Goal: Task Accomplishment & Management: Use online tool/utility

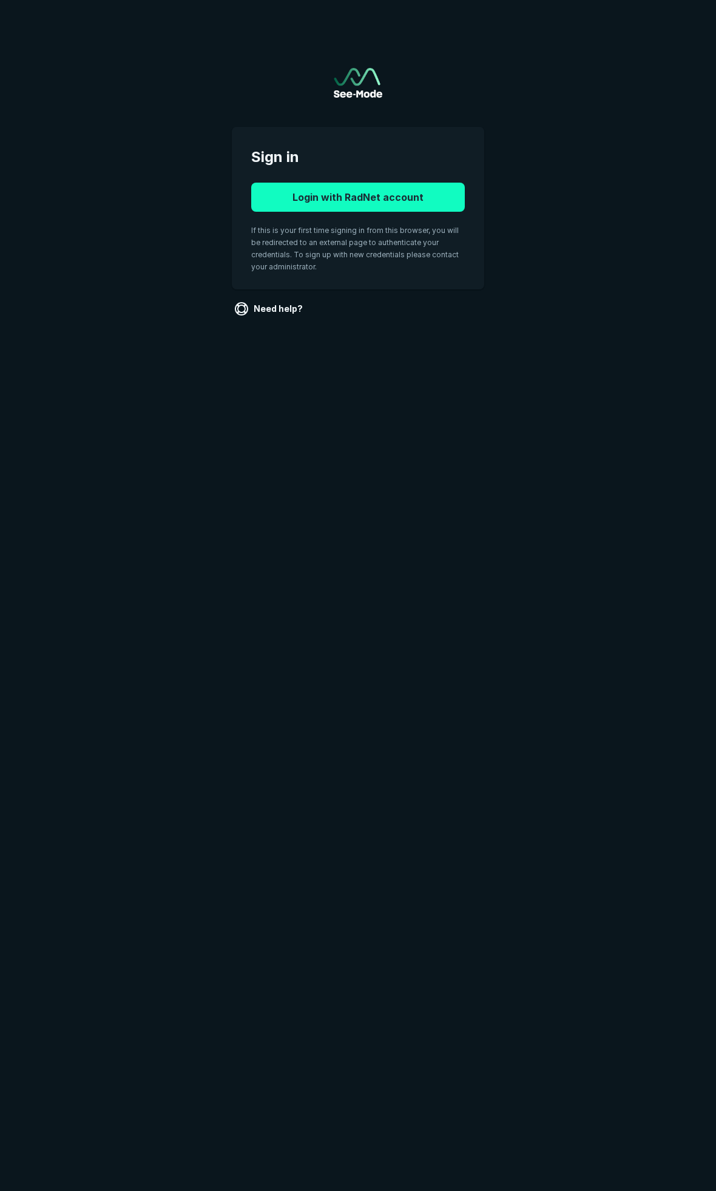
drag, startPoint x: 390, startPoint y: 190, endPoint x: 396, endPoint y: 200, distance: 12.0
click at [390, 190] on button "Login with RadNet account" at bounding box center [358, 197] width 214 height 29
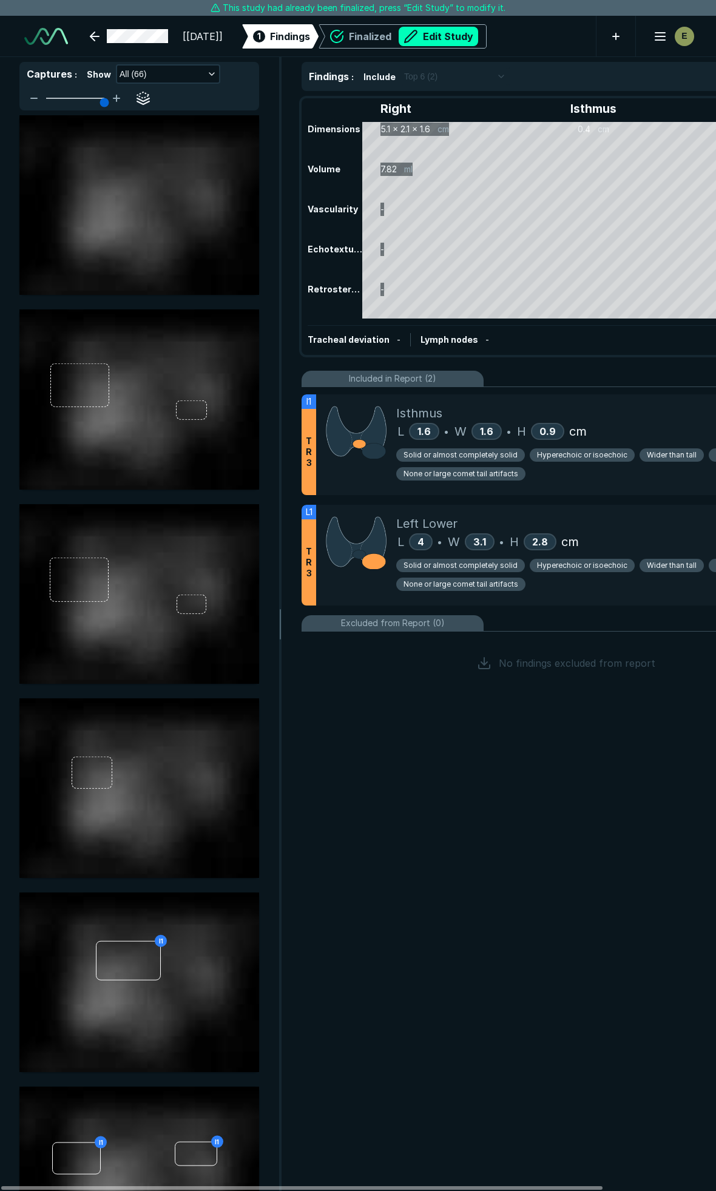
scroll to position [6634, 4780]
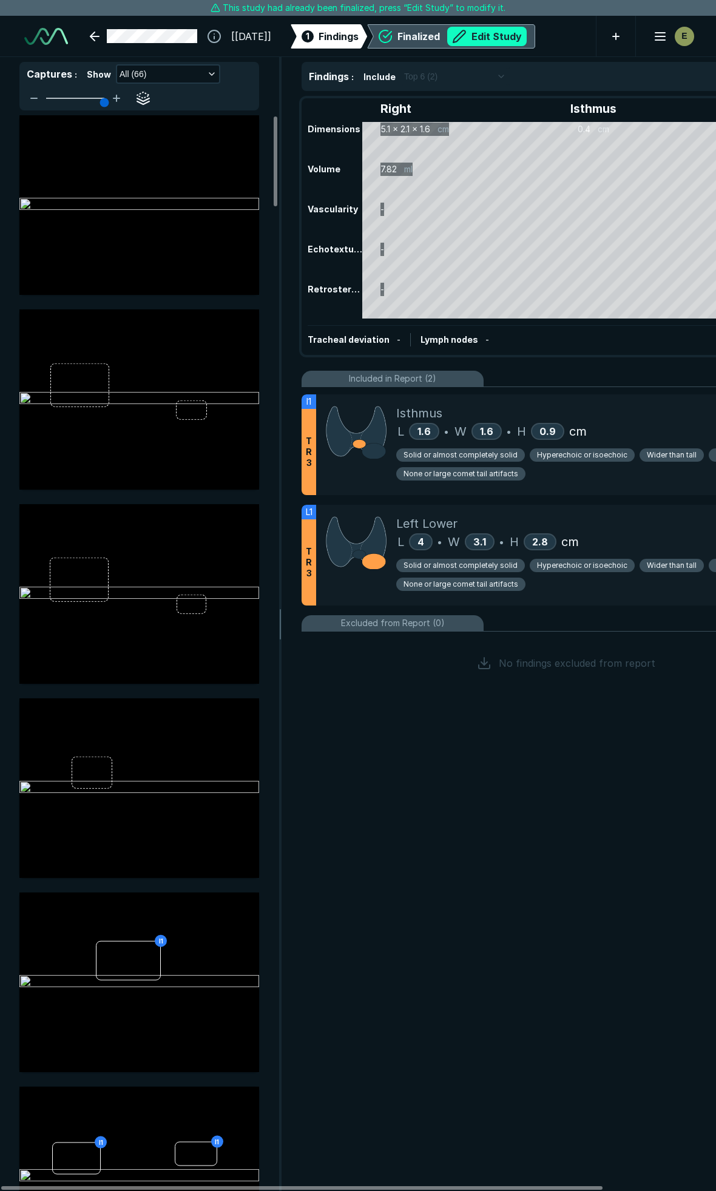
click at [516, 28] on button "Edit Study" at bounding box center [486, 36] width 79 height 19
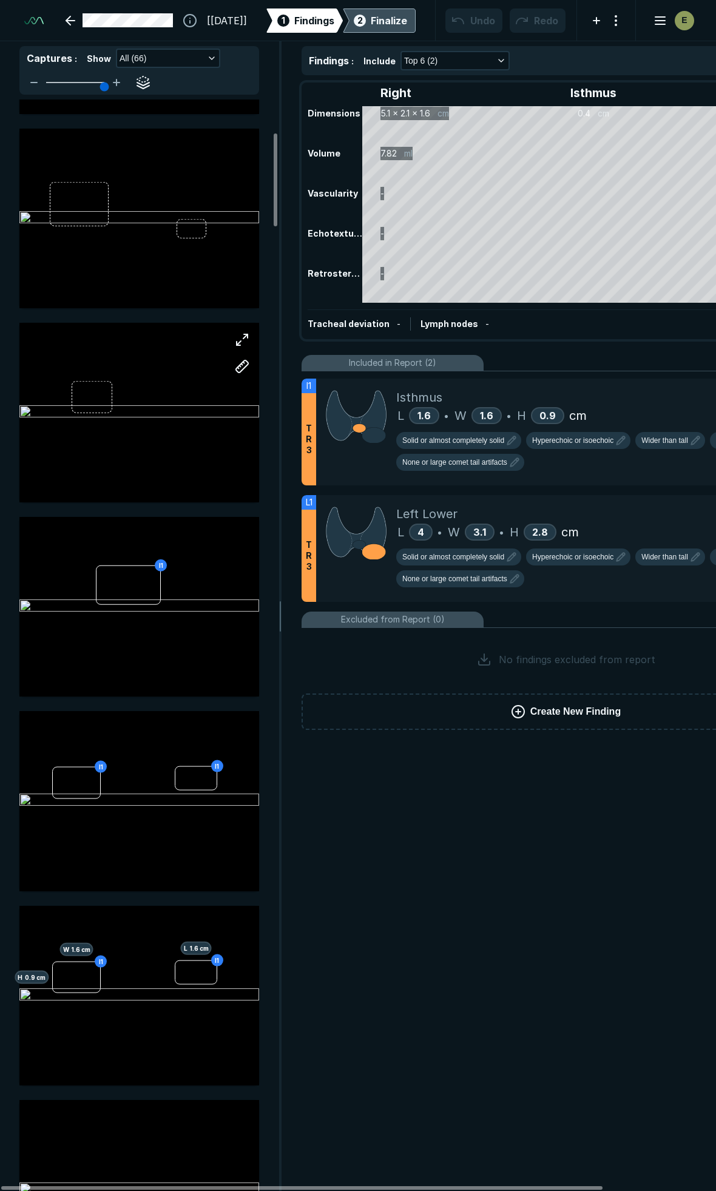
scroll to position [404, 0]
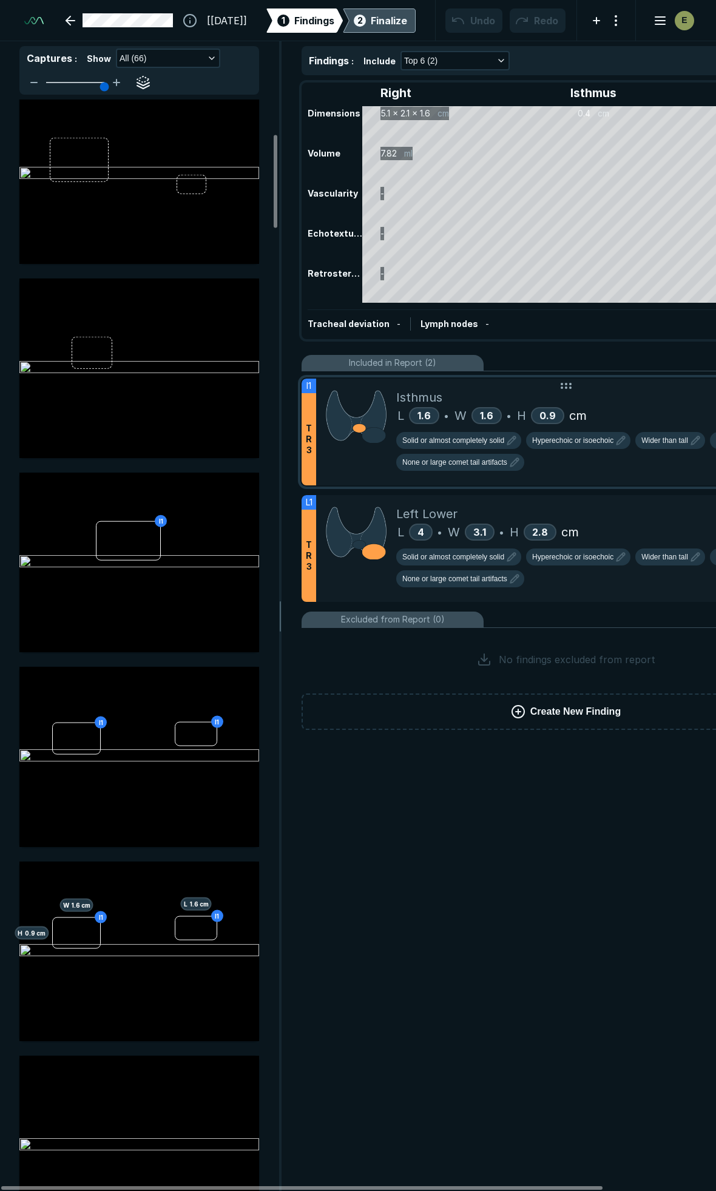
click at [630, 403] on div "Isthmus" at bounding box center [608, 397] width 424 height 18
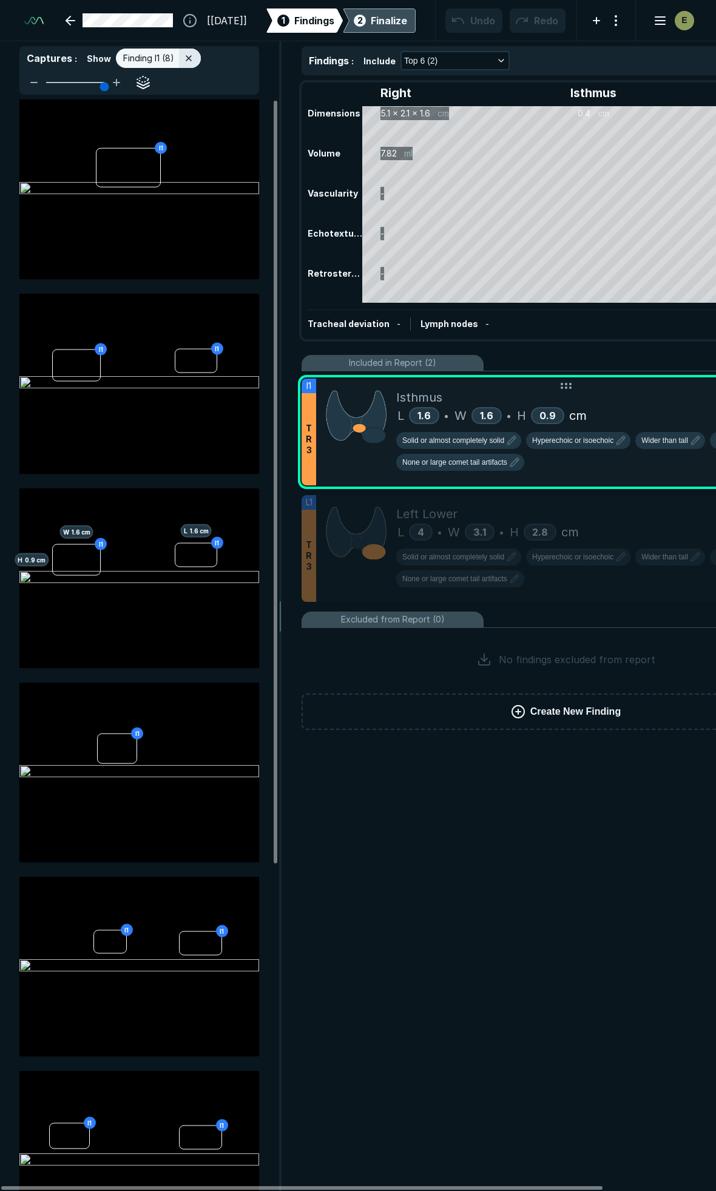
scroll to position [6337, 2617]
drag, startPoint x: 419, startPoint y: 932, endPoint x: 593, endPoint y: 1, distance: 947.1
click at [419, 932] on div "Findings : Include Top 6 (2) Right Isthmus Left Dimensions 5.1 x 2.1 x 1.6 cm 0…" at bounding box center [565, 615] width 567 height 1149
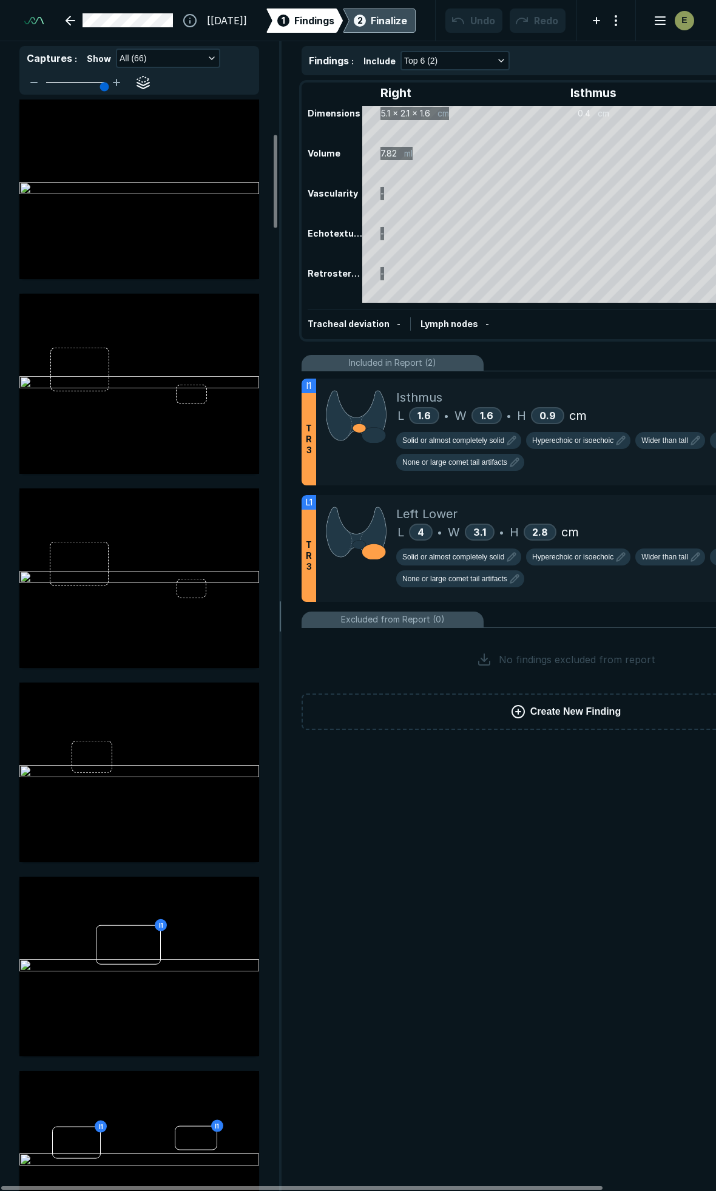
scroll to position [404, 0]
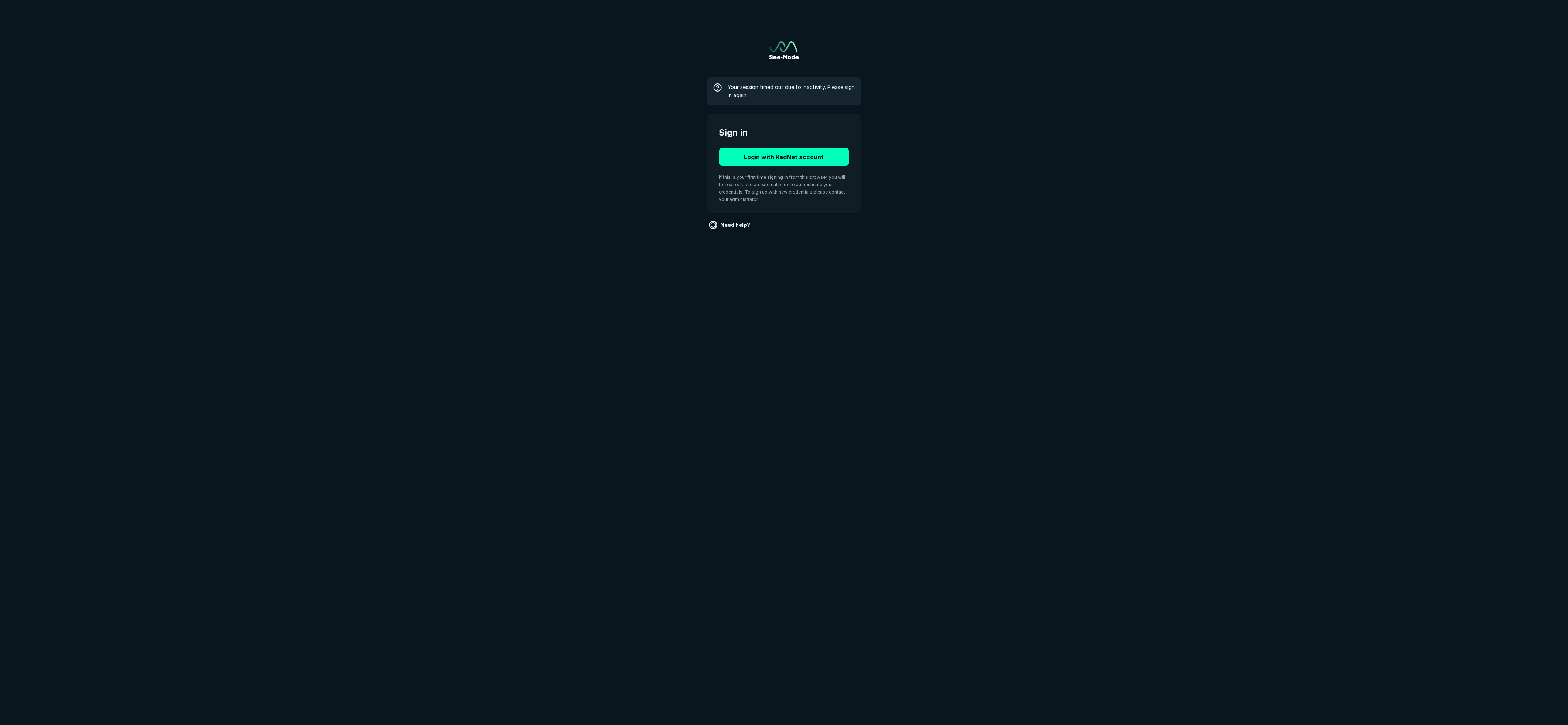
click at [775, 156] on button "Login with RadNet account" at bounding box center [785, 156] width 130 height 18
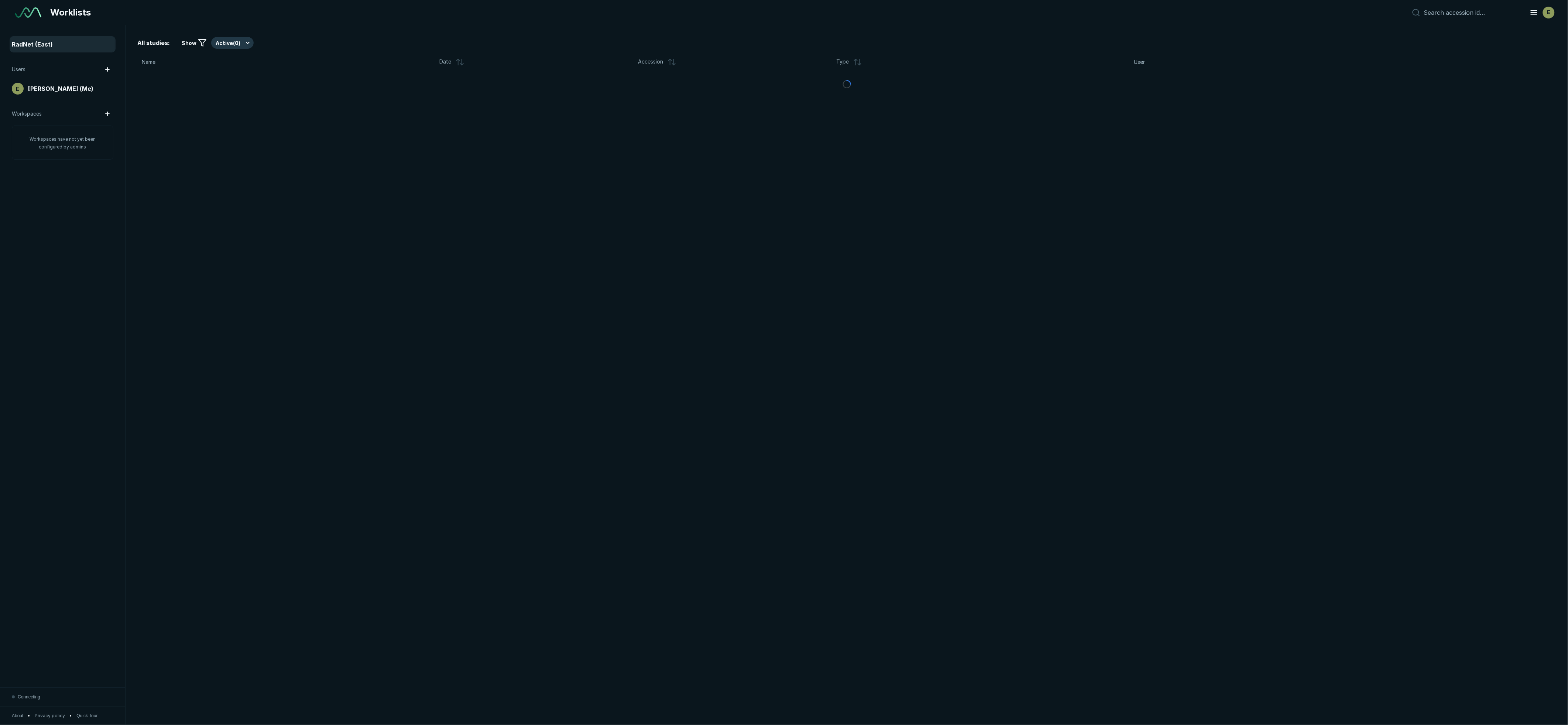
scroll to position [3963, 7323]
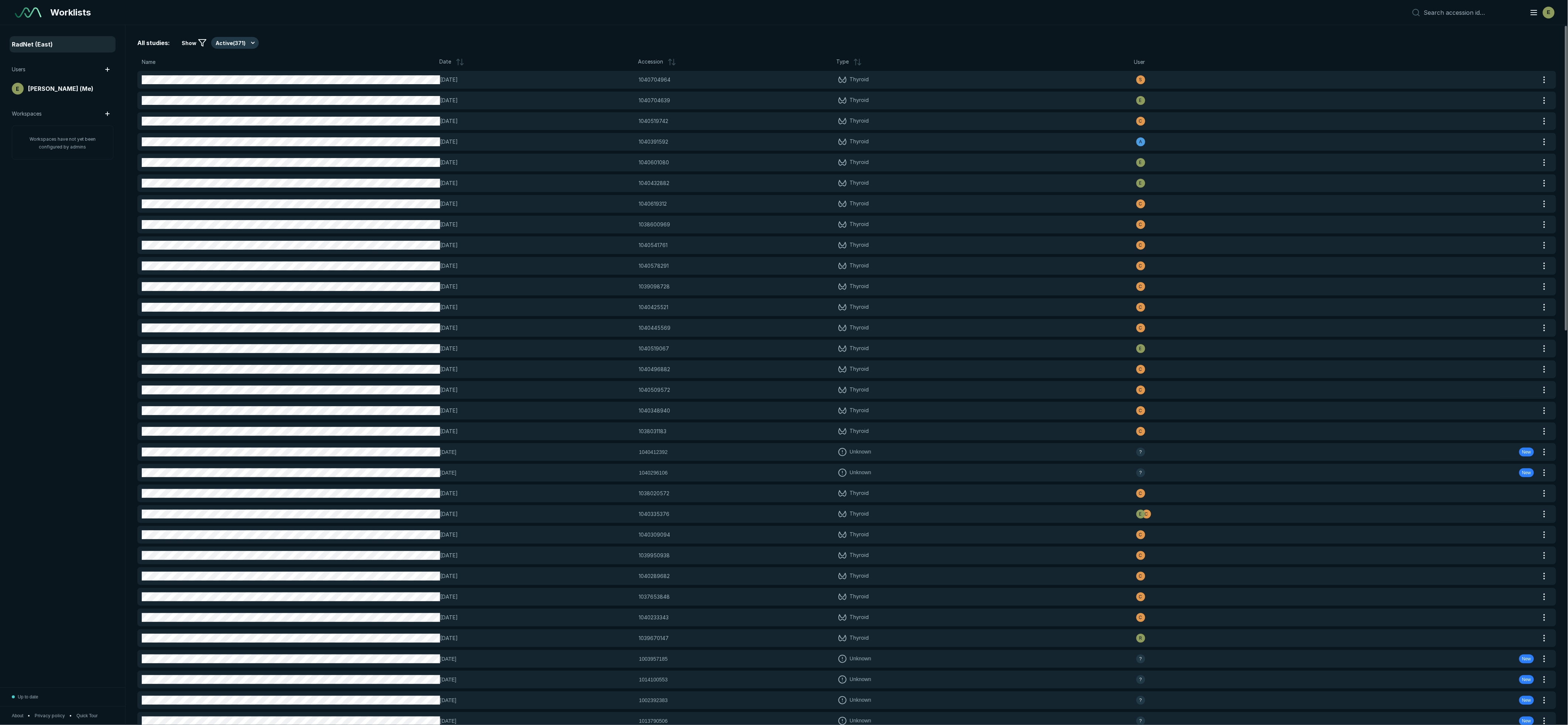
click at [200, 38] on icon at bounding box center [202, 43] width 9 height 9
click at [200, 39] on icon at bounding box center [202, 43] width 9 height 9
click at [189, 44] on span "Show" at bounding box center [189, 43] width 15 height 8
click at [173, 49] on div "All studies: Show Active ( 371 ) Name Date Accession Type User [DATE] 104070496…" at bounding box center [847, 374] width 1443 height 699
click at [168, 44] on span "All studies:" at bounding box center [153, 43] width 32 height 9
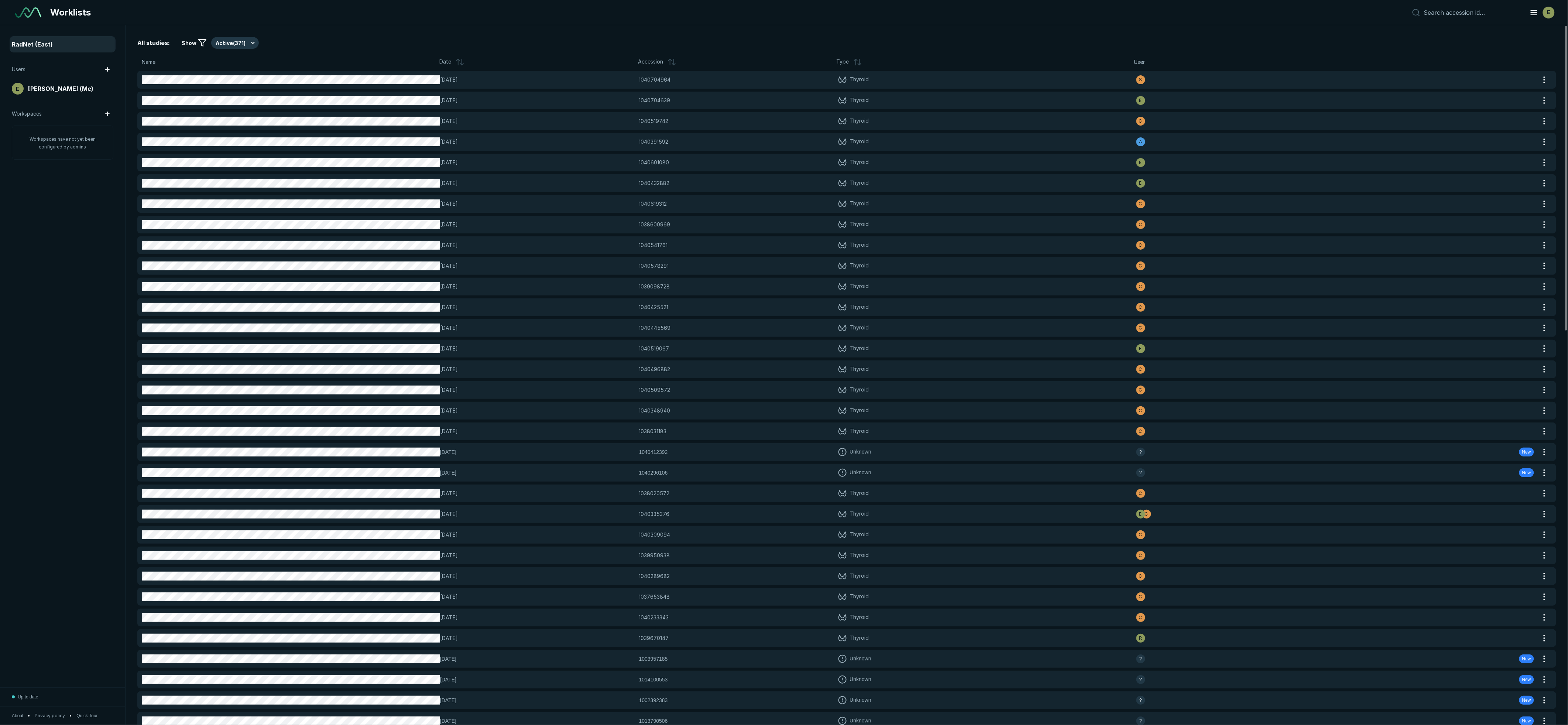
click at [198, 42] on icon at bounding box center [202, 43] width 9 height 9
click at [223, 44] on button "Active ( 371 )" at bounding box center [235, 43] width 47 height 12
click at [285, 40] on div "All studies: Show Active ( 371 )" at bounding box center [847, 43] width 1419 height 12
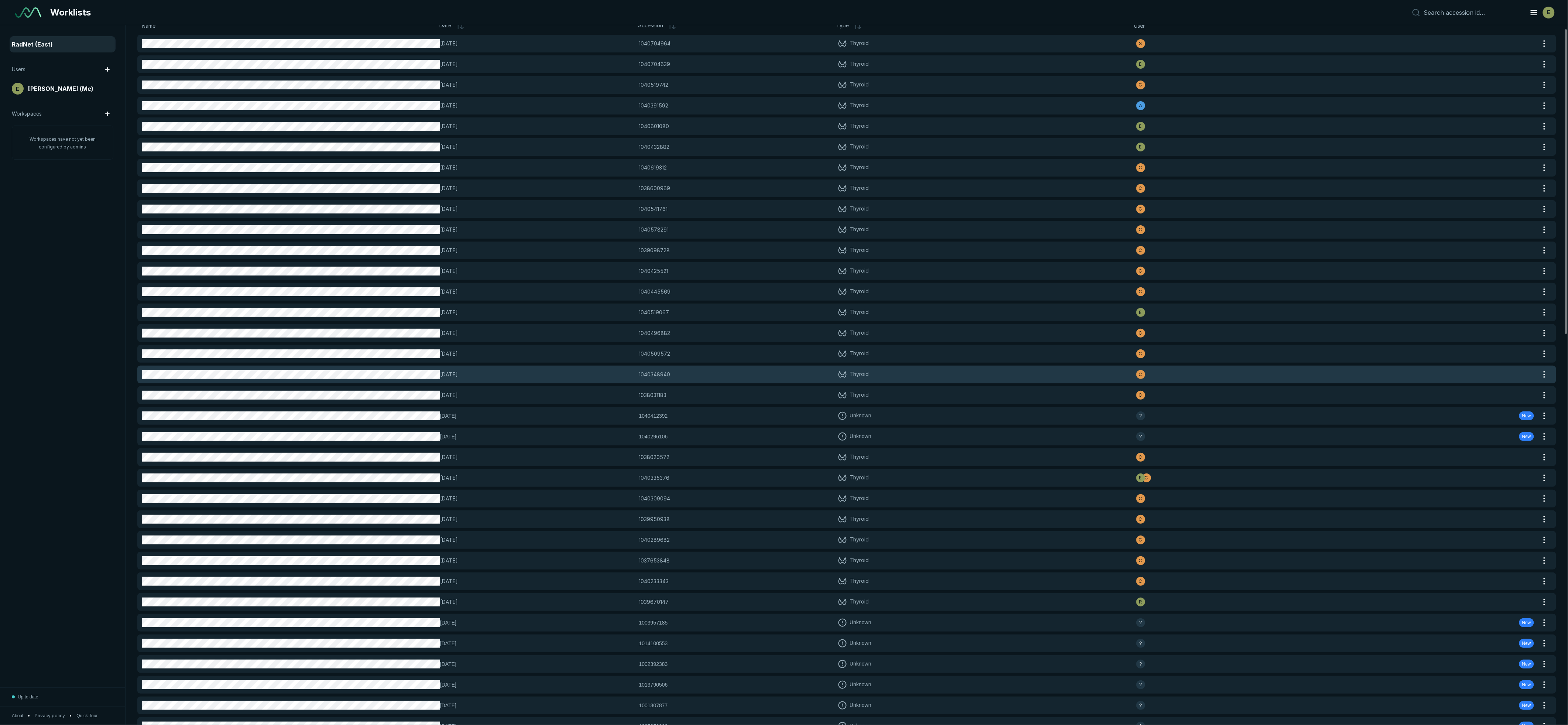
scroll to position [0, 0]
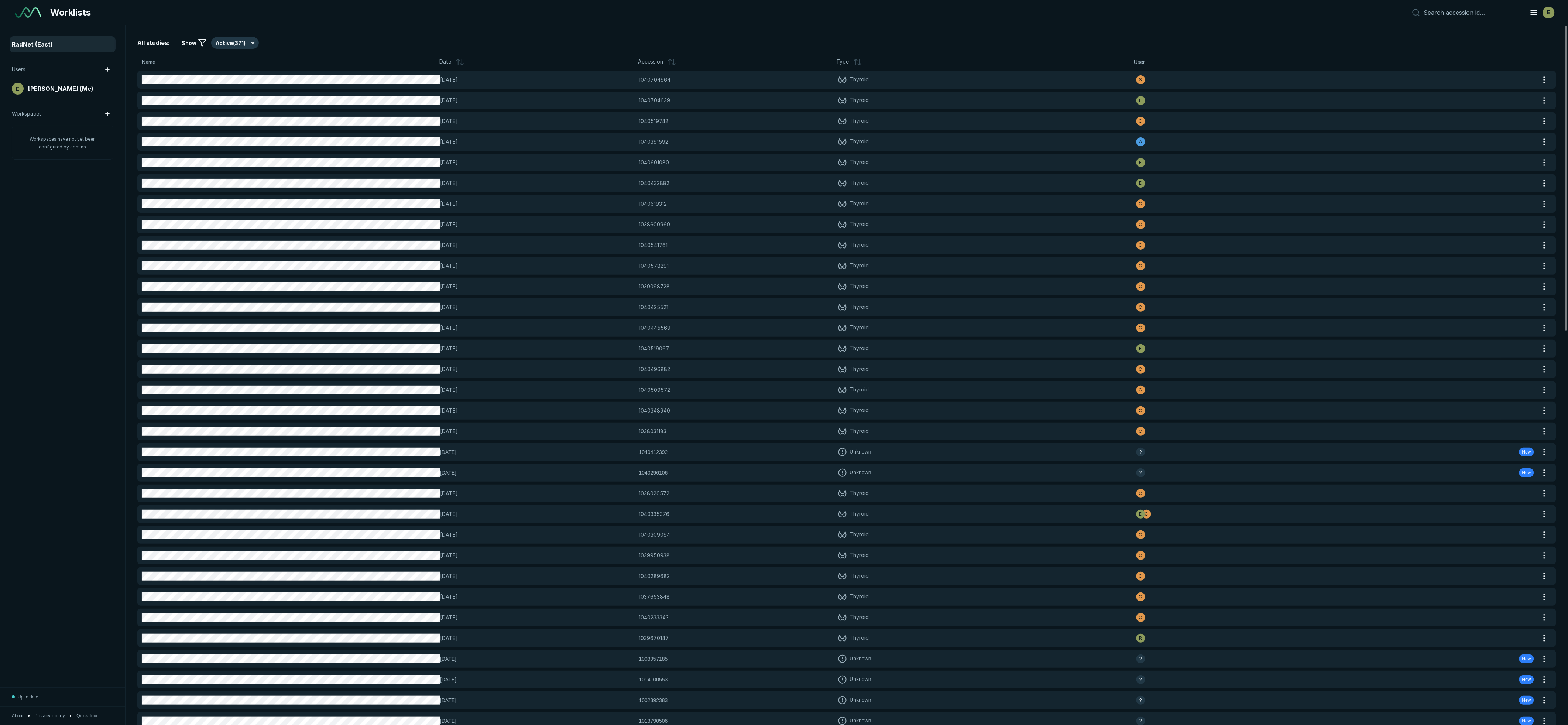
drag, startPoint x: 176, startPoint y: 59, endPoint x: 183, endPoint y: 60, distance: 7.1
click at [176, 59] on div "Name" at bounding box center [290, 61] width 298 height 8
click at [200, 40] on icon at bounding box center [202, 43] width 9 height 9
click at [201, 41] on icon at bounding box center [202, 43] width 9 height 9
click at [189, 42] on span "Show" at bounding box center [189, 43] width 15 height 8
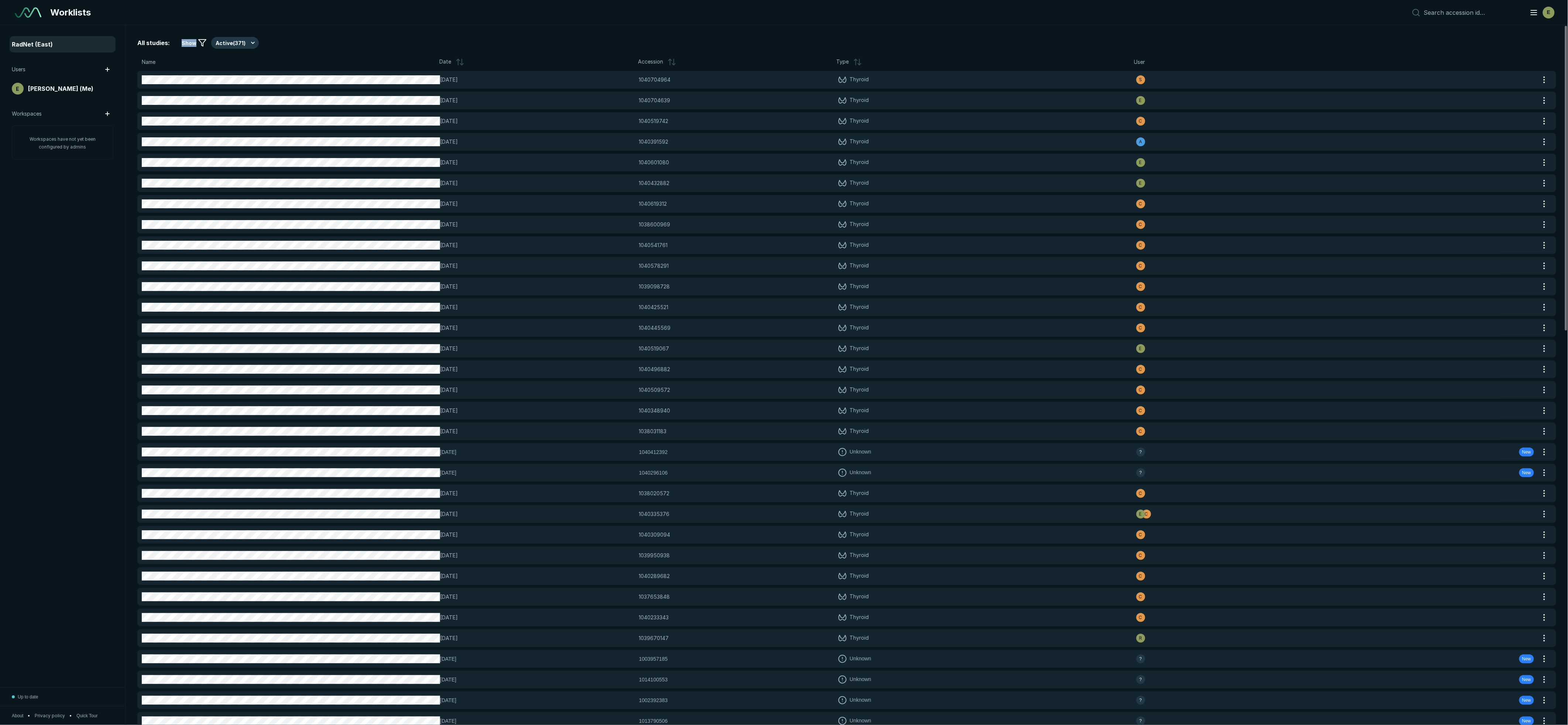
click at [189, 42] on span "Show" at bounding box center [189, 43] width 15 height 8
drag, startPoint x: 189, startPoint y: 42, endPoint x: 325, endPoint y: 30, distance: 136.5
click at [325, 30] on div "All studies: Show Active ( 371 ) Name Date Accession Type User [DATE] 104070496…" at bounding box center [847, 374] width 1443 height 699
click at [186, 44] on span "Show" at bounding box center [189, 43] width 15 height 8
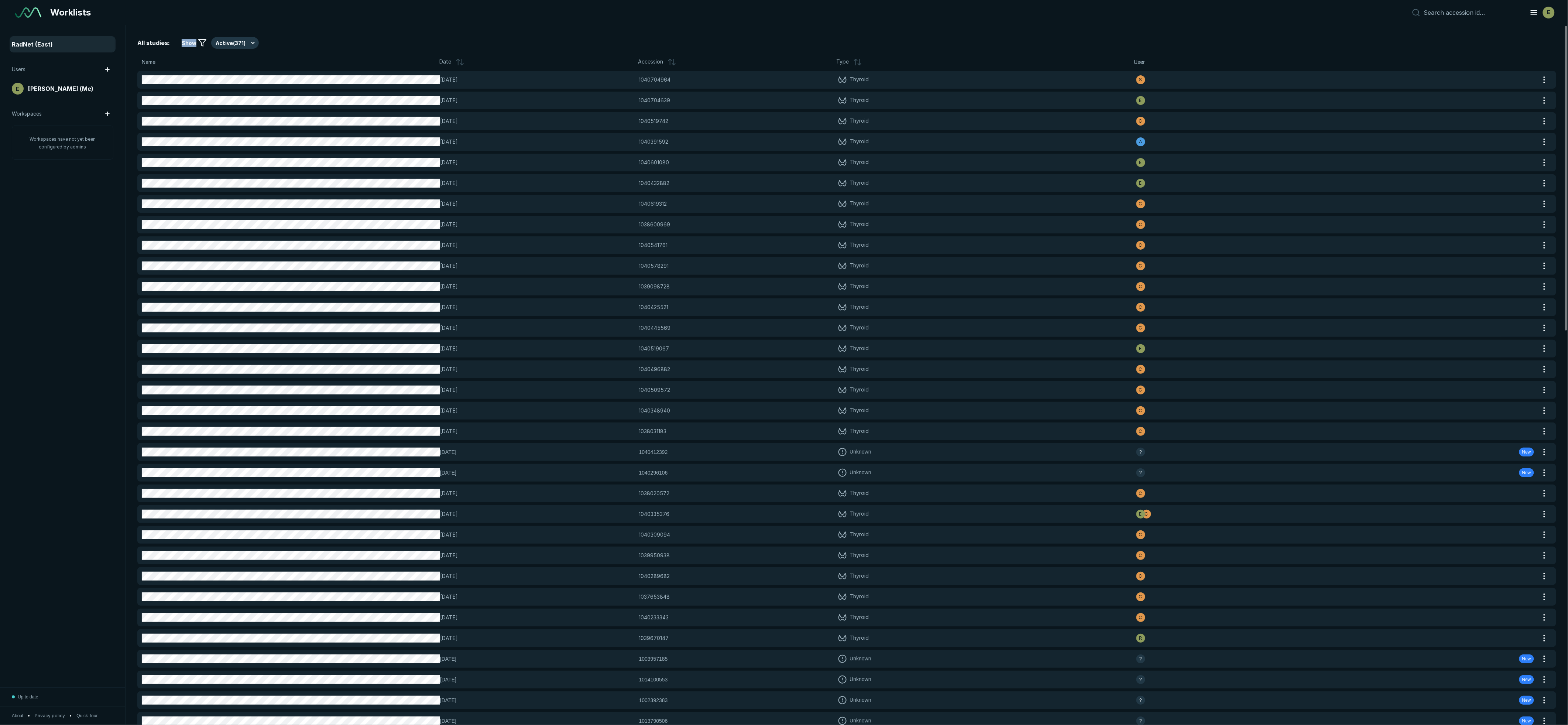
click at [186, 44] on span "Show" at bounding box center [189, 43] width 15 height 8
click at [464, 63] on div "Date" at bounding box center [539, 62] width 198 height 9
click at [673, 64] on icon at bounding box center [674, 64] width 3 height 1
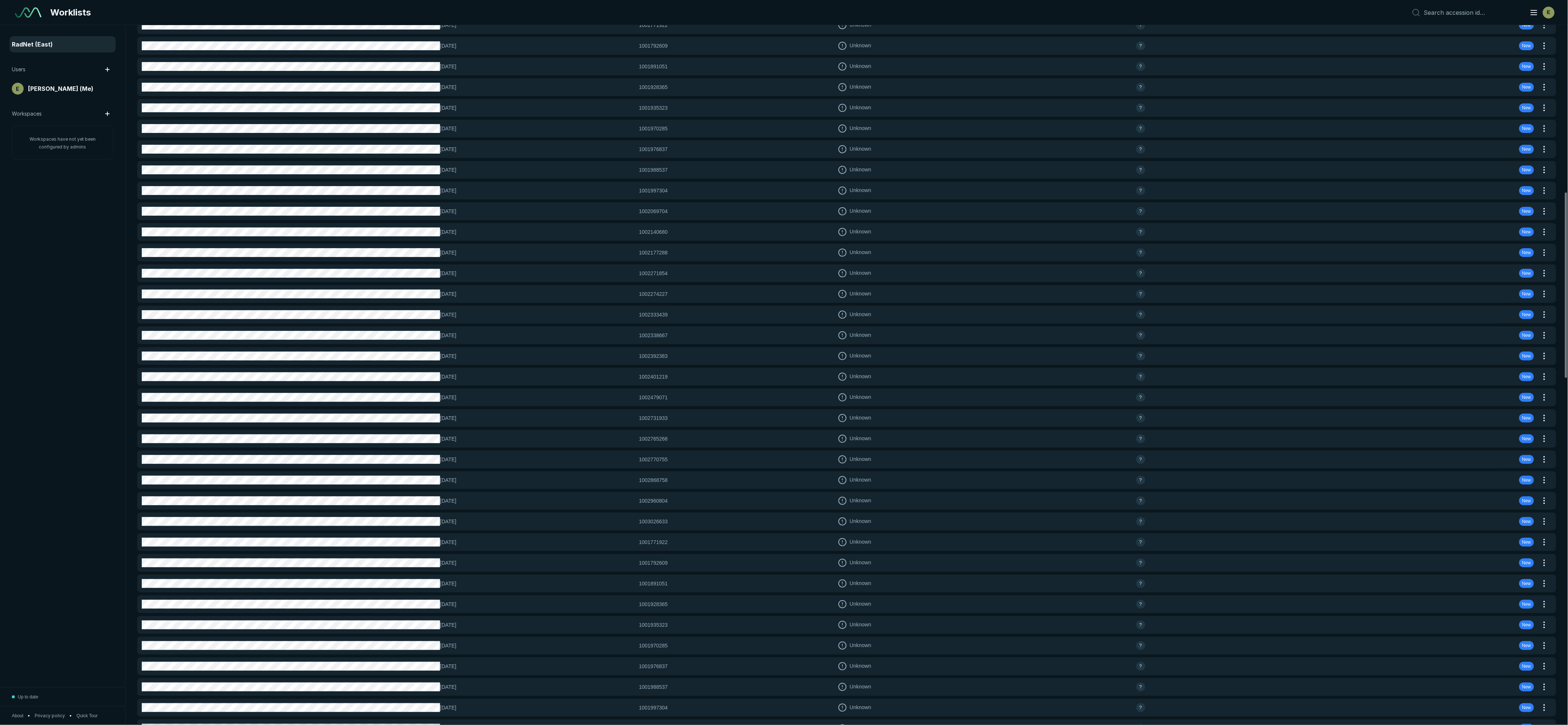
scroll to position [496, 0]
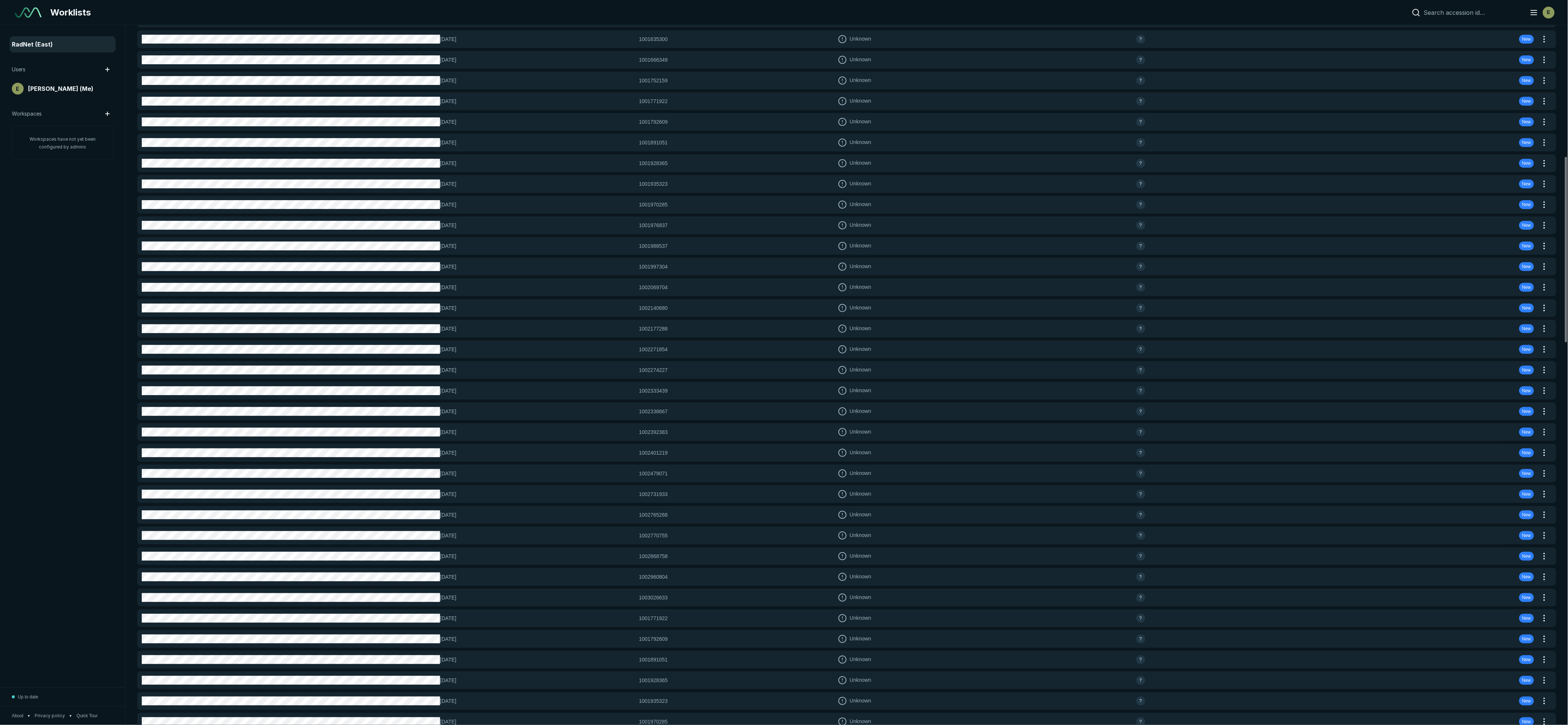
click at [1467, 11] on input at bounding box center [1472, 13] width 97 height 7
drag, startPoint x: 1452, startPoint y: 13, endPoint x: 1455, endPoint y: 10, distance: 4.2
click at [1452, 13] on input at bounding box center [1472, 13] width 97 height 7
paste input "1040704639"
type input "1040704639"
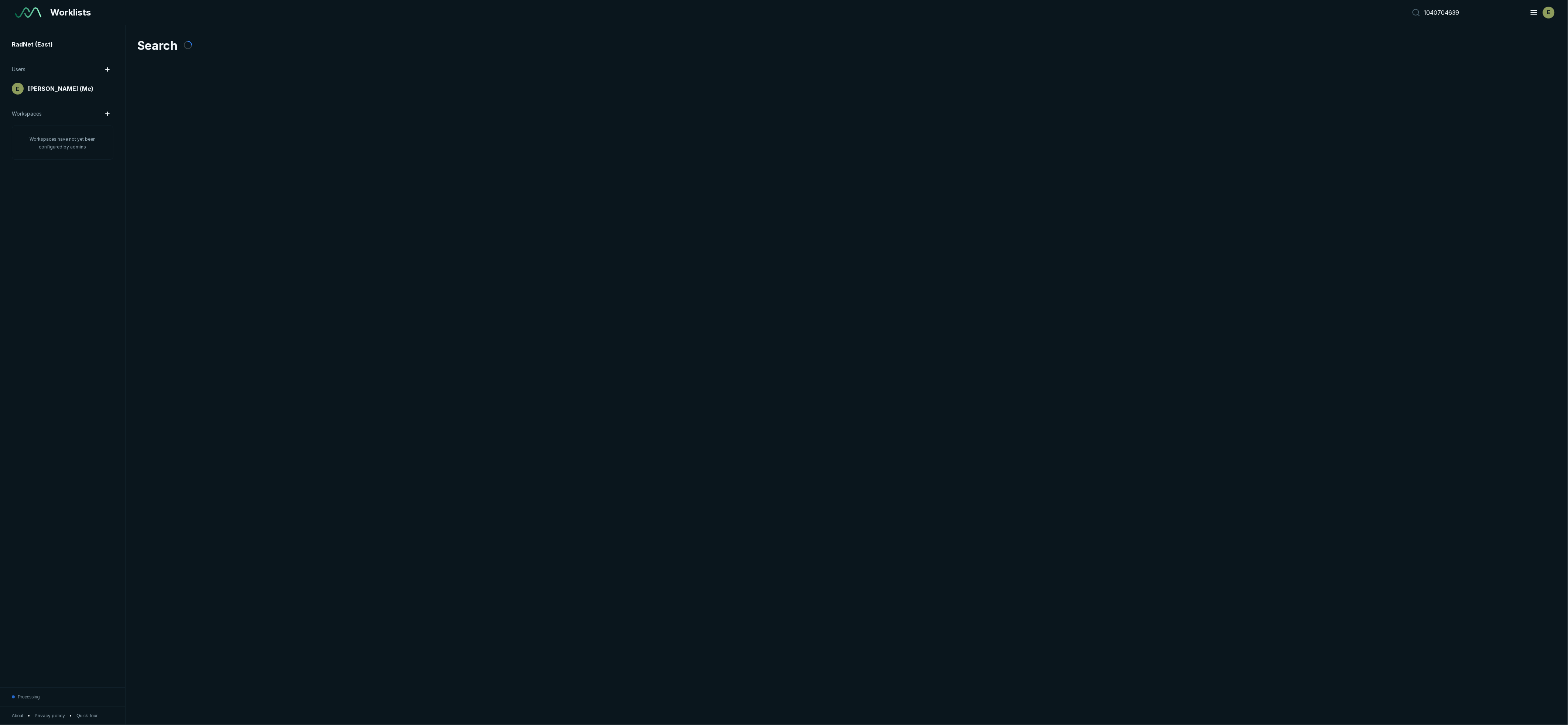
scroll to position [3963, 7323]
click at [169, 91] on div "E" at bounding box center [784, 362] width 1568 height 725
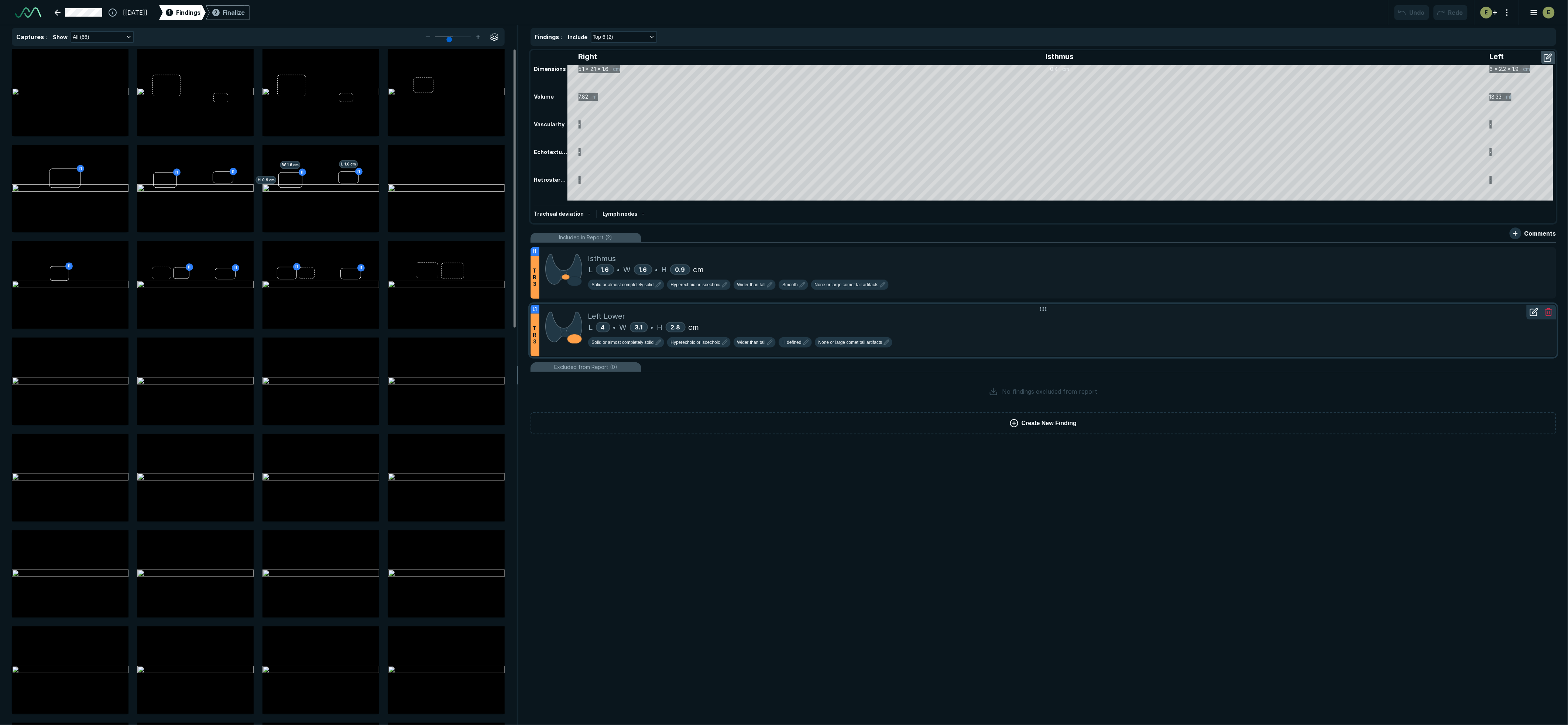
scroll to position [4082, 8006]
click at [909, 259] on div "Isthmus" at bounding box center [1069, 258] width 962 height 11
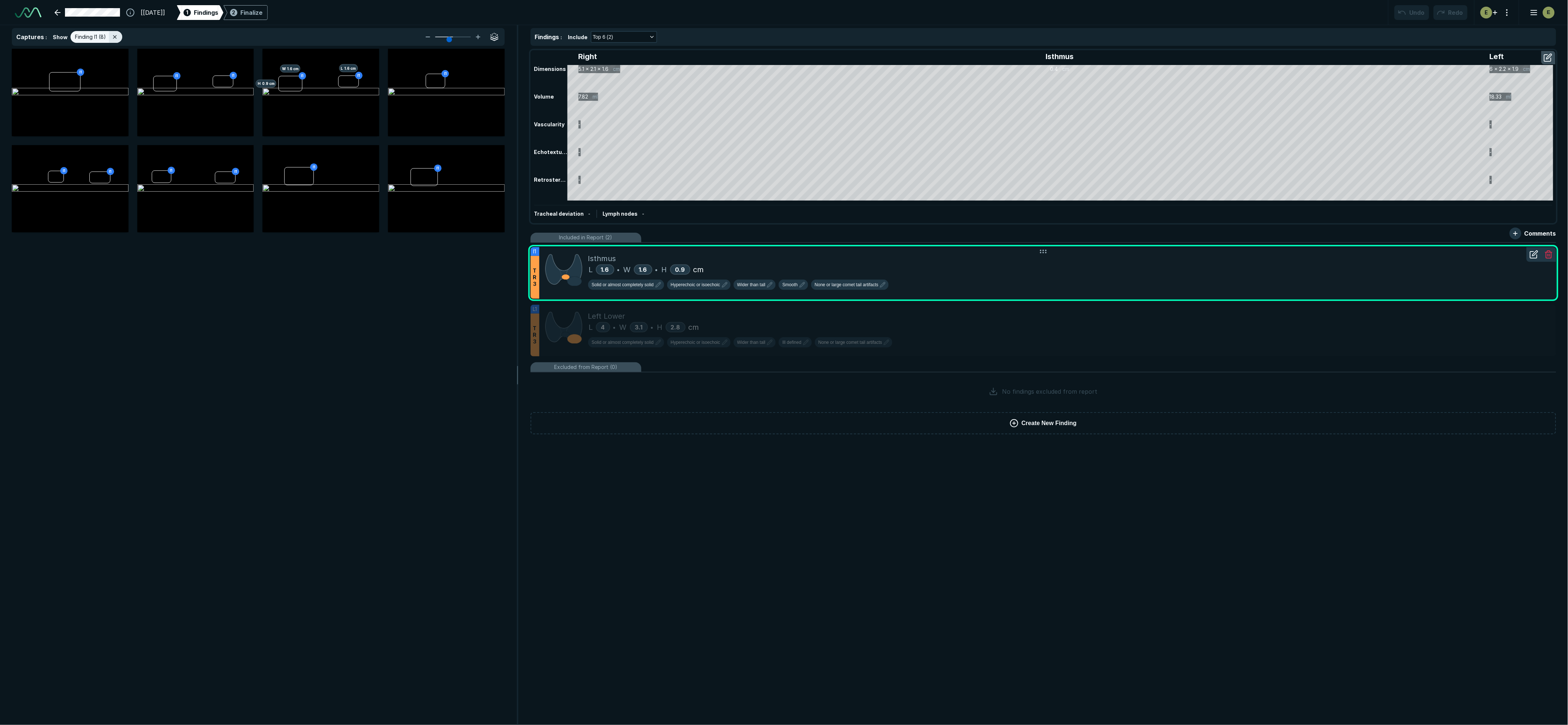
scroll to position [3910, 3154]
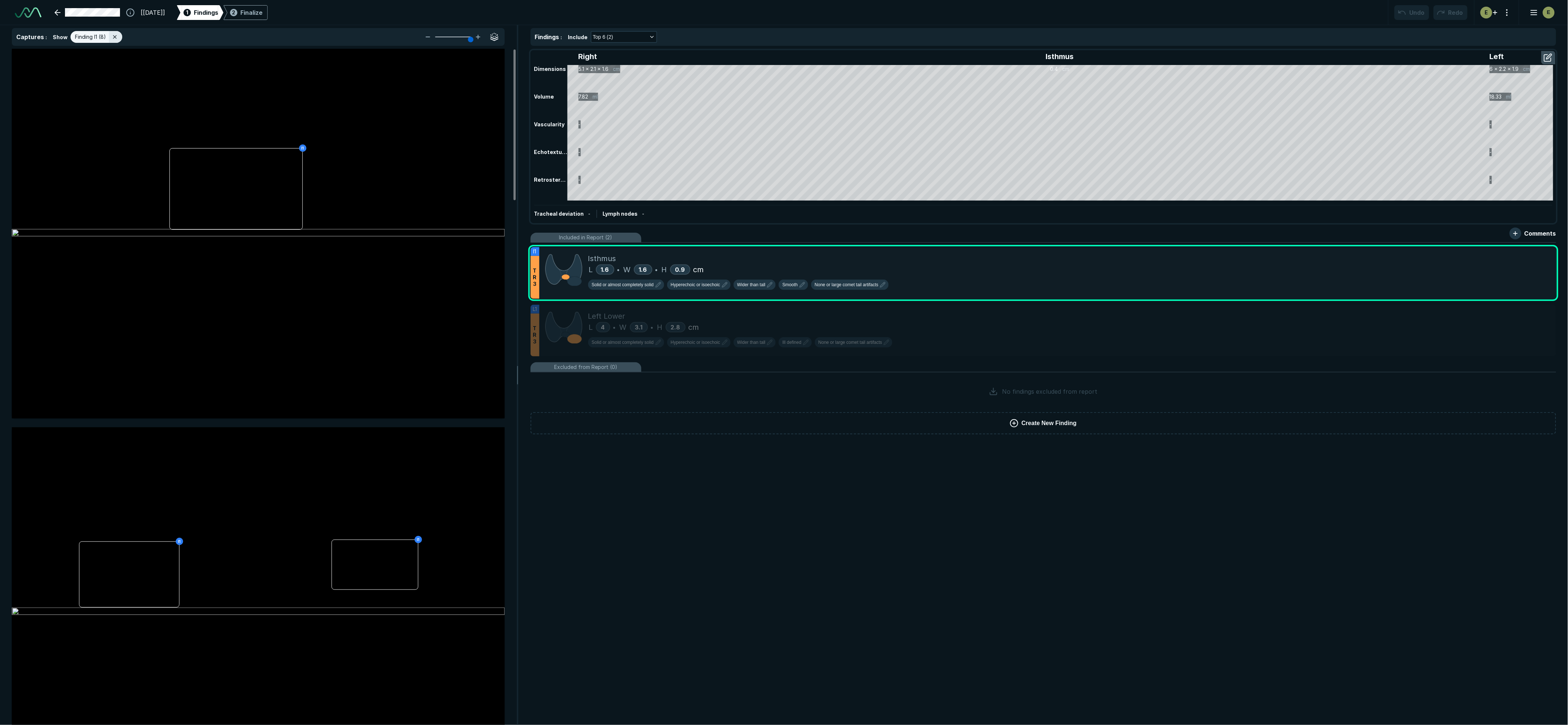
drag, startPoint x: 449, startPoint y: 40, endPoint x: 467, endPoint y: 38, distance: 18.1
type input "6"
click at [467, 37] on input "range" at bounding box center [453, 37] width 41 height 1
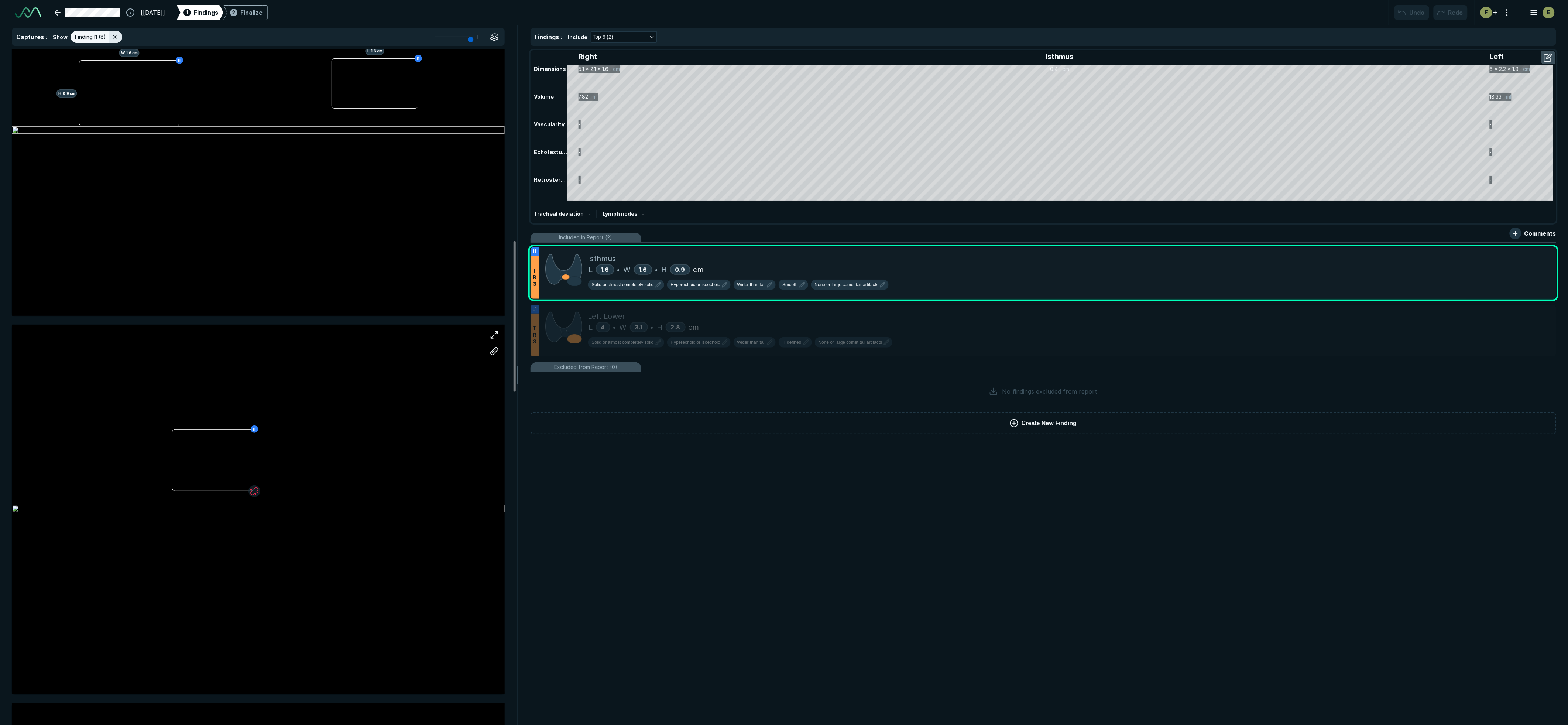
scroll to position [861, 0]
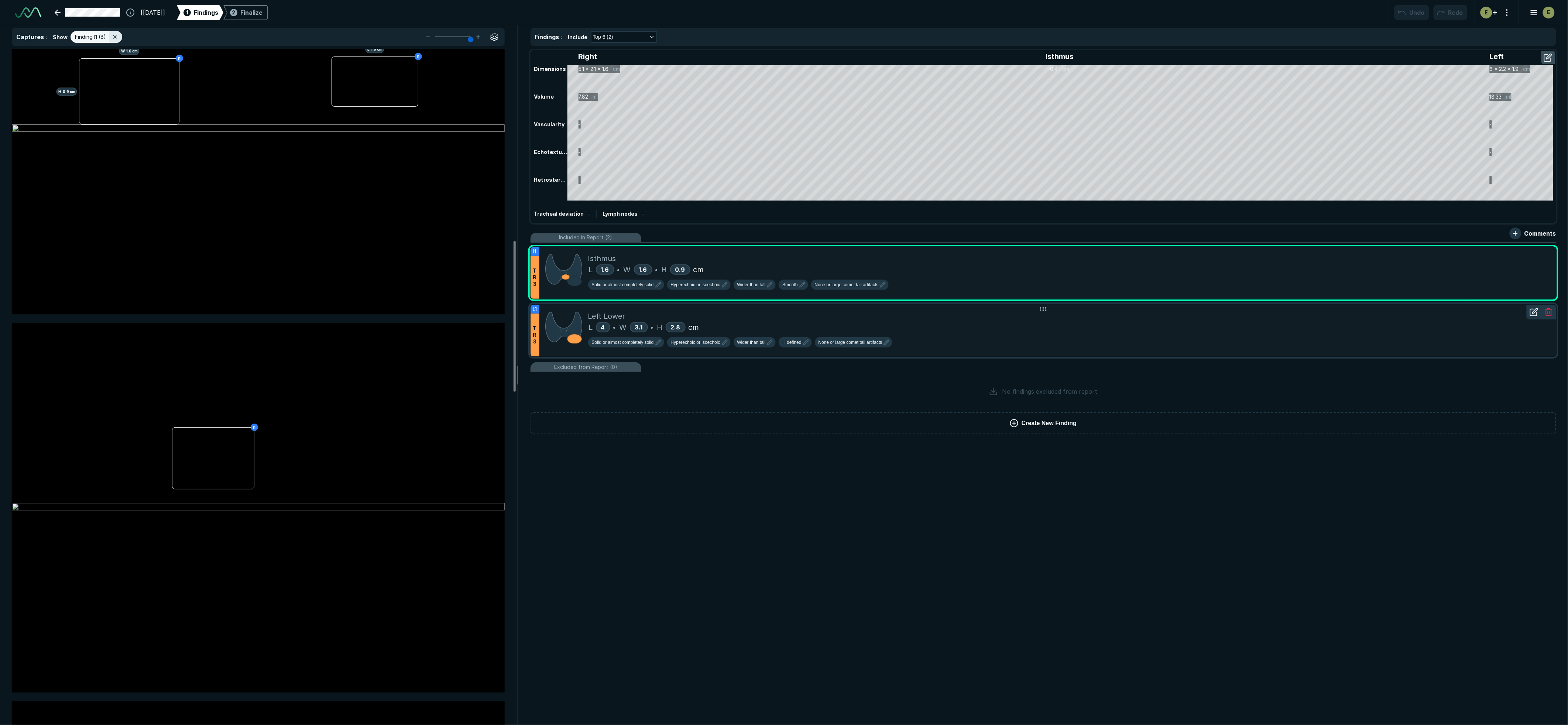
click at [928, 317] on div "Left Lower" at bounding box center [1069, 316] width 962 height 11
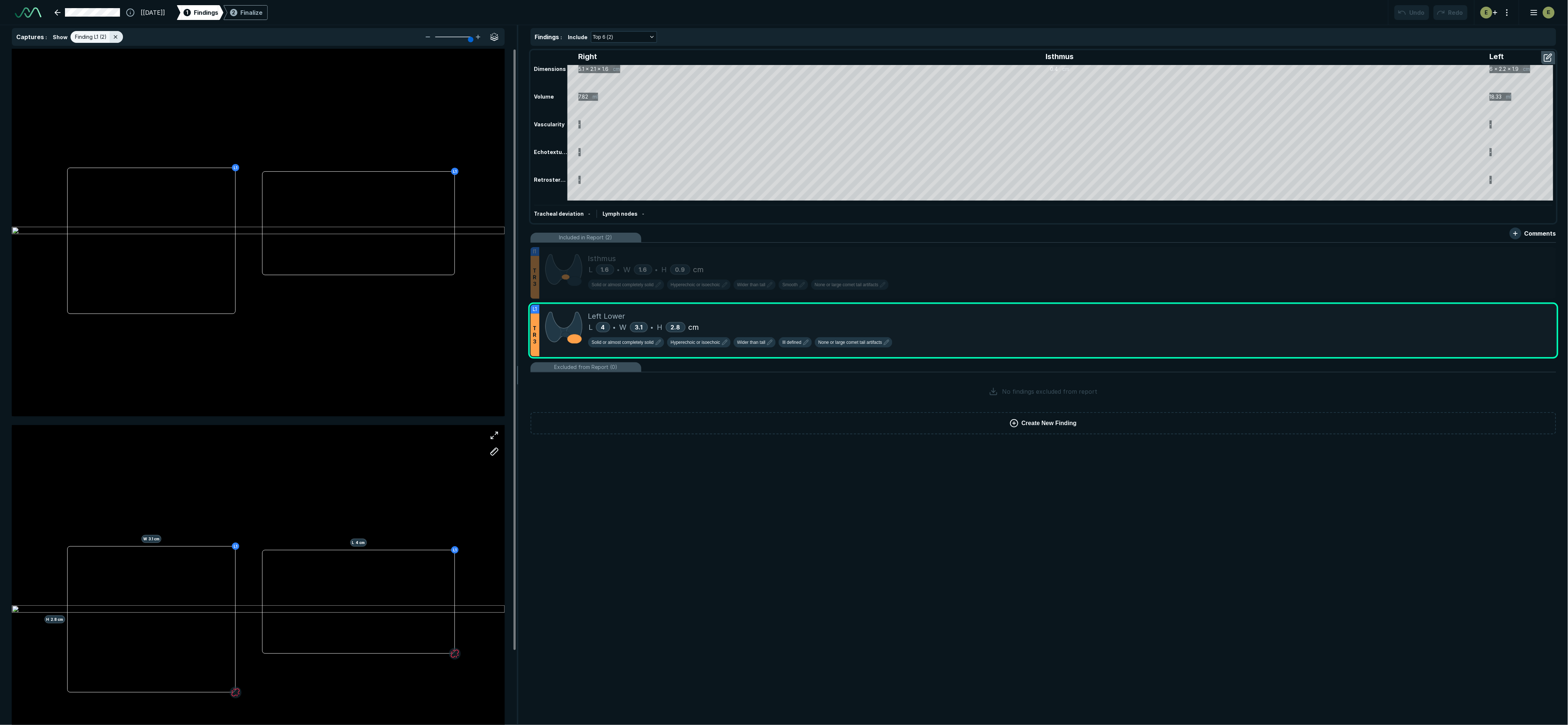
scroll to position [0, 0]
click at [765, 314] on div "Left Lower" at bounding box center [1069, 316] width 962 height 11
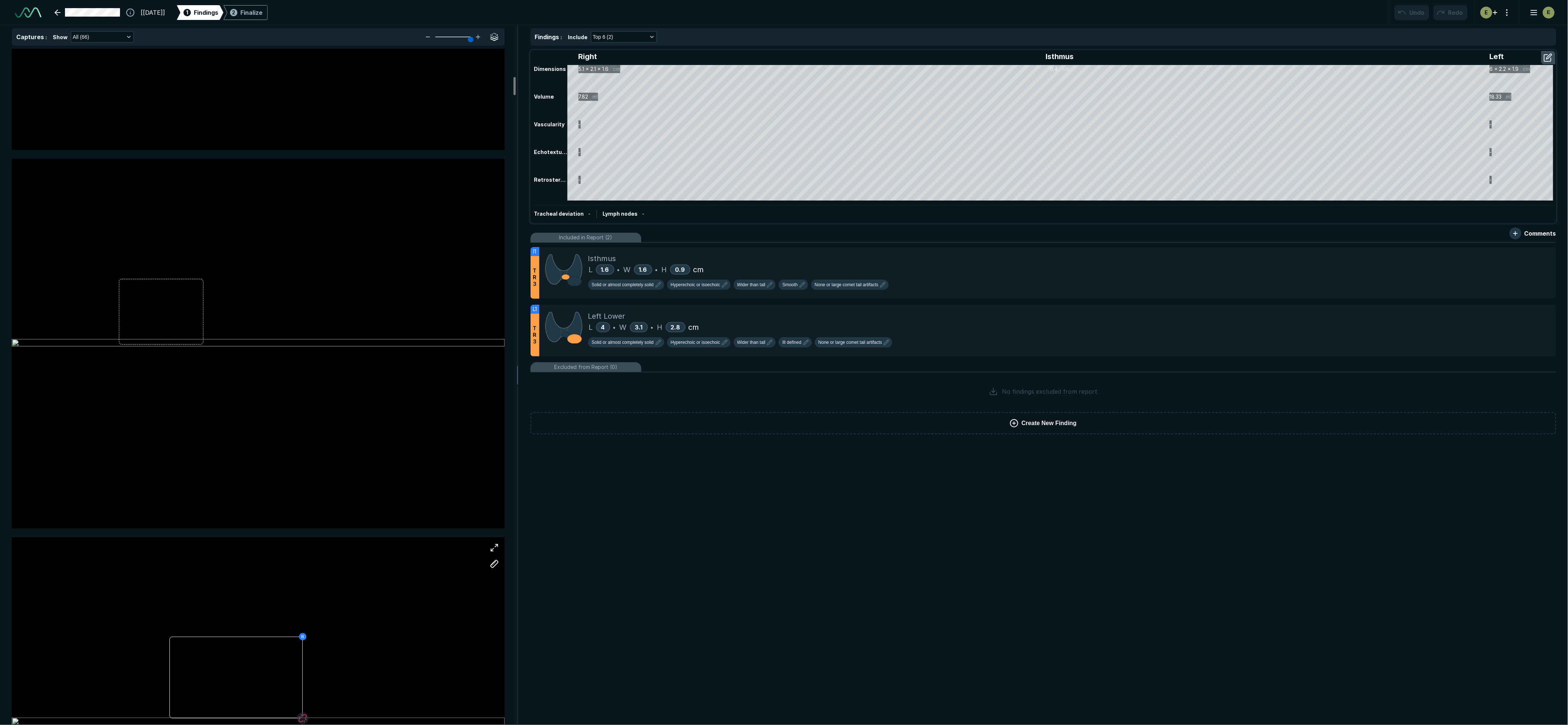
scroll to position [984, 0]
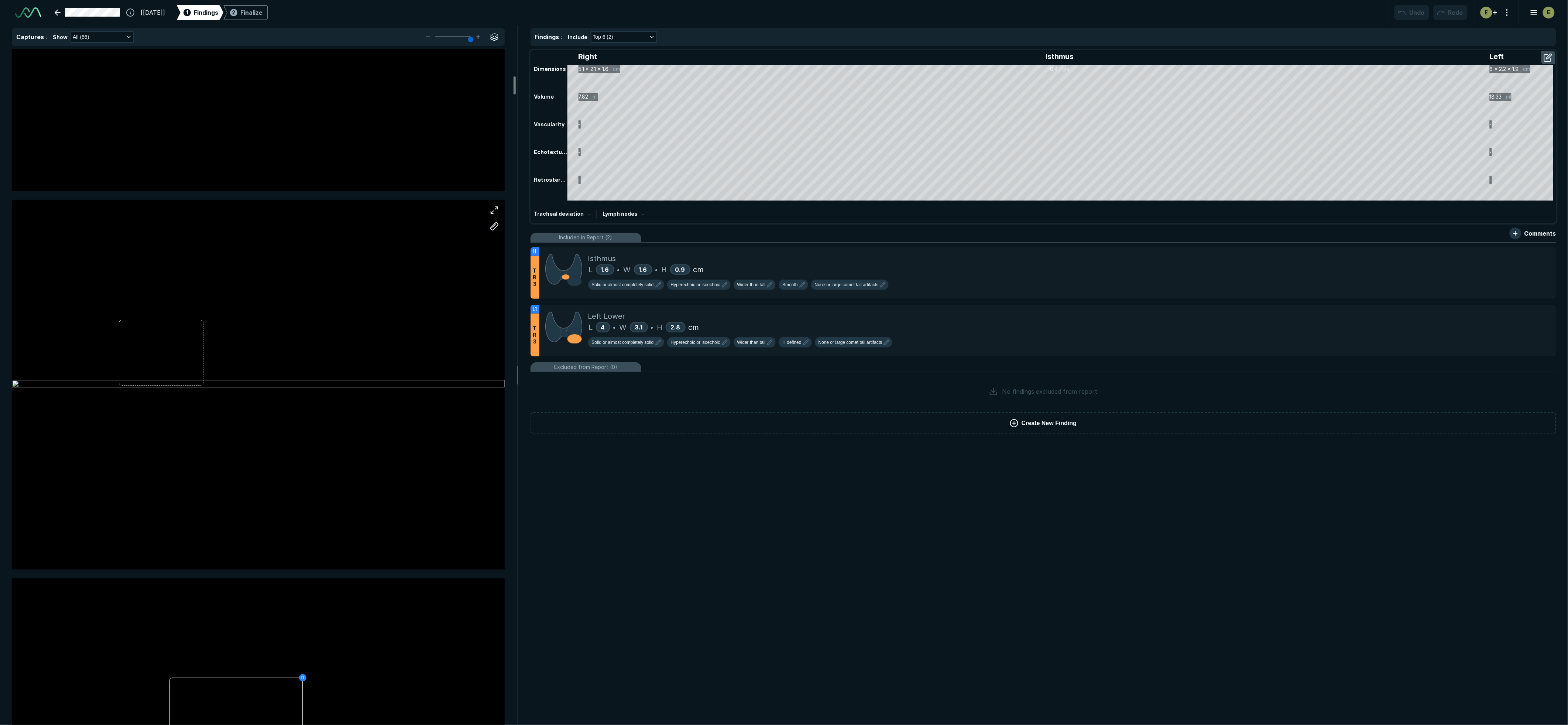
drag, startPoint x: 358, startPoint y: 449, endPoint x: 425, endPoint y: 229, distance: 230.0
click at [425, 230] on div at bounding box center [258, 385] width 493 height 370
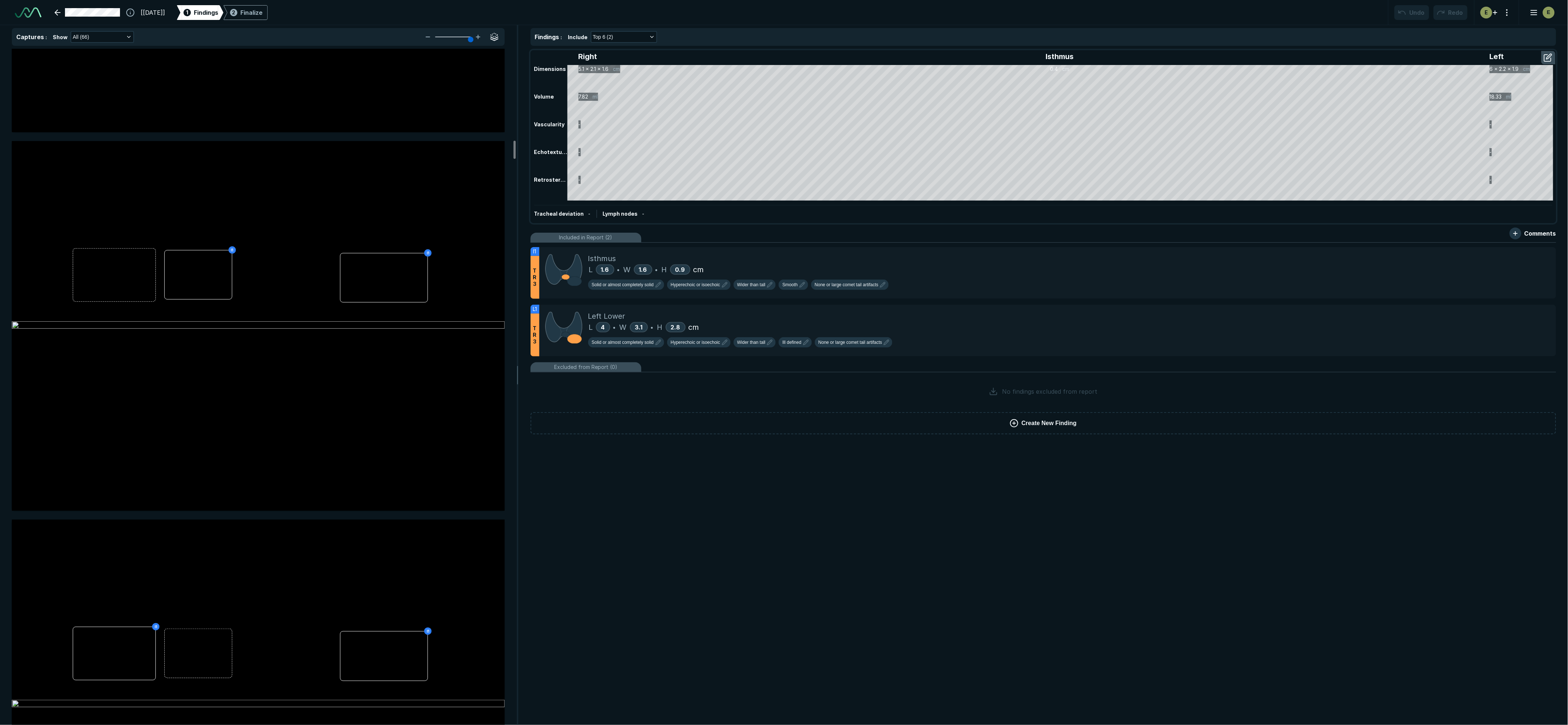
scroll to position [3364, 0]
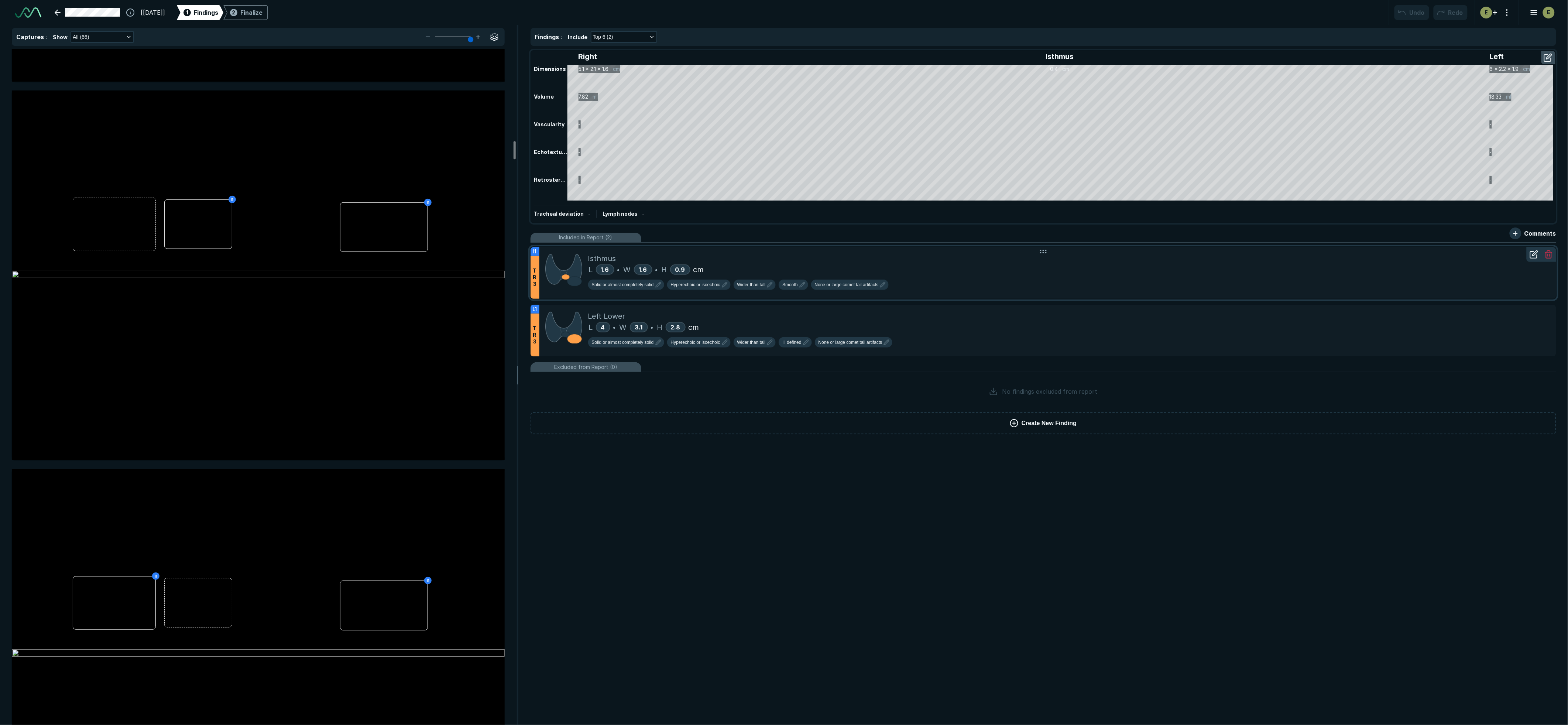
click at [898, 259] on div "Isthmus" at bounding box center [1069, 258] width 962 height 11
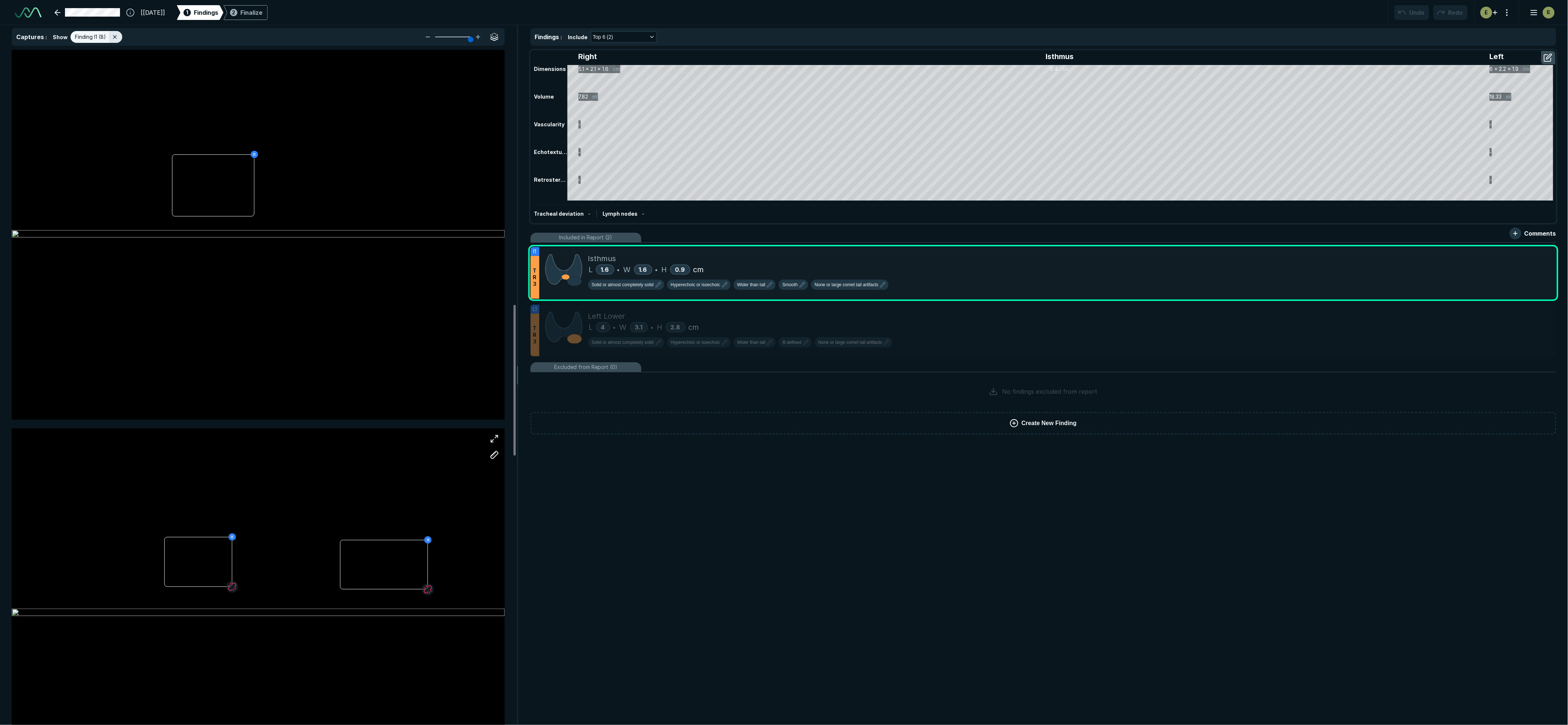
scroll to position [1149, 0]
click at [389, 548] on div at bounding box center [384, 550] width 88 height 49
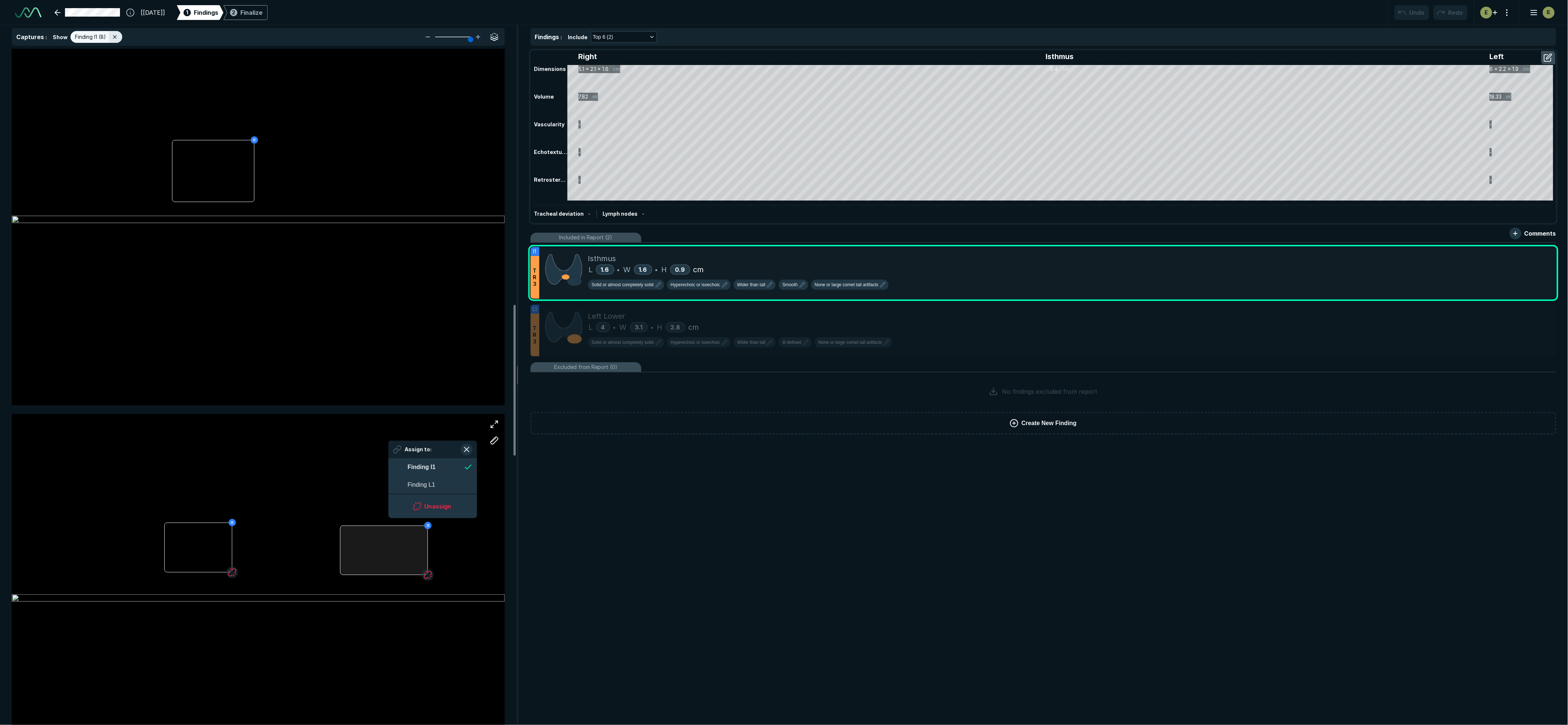
scroll to position [1092, 1348]
click at [197, 555] on div at bounding box center [198, 547] width 68 height 49
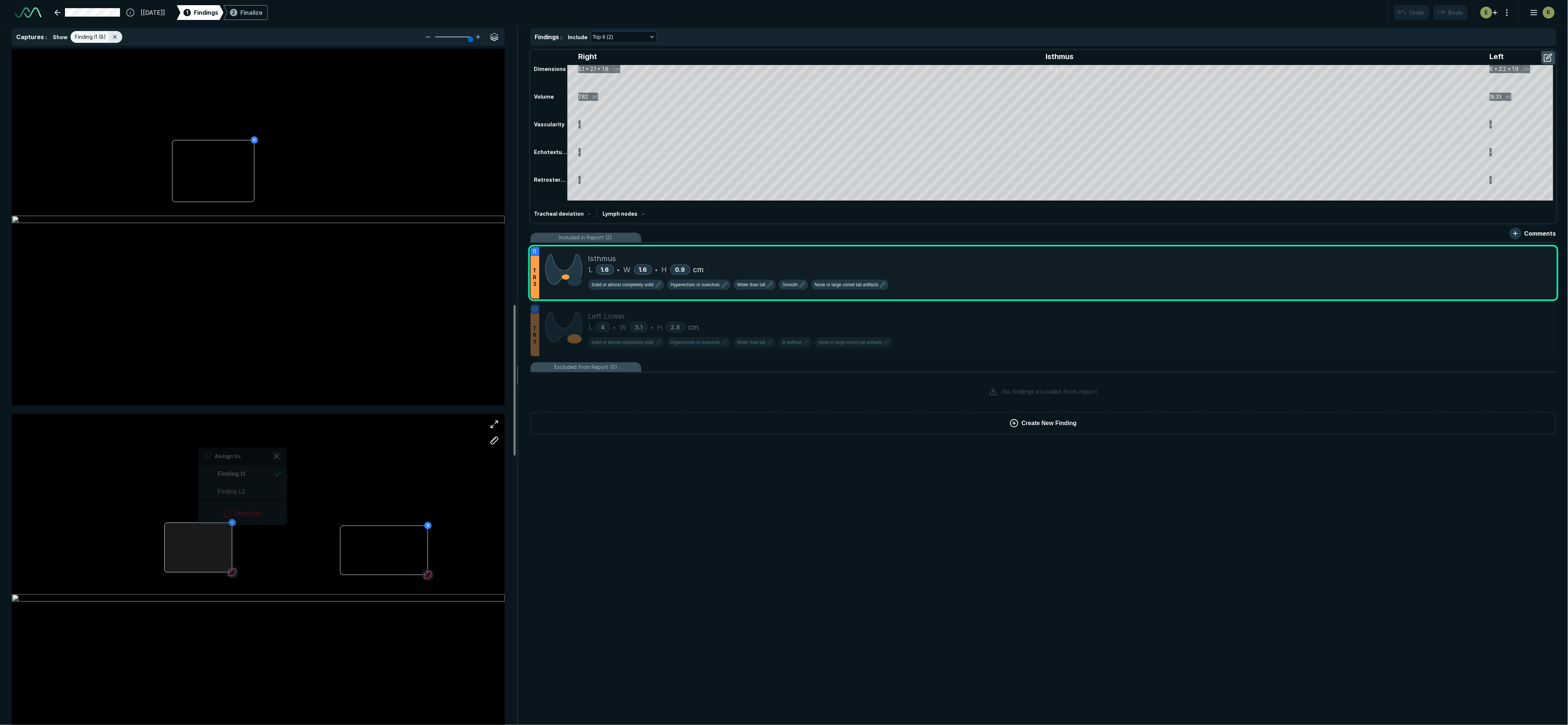
click at [198, 550] on div at bounding box center [198, 547] width 68 height 49
click at [383, 451] on div "I1 I1" at bounding box center [258, 598] width 493 height 308
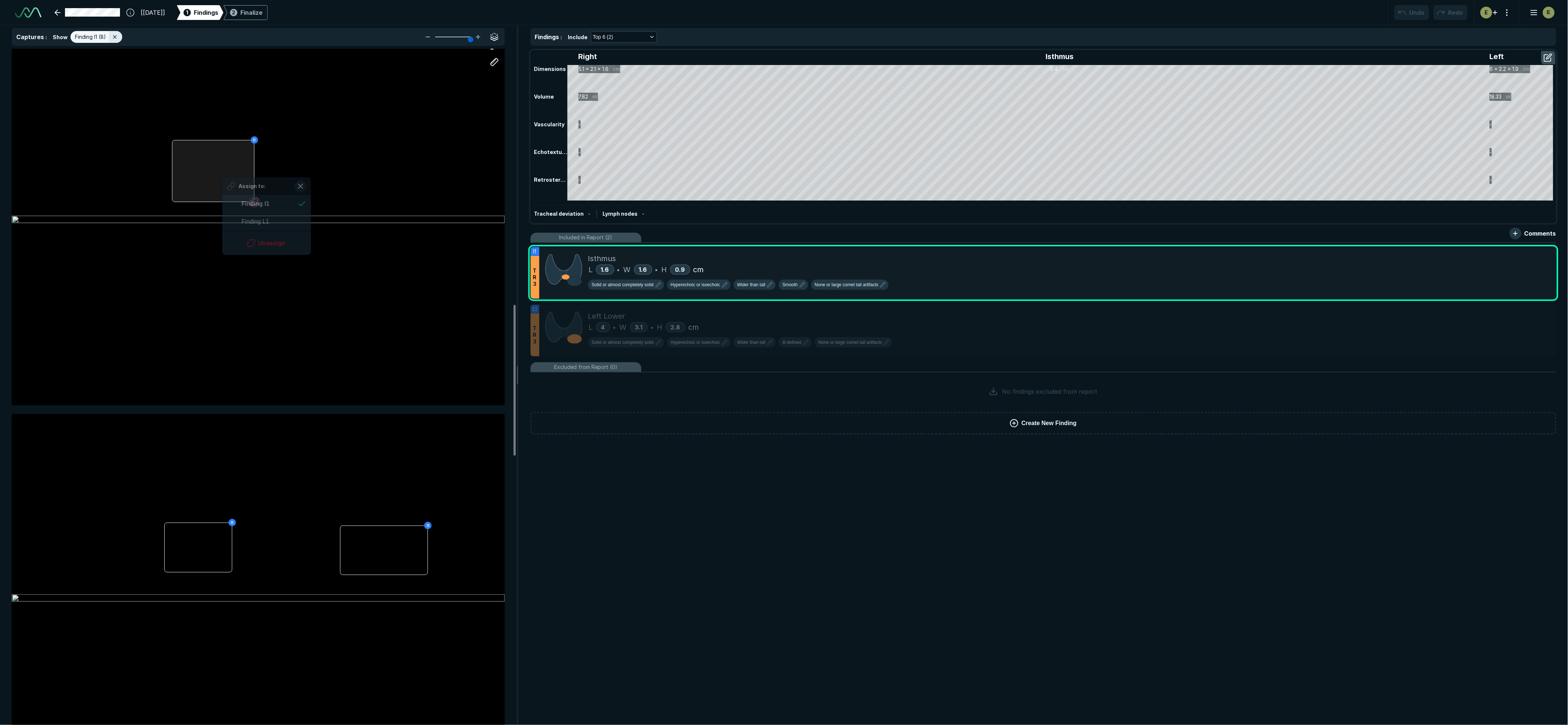
click at [223, 173] on div "I1 Assign to: Finding I1 Finding L1 Unassign" at bounding box center [258, 220] width 493 height 370
click at [281, 240] on button "Unassign" at bounding box center [267, 239] width 71 height 15
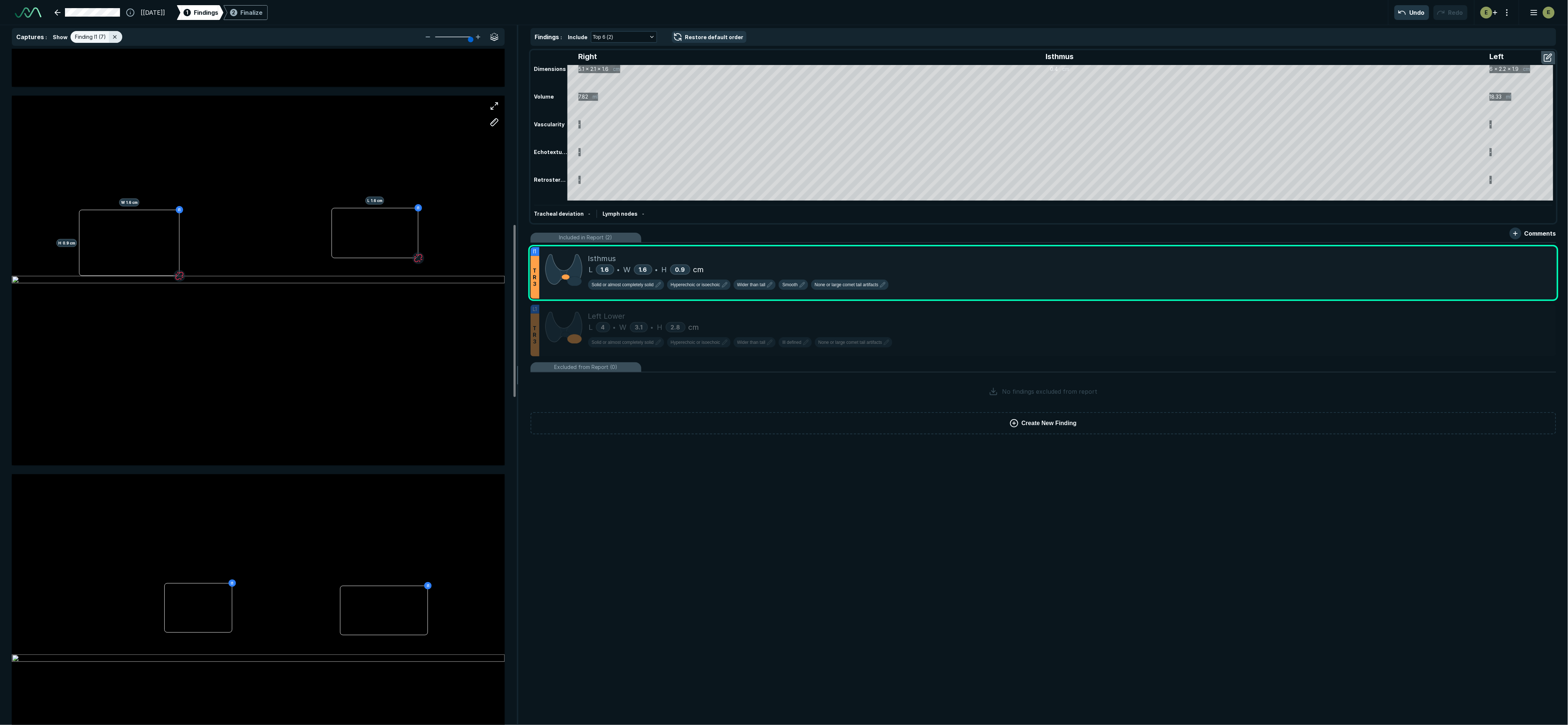
scroll to position [688, 0]
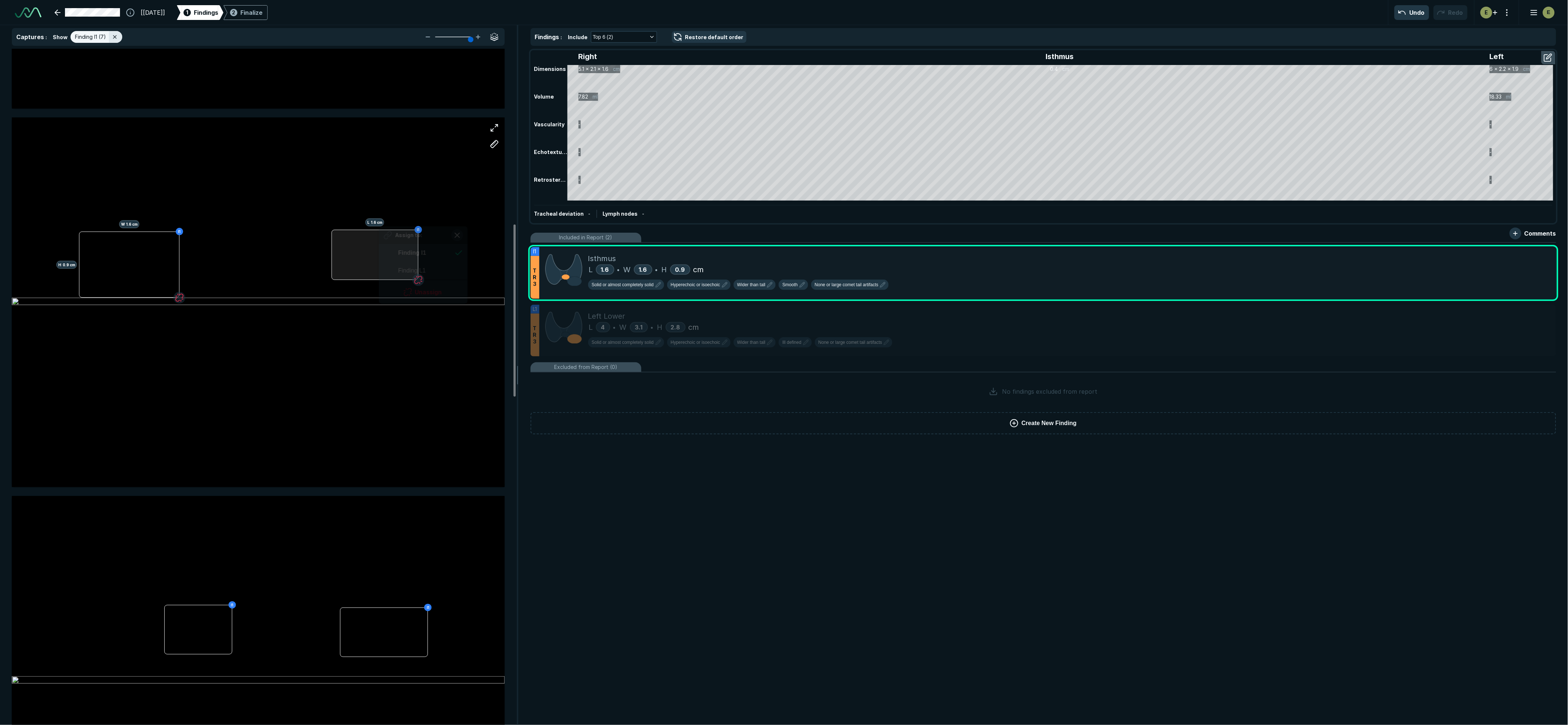
click at [379, 251] on div "I1 H 0.9 cm W 1.6 cm I1 L 1.6 cm Assign to: Finding I1 Finding L1 Unassign" at bounding box center [258, 302] width 493 height 370
click at [293, 264] on div "I1 H 0.9 cm W 1.6 cm I1 L 1.6 cm" at bounding box center [258, 302] width 493 height 308
drag, startPoint x: 394, startPoint y: 247, endPoint x: 370, endPoint y: 243, distance: 24.3
click at [368, 245] on div at bounding box center [375, 254] width 87 height 50
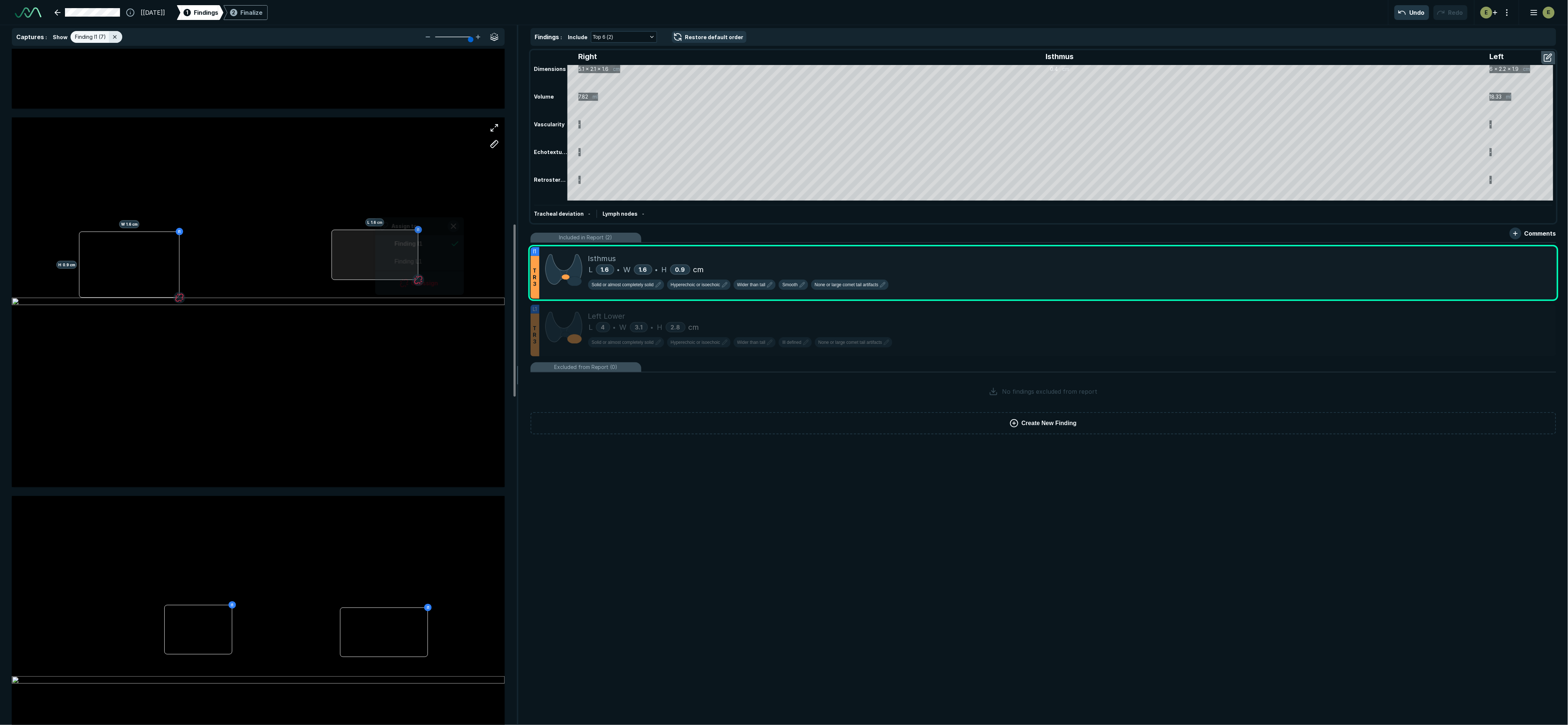
click at [375, 242] on div "I1 H 0.9 cm W 1.6 cm I1 L 1.6 cm Assign to: Finding I1 Finding L1 Unassign" at bounding box center [258, 302] width 493 height 370
click at [410, 279] on button "Unassign" at bounding box center [419, 276] width 71 height 15
click at [149, 264] on div "I1 H 0.9 cm W 1.6 cm Assign to: Finding I1 Finding L1 Unassign" at bounding box center [258, 302] width 493 height 370
click at [190, 296] on button "Unassign" at bounding box center [193, 299] width 71 height 15
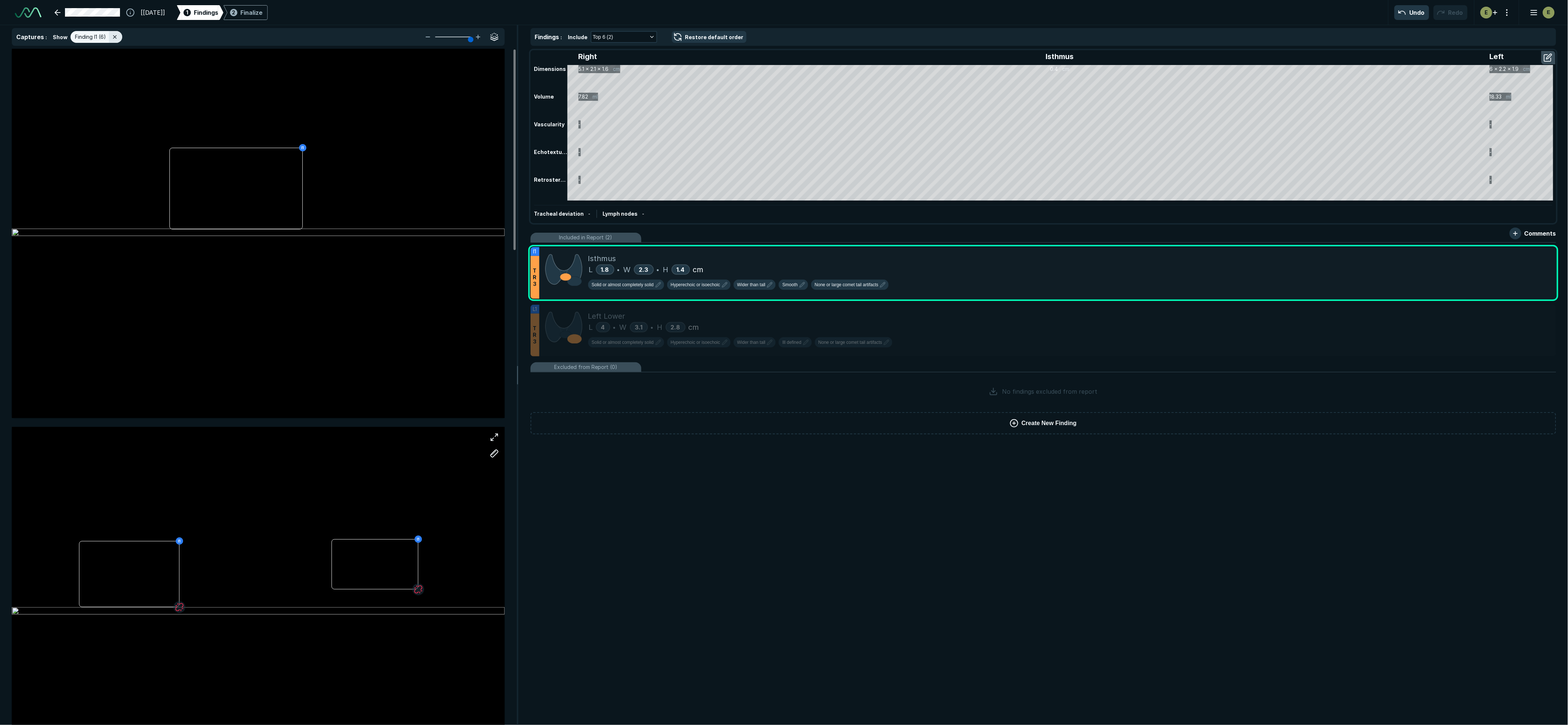
scroll to position [0, 0]
click at [266, 194] on div "I1" at bounding box center [258, 233] width 493 height 370
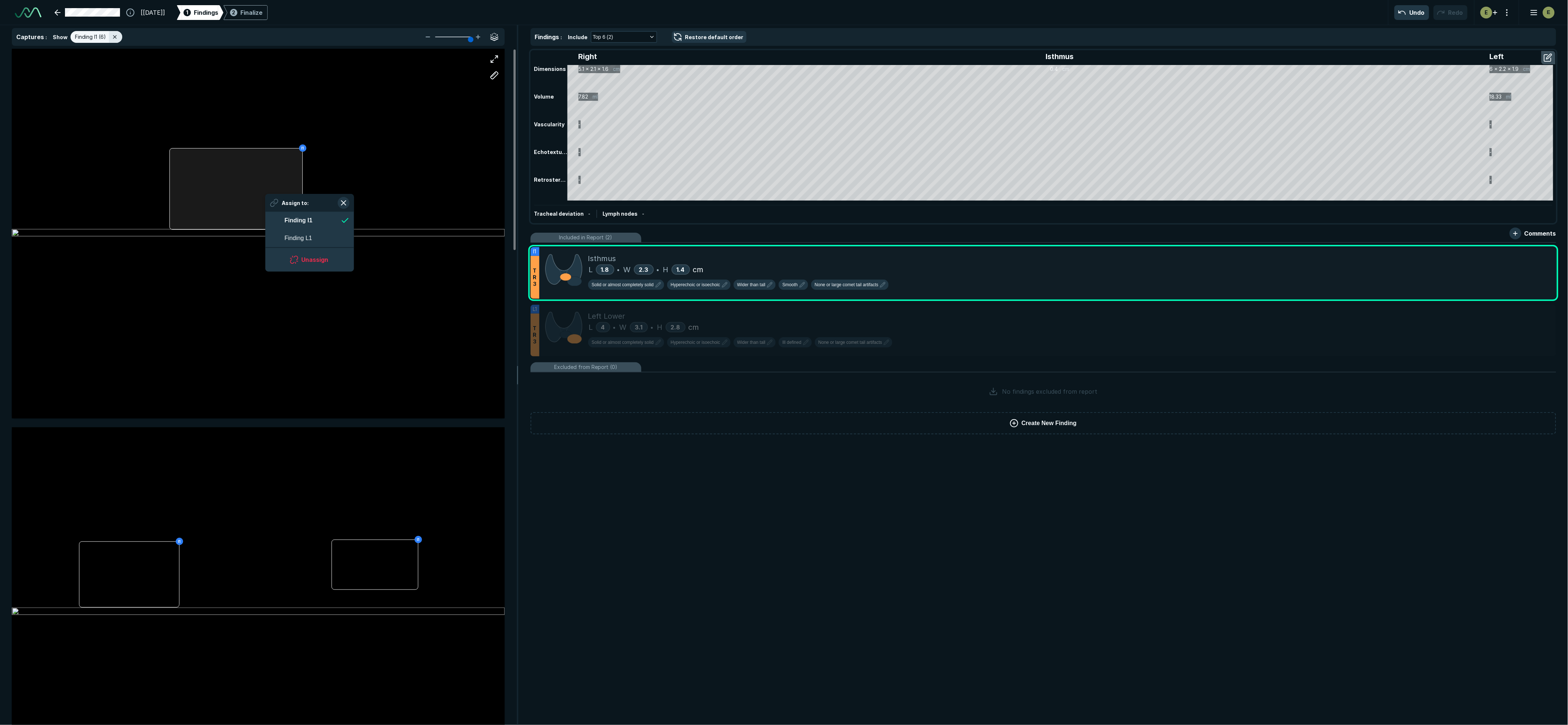
scroll to position [1092, 1348]
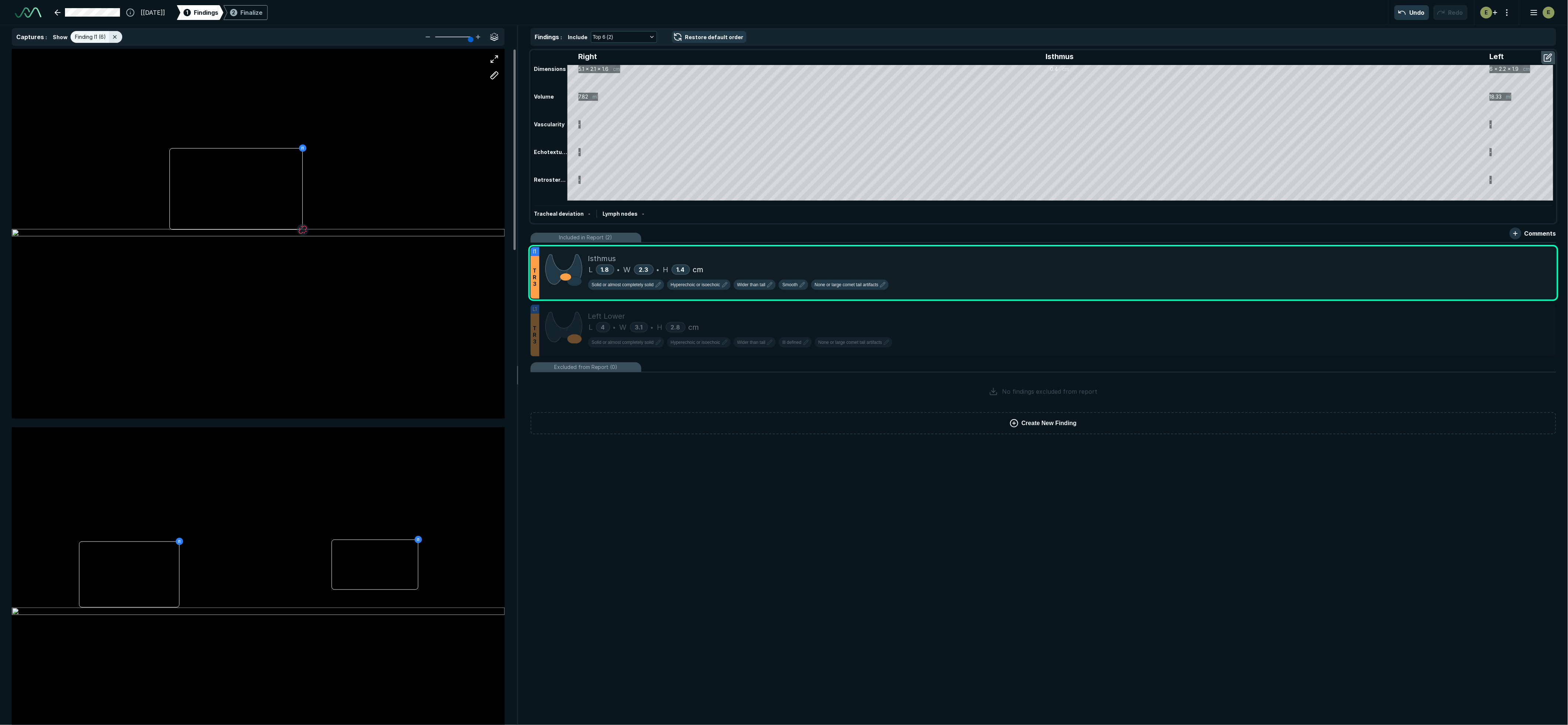
click at [198, 325] on div "I1" at bounding box center [258, 233] width 493 height 370
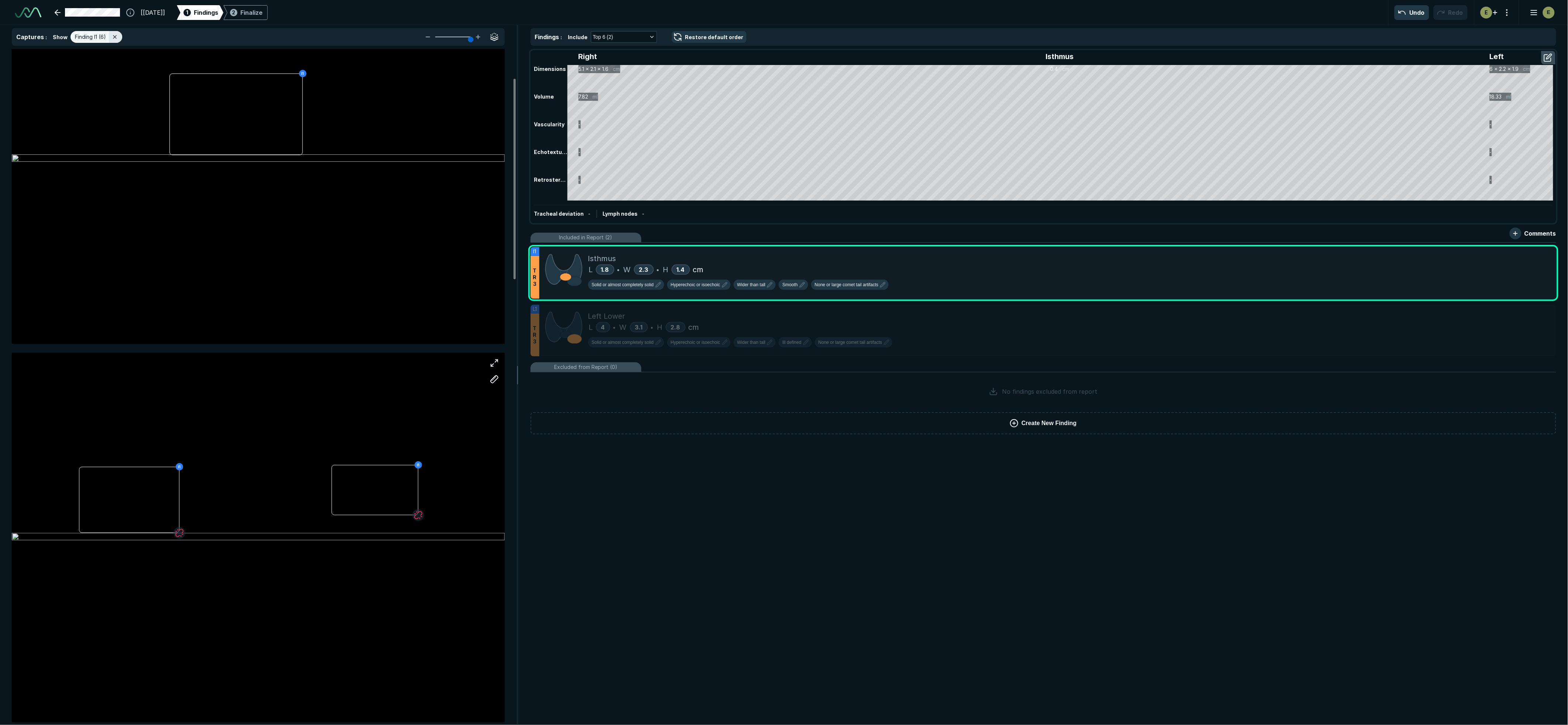
scroll to position [123, 0]
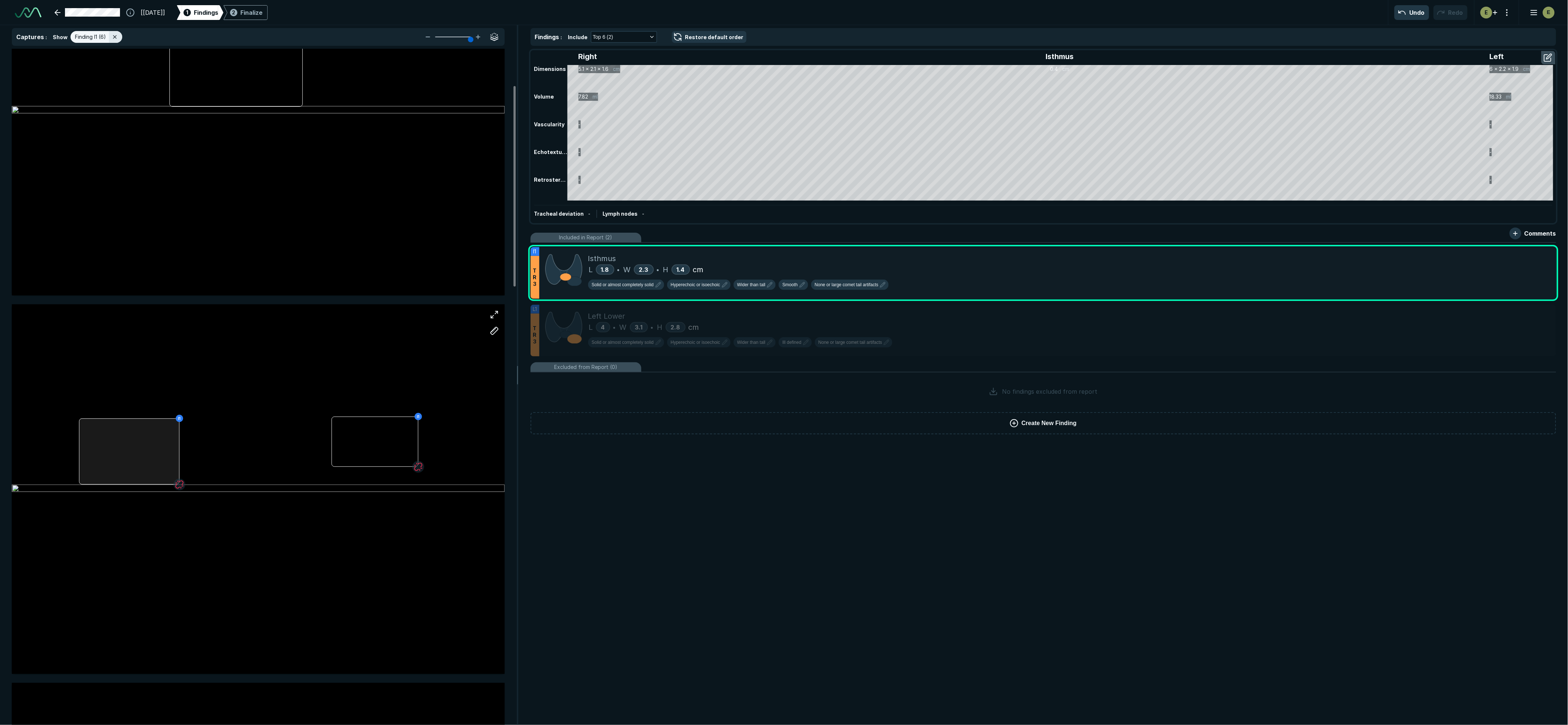
click at [122, 431] on div "I1 I1" at bounding box center [258, 489] width 493 height 370
click at [373, 450] on div at bounding box center [375, 441] width 87 height 50
click at [371, 452] on div at bounding box center [375, 441] width 87 height 50
click at [257, 449] on div "I1 I1" at bounding box center [258, 489] width 493 height 308
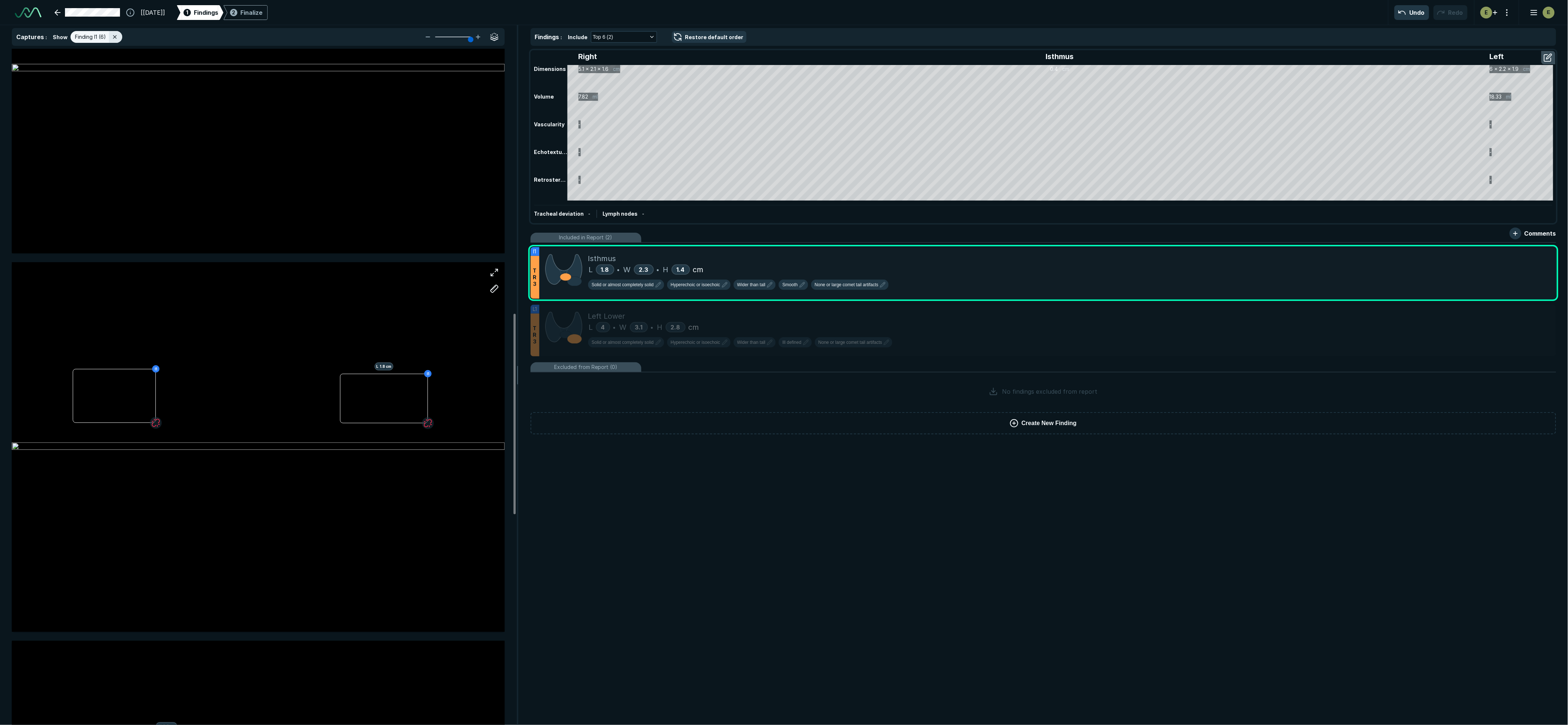
scroll to position [944, 0]
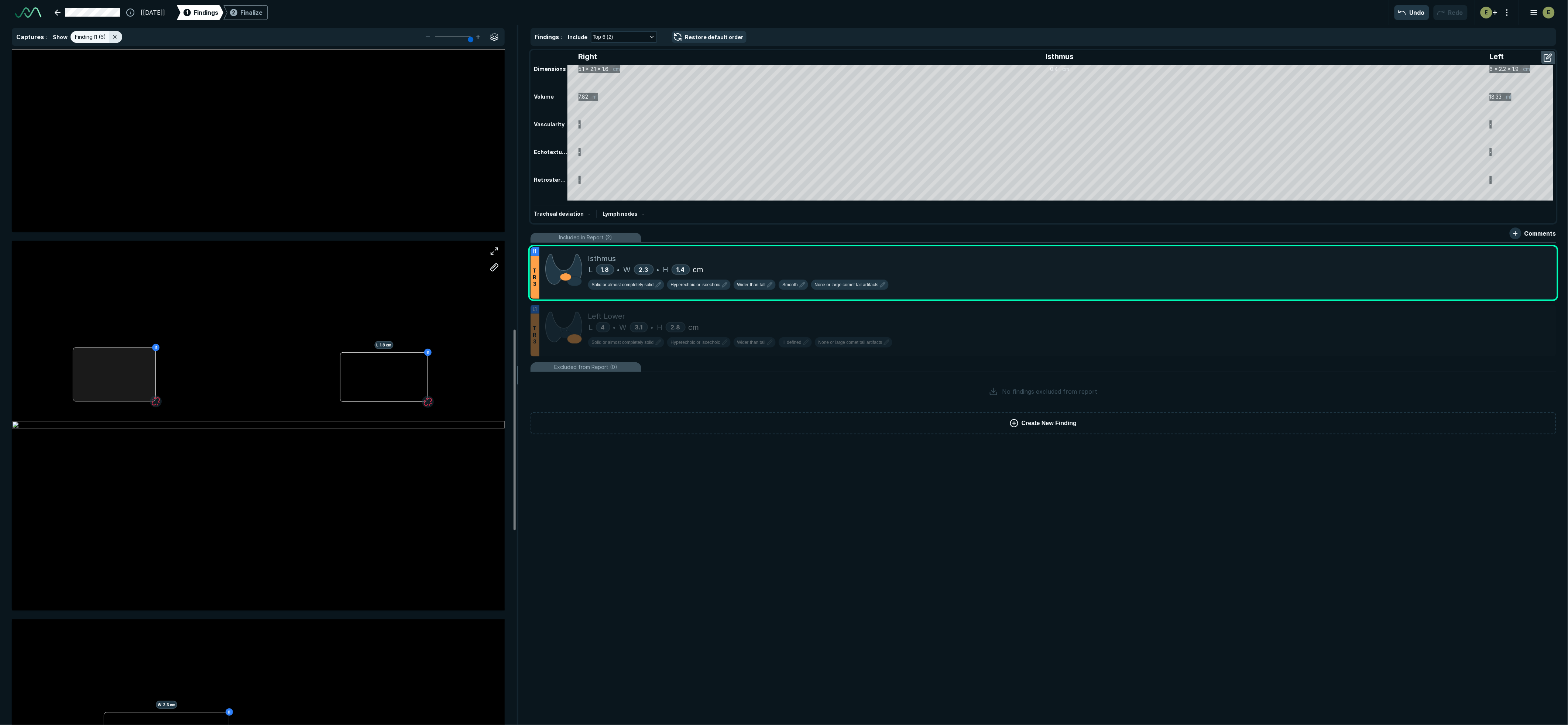
click at [120, 364] on div "I1 L 1.8 cm I1" at bounding box center [258, 425] width 493 height 370
click at [164, 398] on button "Unassign" at bounding box center [164, 399] width 71 height 15
click at [403, 382] on div at bounding box center [384, 377] width 88 height 49
click at [347, 418] on button "Unassign" at bounding box center [359, 417] width 71 height 15
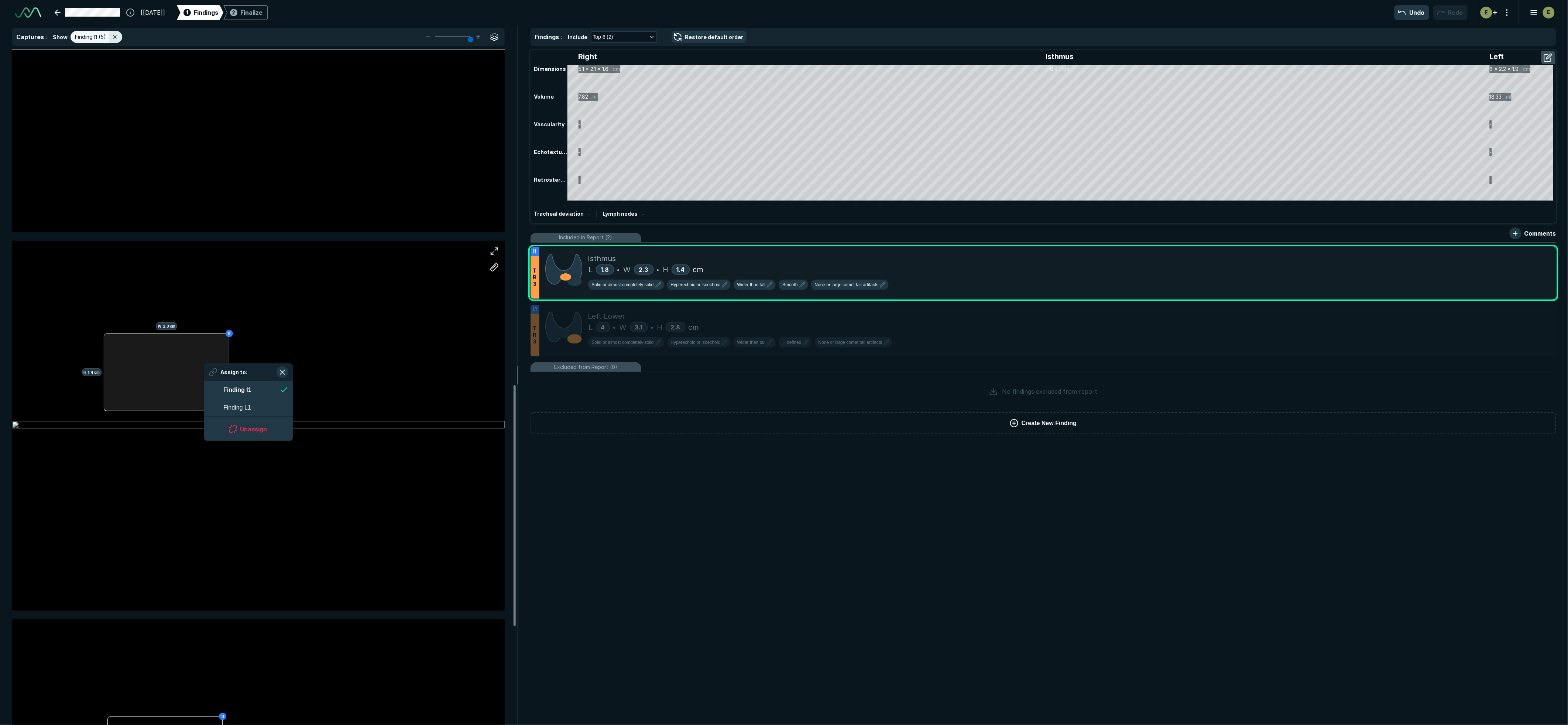
drag, startPoint x: 205, startPoint y: 363, endPoint x: 178, endPoint y: 377, distance: 30.4
click at [178, 377] on div at bounding box center [166, 372] width 125 height 77
click at [179, 376] on div "I1 H 1.4 cm W 2.3 cm Assign to: Finding I1 Finding L1 Unassign" at bounding box center [258, 425] width 493 height 370
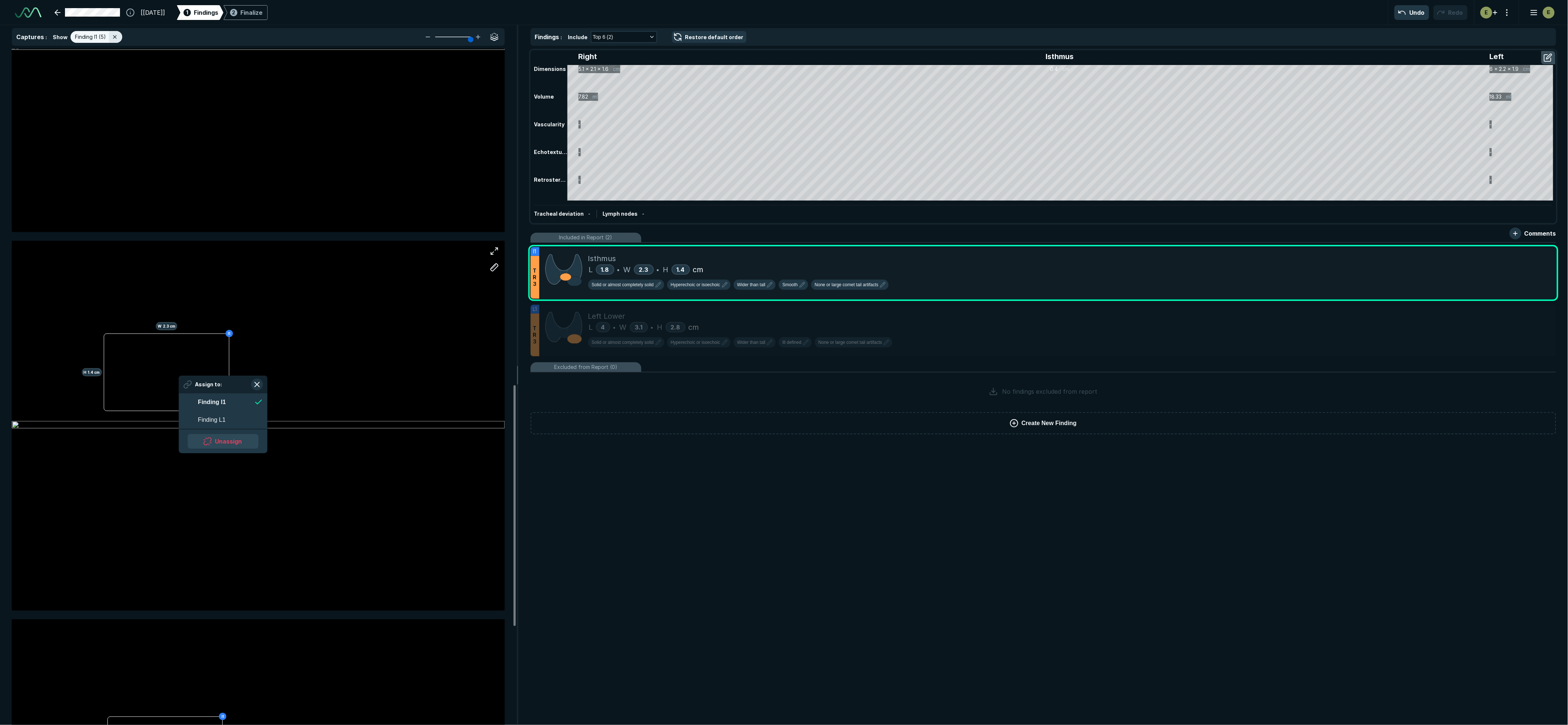
click at [224, 444] on button "Unassign" at bounding box center [223, 441] width 71 height 15
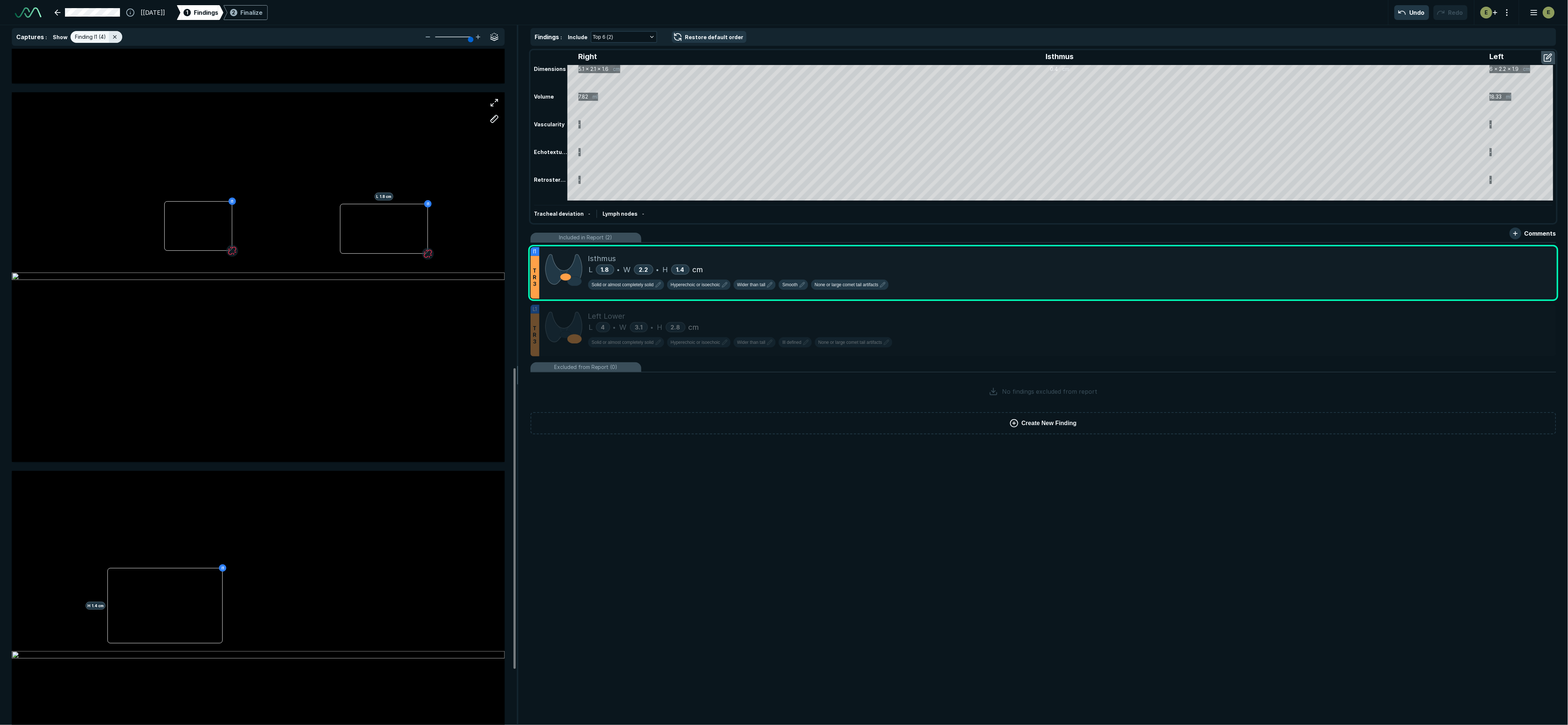
scroll to position [718, 0]
click at [187, 583] on div "I1 H 1.4 cm Assign to: Finding I1 Finding L1 Unassign" at bounding box center [258, 651] width 493 height 370
click at [223, 569] on button "Unassign" at bounding box center [231, 571] width 71 height 15
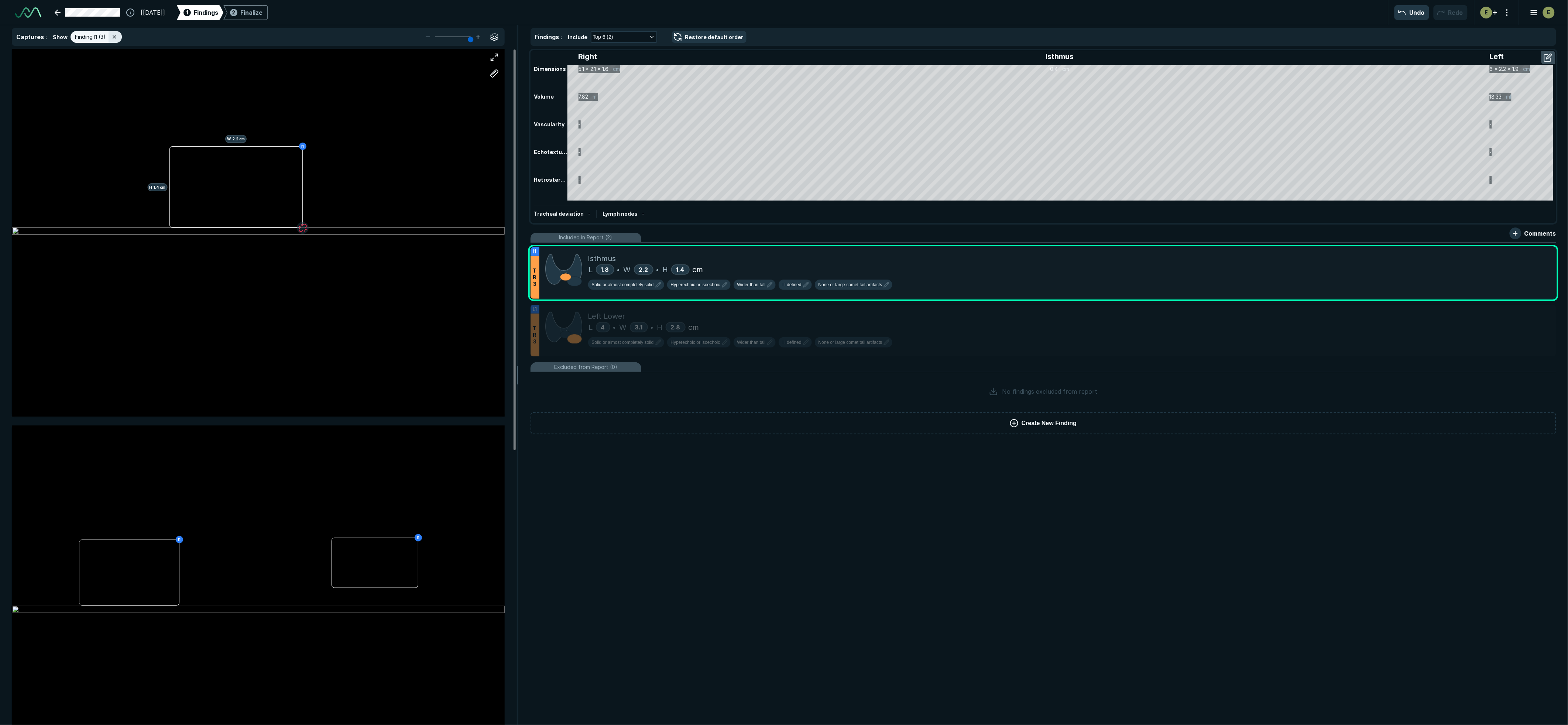
scroll to position [0, 0]
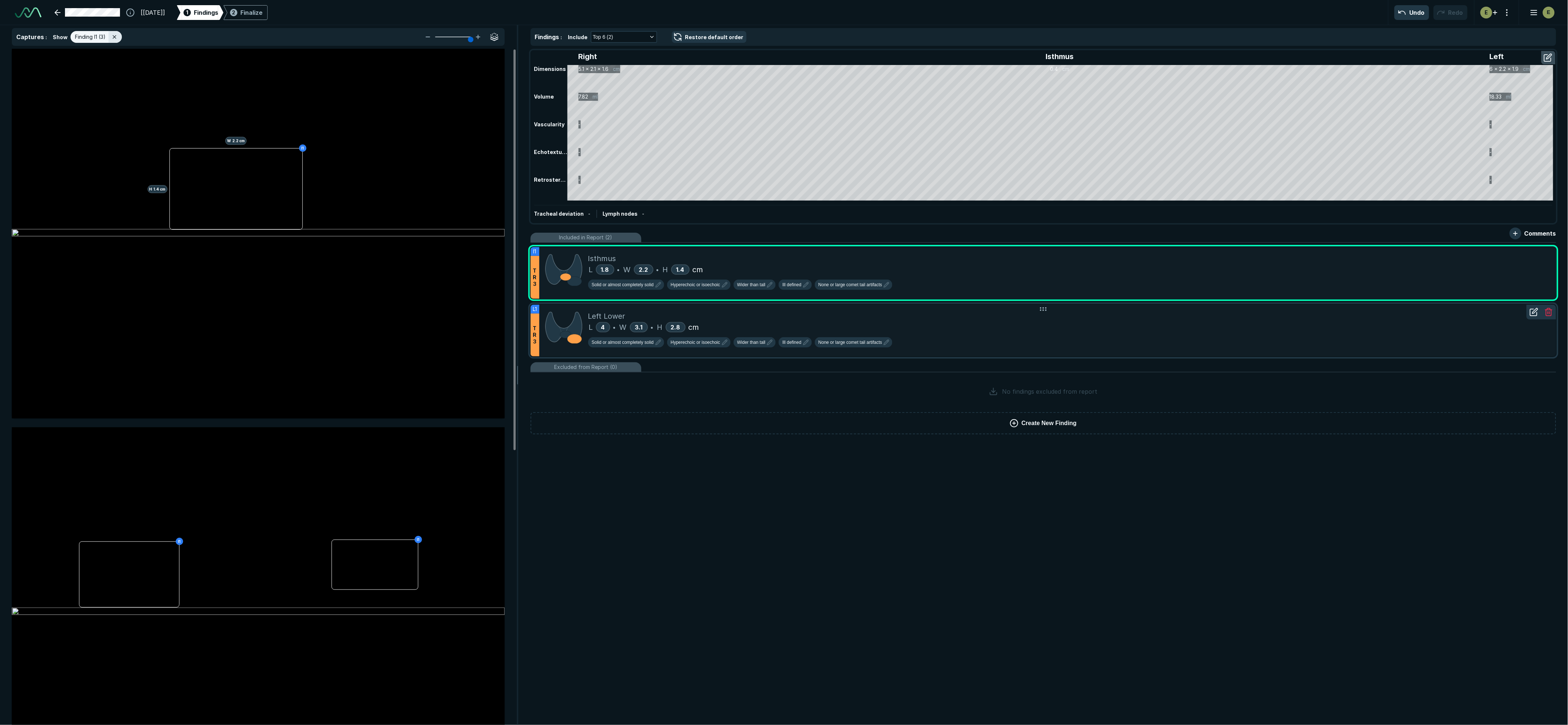
click at [794, 318] on div "Left Lower" at bounding box center [1069, 316] width 962 height 11
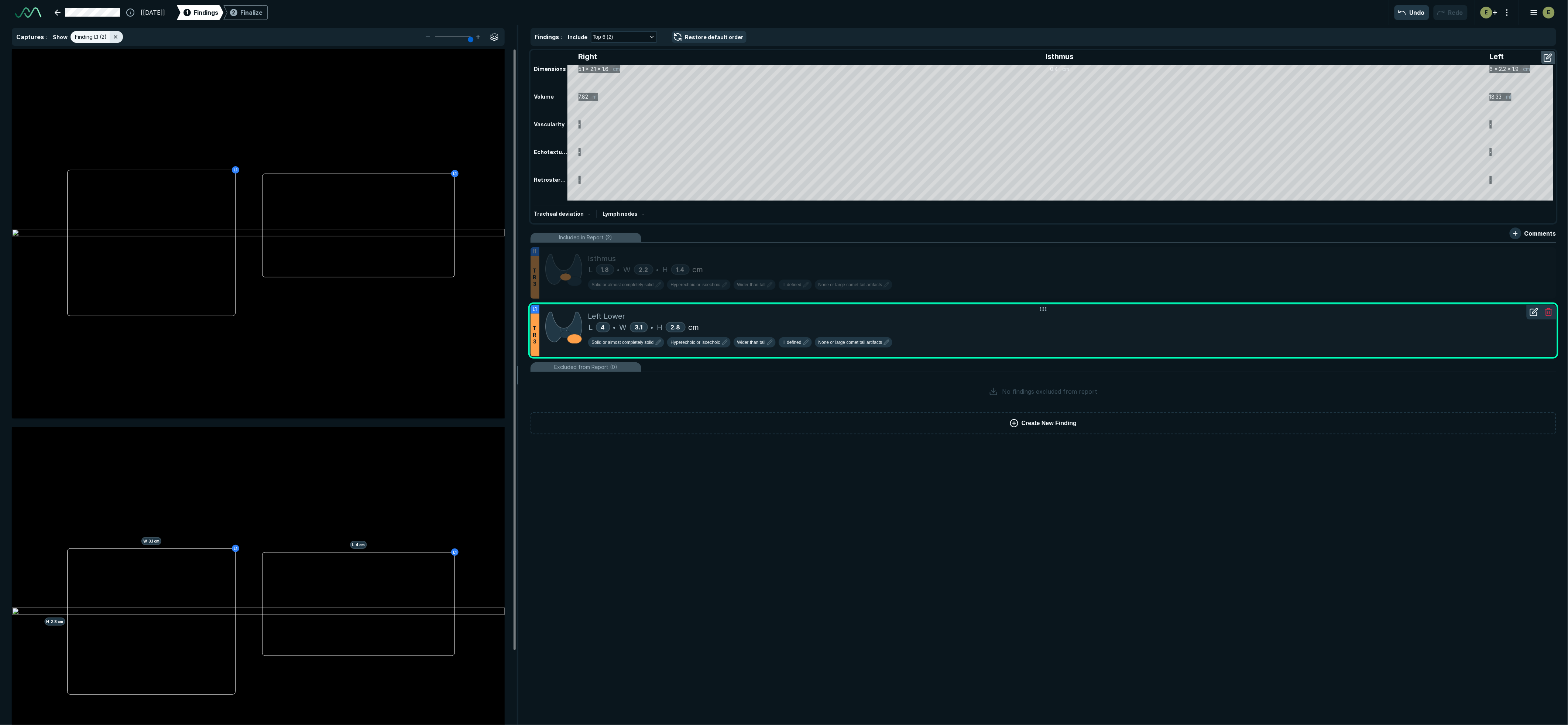
click at [969, 327] on div "L 4 • W 3.1 • H 2.8 cm" at bounding box center [1069, 327] width 962 height 11
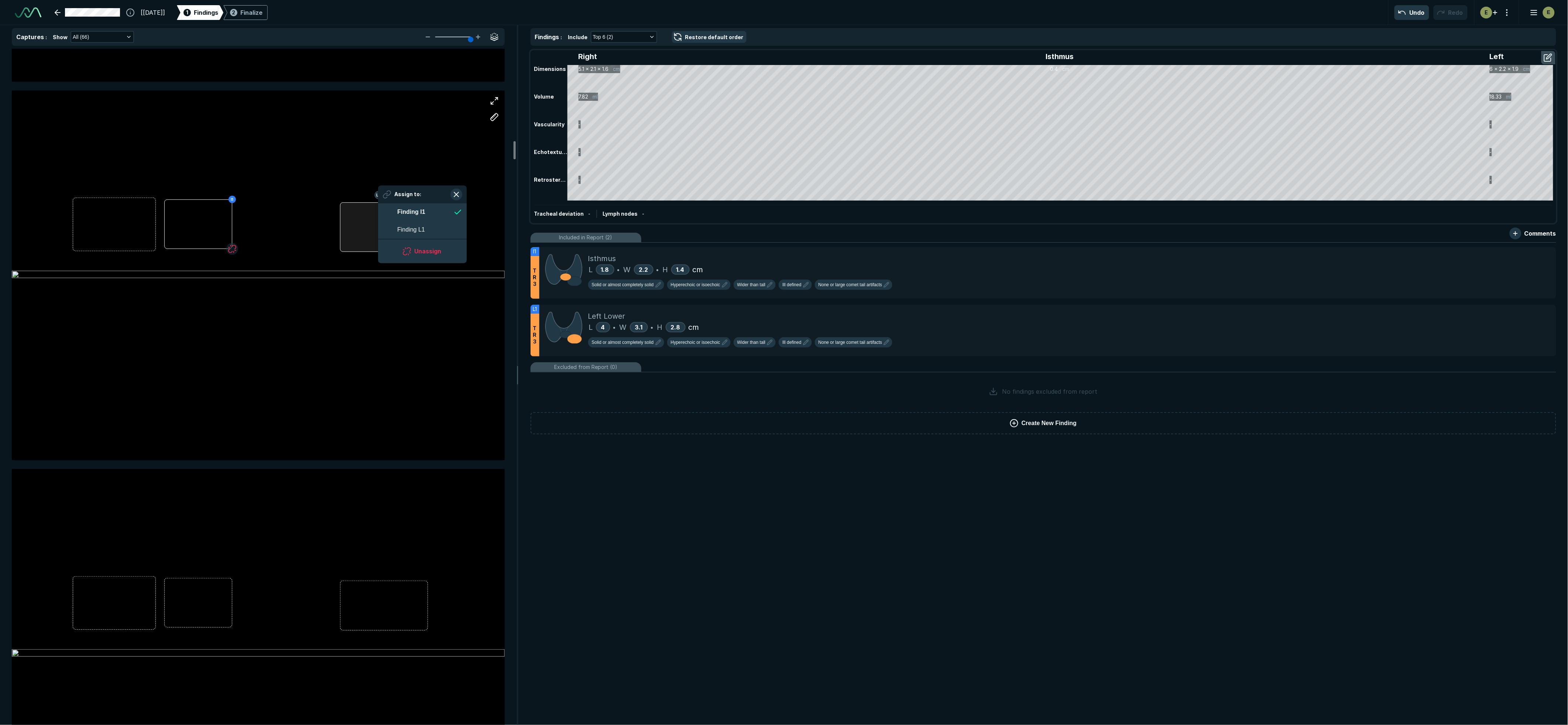
scroll to position [1092, 1348]
drag, startPoint x: 379, startPoint y: 217, endPoint x: 368, endPoint y: 219, distance: 11.2
click at [368, 219] on div at bounding box center [384, 226] width 88 height 49
click at [368, 219] on div "I1 L 1.8 cm I1" at bounding box center [258, 275] width 493 height 370
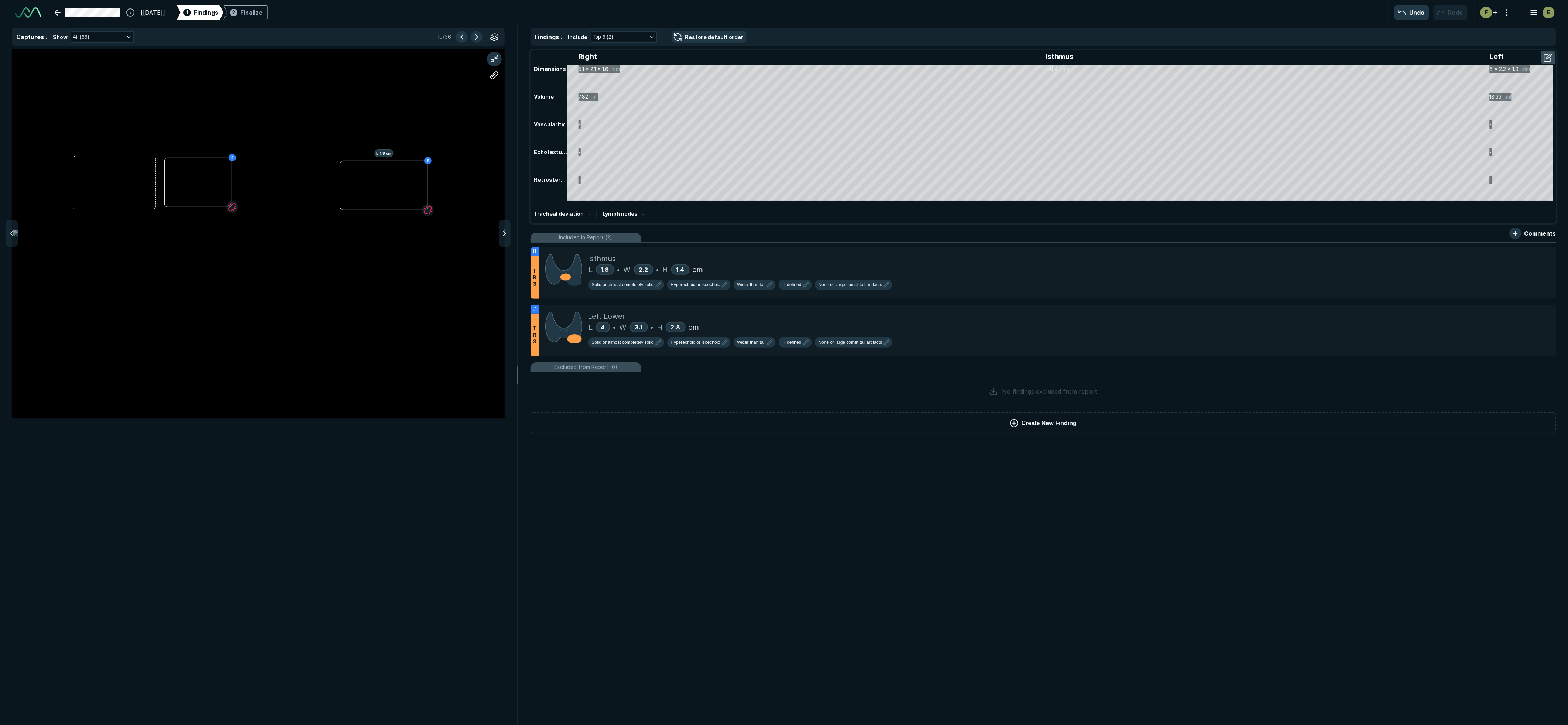
scroll to position [3910, 3154]
click at [410, 178] on div "I1 L 1.8 cm I1" at bounding box center [258, 233] width 493 height 370
drag, startPoint x: 451, startPoint y: 211, endPoint x: 384, endPoint y: 253, distance: 79.1
click at [384, 253] on div "I1 L 1.8 cm I1 Assign to: Finding I1 Finding L1 Unassign" at bounding box center [258, 233] width 493 height 370
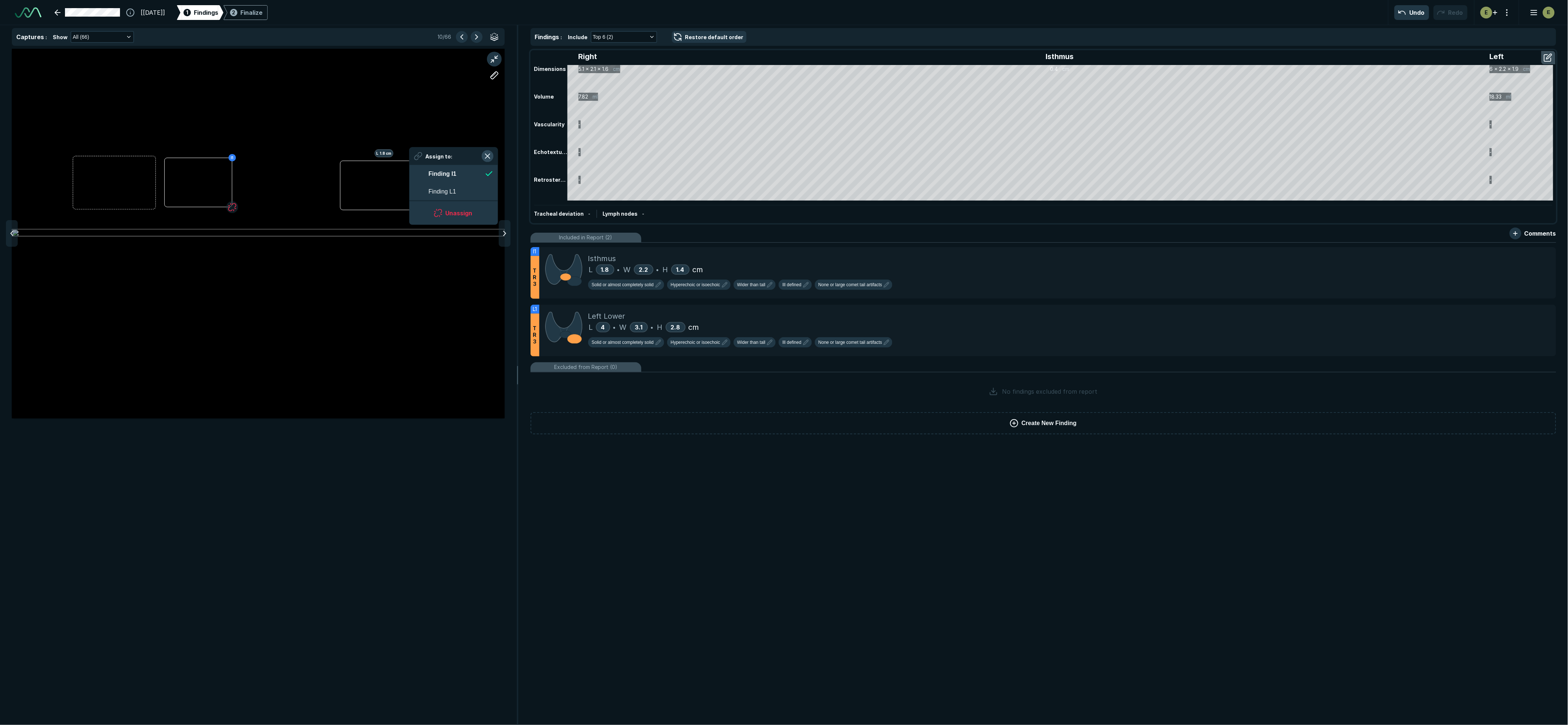
click at [486, 154] on button "button" at bounding box center [488, 156] width 12 height 12
click at [377, 186] on div "I1 L 1.8 cm I1 Assign to: Finding I1 Finding L1 Unassign" at bounding box center [258, 233] width 493 height 370
click at [416, 223] on button "Unassign" at bounding box center [421, 221] width 71 height 15
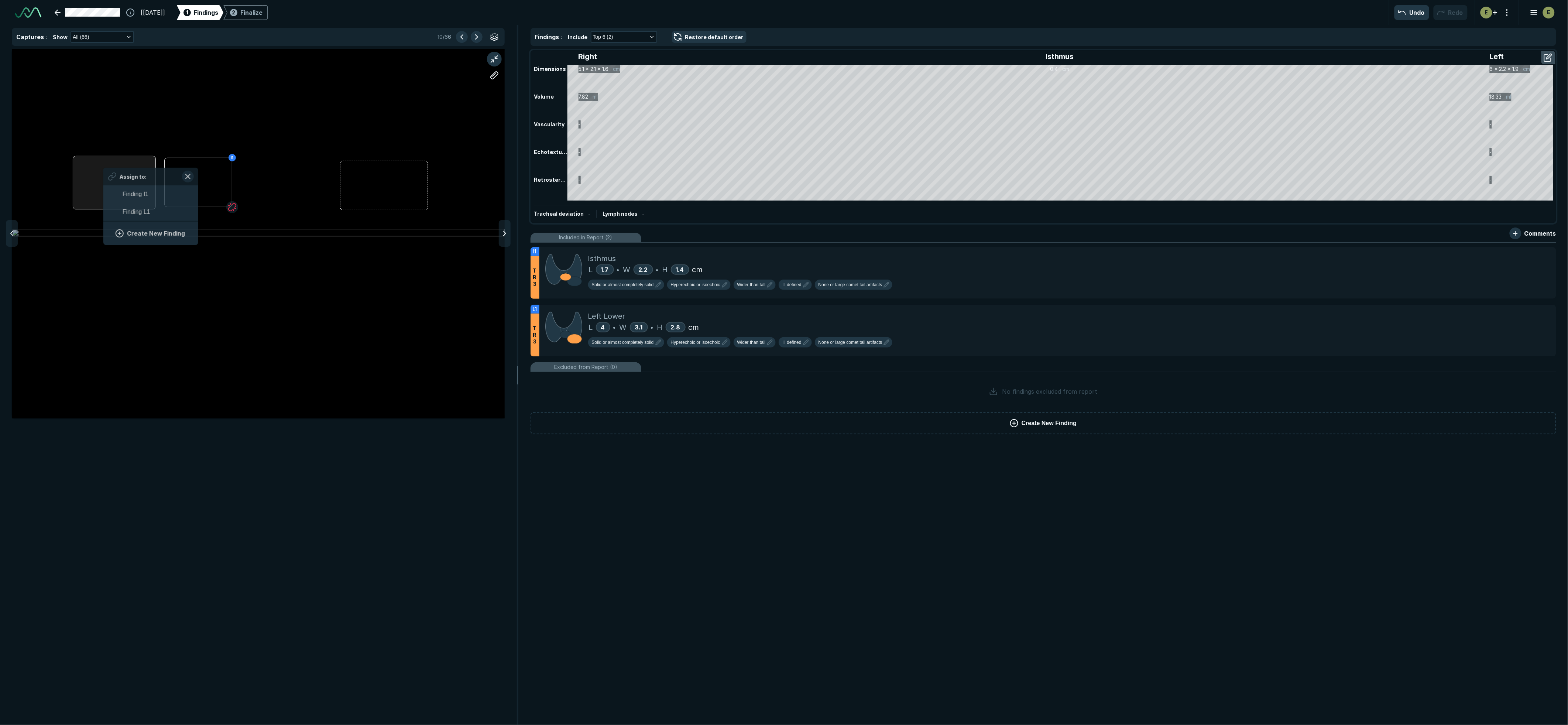
scroll to position [1092, 1369]
drag, startPoint x: 103, startPoint y: 197, endPoint x: 91, endPoint y: 174, distance: 25.9
click at [91, 174] on div at bounding box center [114, 183] width 83 height 54
click at [93, 175] on div "I1 Assign to: Finding I1 Finding L1 Create New Finding" at bounding box center [258, 233] width 493 height 370
click at [142, 210] on button "Create New Finding" at bounding box center [140, 209] width 77 height 15
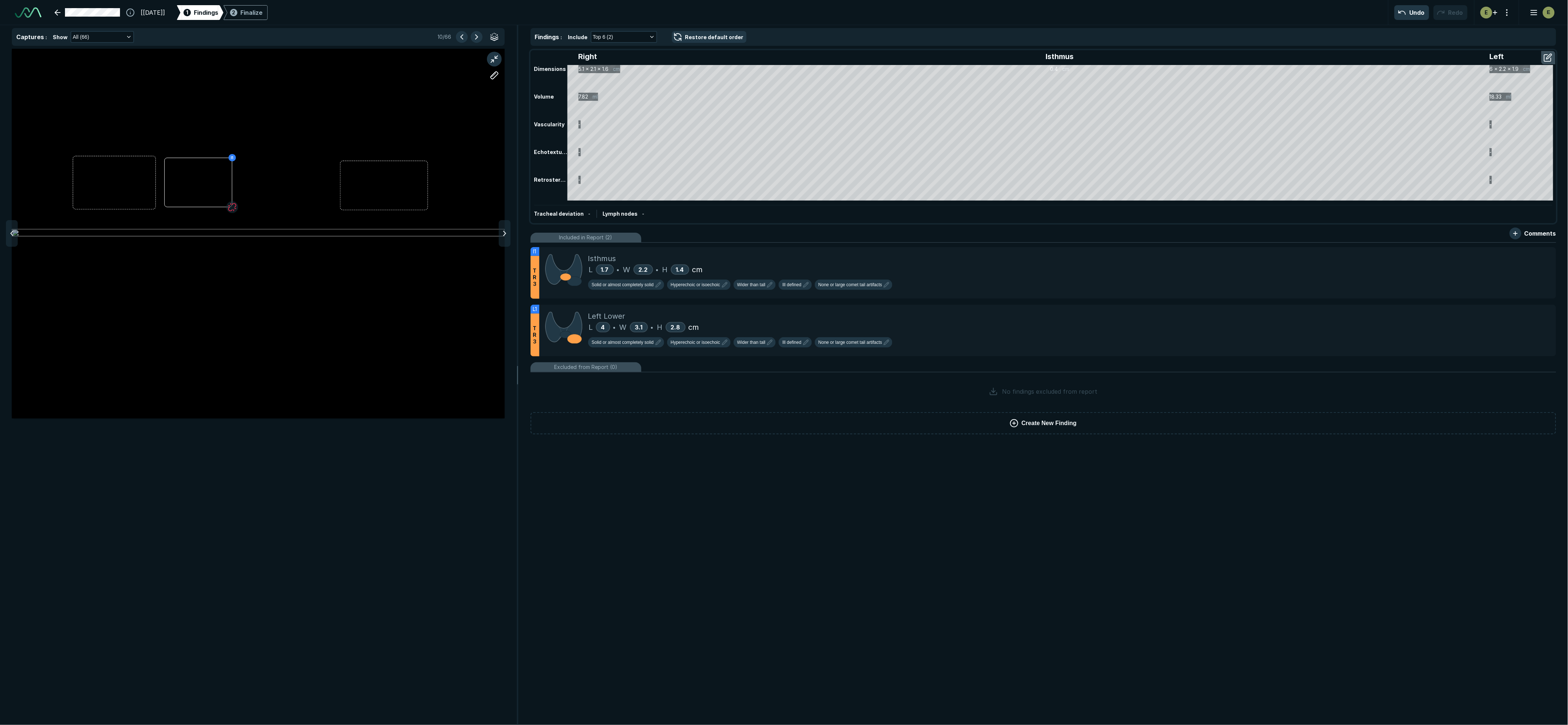
scroll to position [2958, 5554]
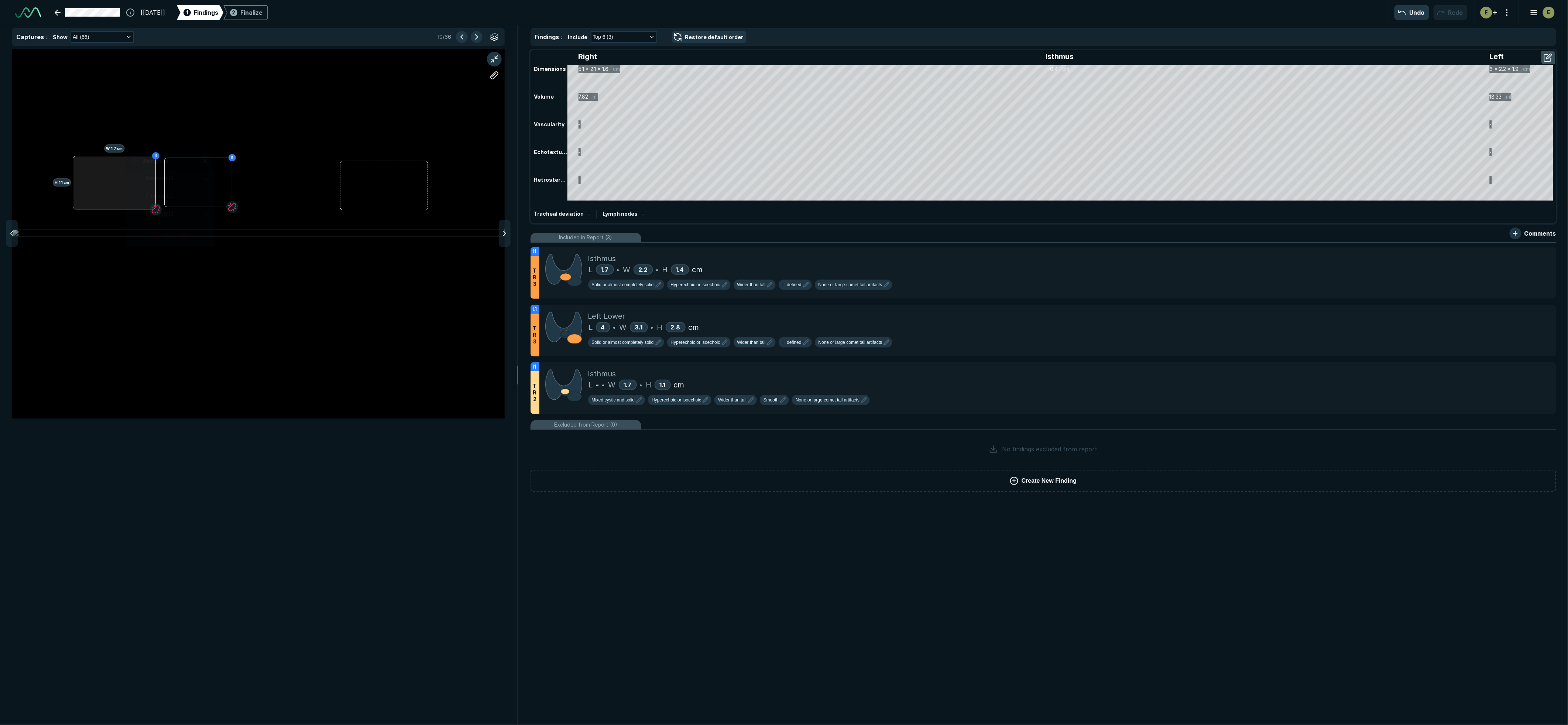
click at [127, 174] on div "I1 H 1.1 cm W 1.7 cm I1 Assign to: Finding I1 Finding L1 Finding I1 Unassign" at bounding box center [258, 233] width 493 height 370
click at [239, 263] on div "I1 H 1.1 cm W 1.7 cm I1" at bounding box center [258, 233] width 493 height 308
click at [124, 189] on div "I1 H 1.1 cm W 1.7 cm I1 Assign to: Finding I1 Finding L1 Finding I1 Unassign" at bounding box center [258, 233] width 493 height 370
click at [285, 234] on div "I1 H 1.1 cm W 1.7 cm I1" at bounding box center [258, 233] width 493 height 308
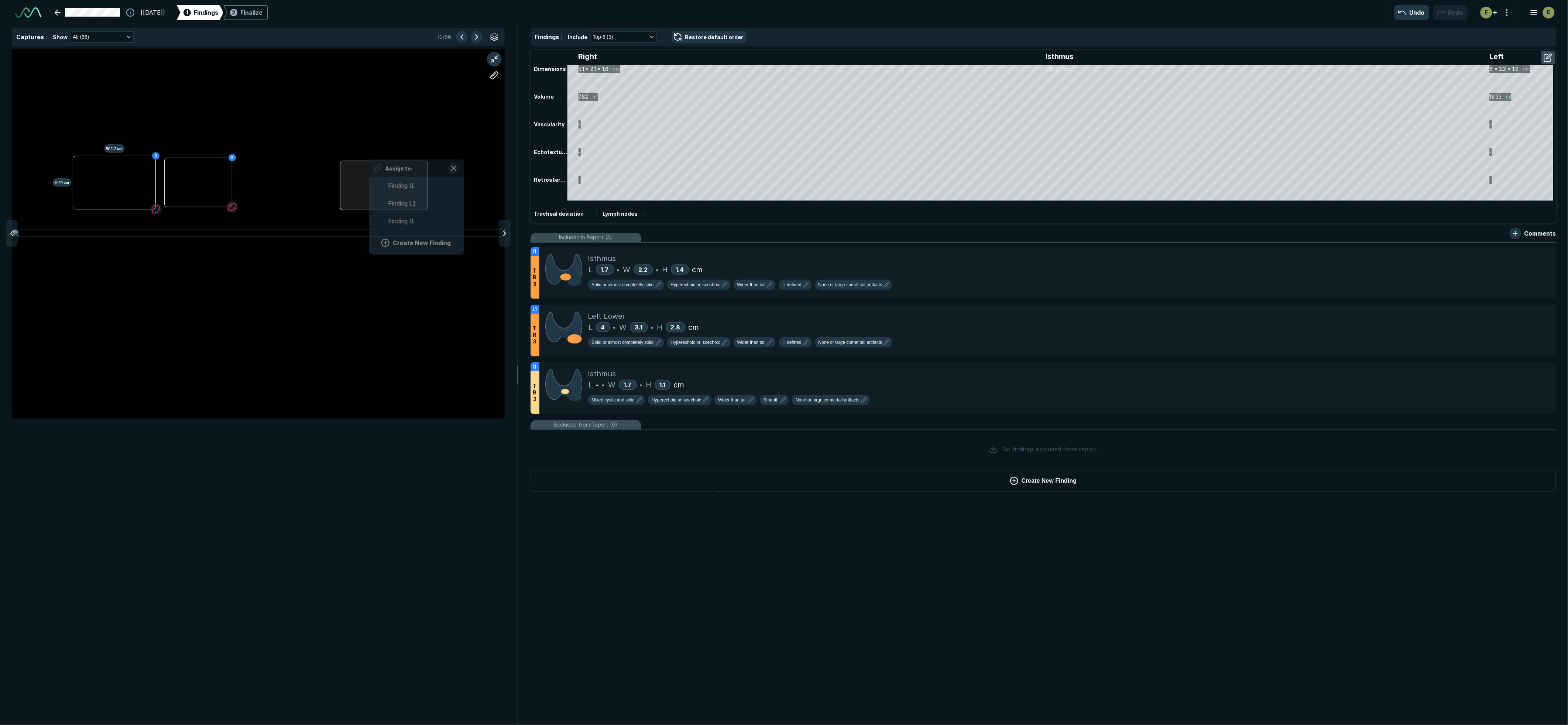
click at [369, 186] on div "I1 H 1.1 cm W 1.7 cm I1 Assign to: Finding I1 Finding L1 Finding I1 Create New …" at bounding box center [258, 233] width 493 height 370
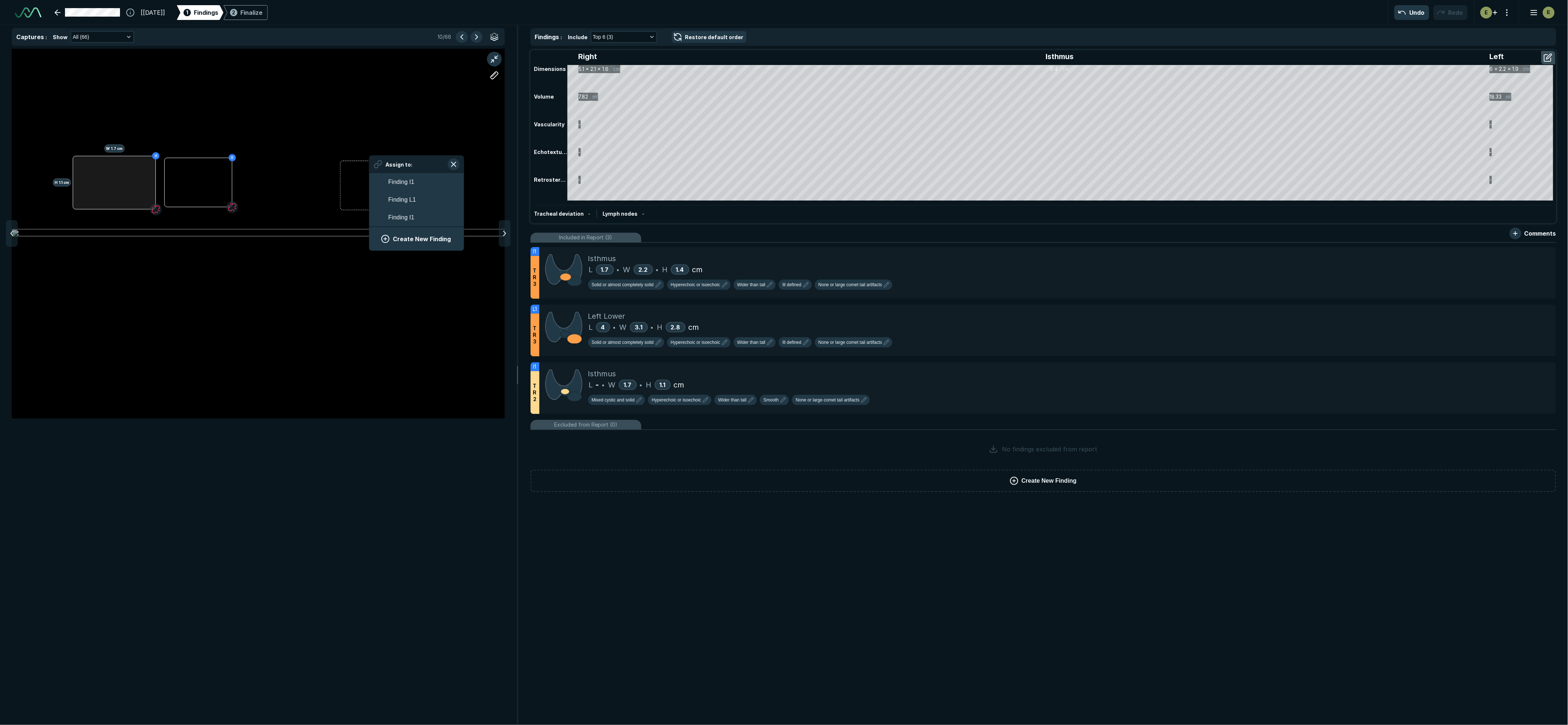
click at [134, 181] on div at bounding box center [114, 183] width 83 height 54
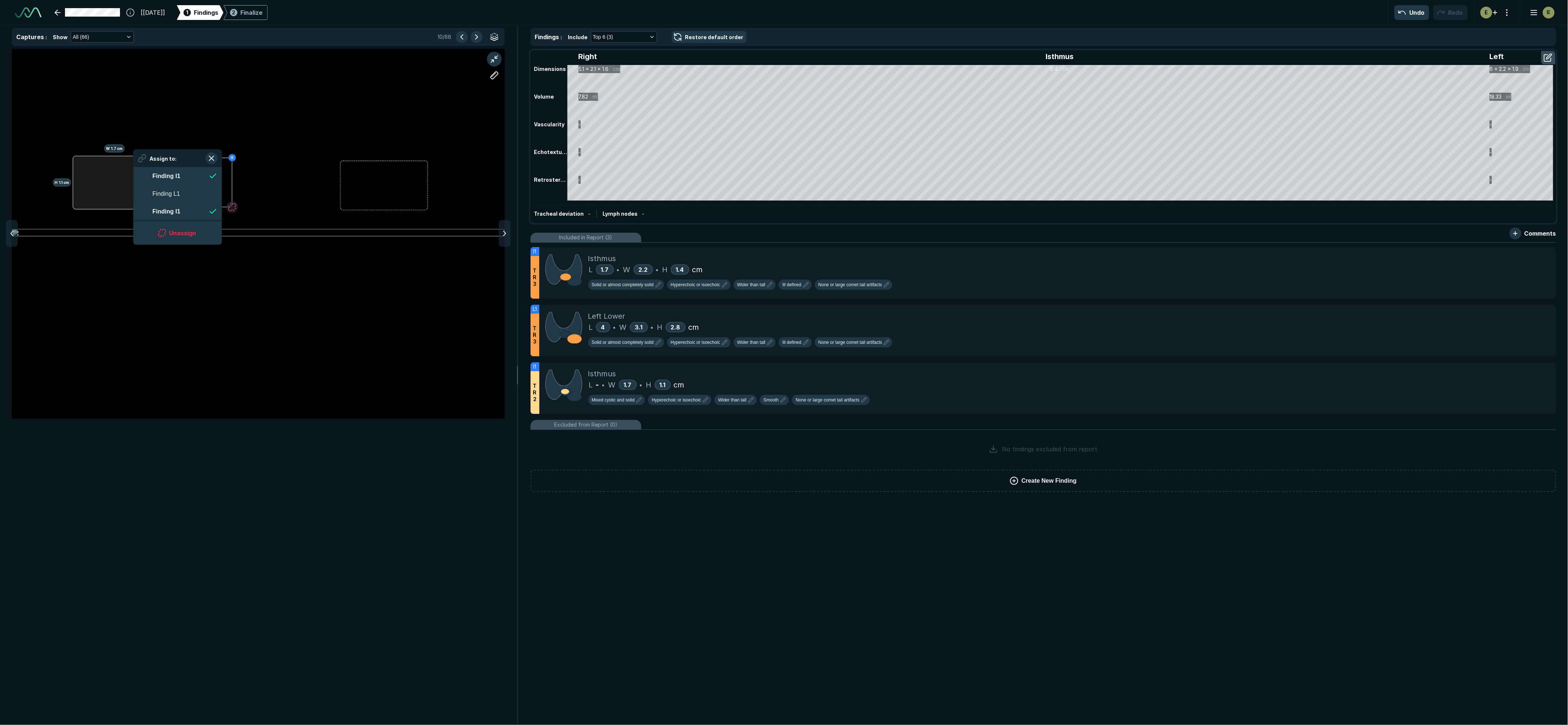
scroll to position [1172, 1348]
drag, startPoint x: 134, startPoint y: 181, endPoint x: 101, endPoint y: 177, distance: 33.2
click at [101, 177] on div at bounding box center [114, 183] width 83 height 54
click at [101, 177] on div "I1 H 1.1 cm W 1.7 cm I1" at bounding box center [258, 233] width 493 height 370
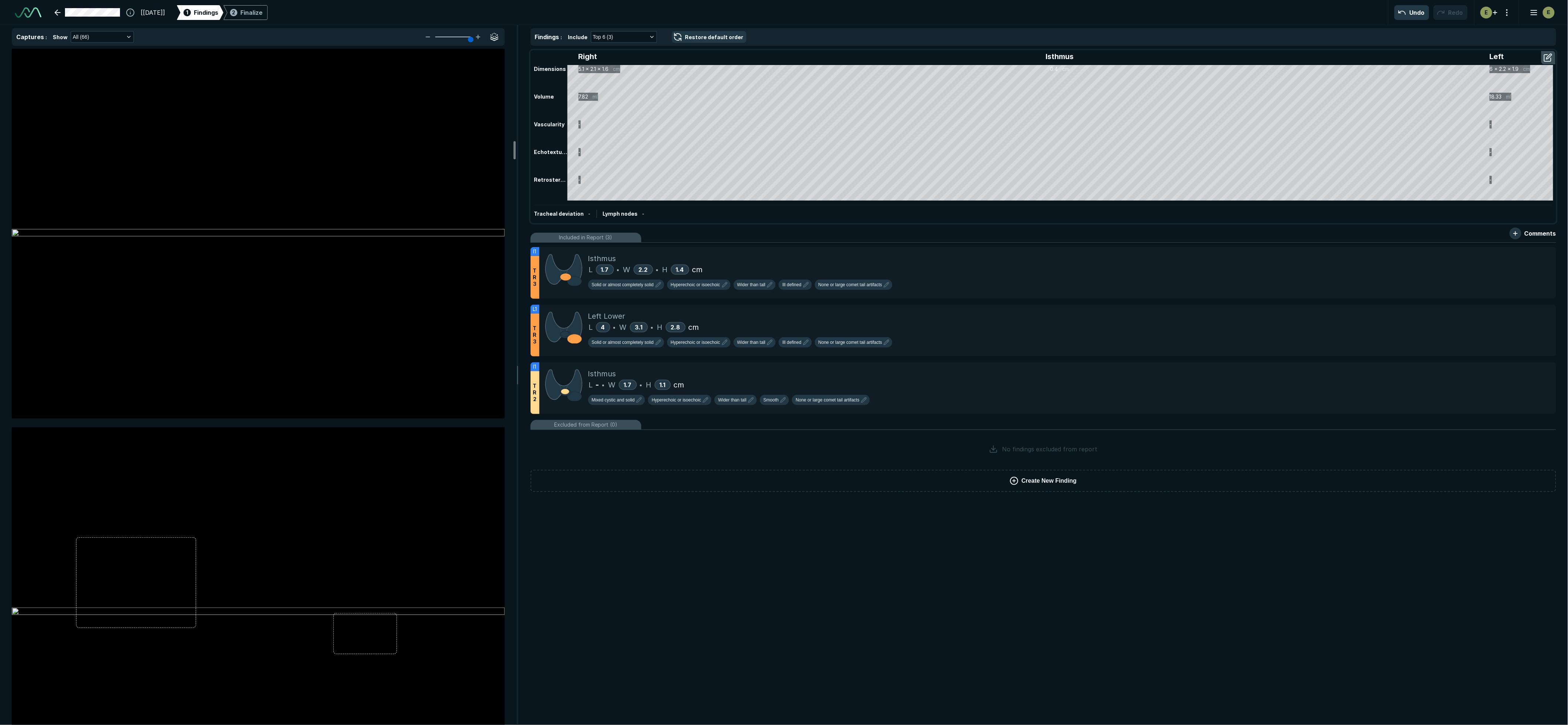
scroll to position [3364, 0]
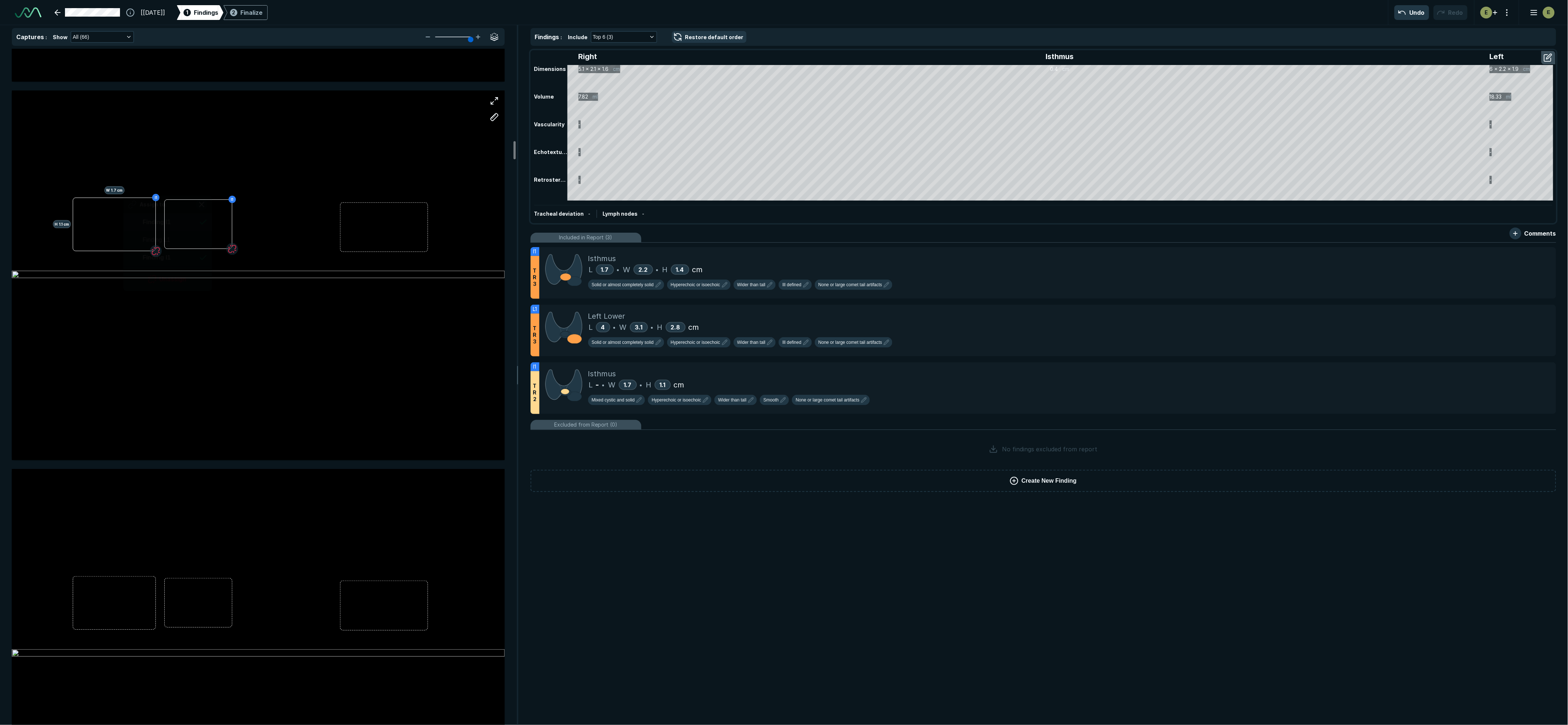
drag, startPoint x: 101, startPoint y: 177, endPoint x: 124, endPoint y: 218, distance: 47.0
click at [124, 218] on div "I1 H 1.1 cm W 1.7 cm I1 Assign to: Finding I1 Finding L1 Finding I1 Unassign" at bounding box center [258, 275] width 493 height 370
click at [159, 267] on button "Unassign" at bounding box center [167, 270] width 71 height 15
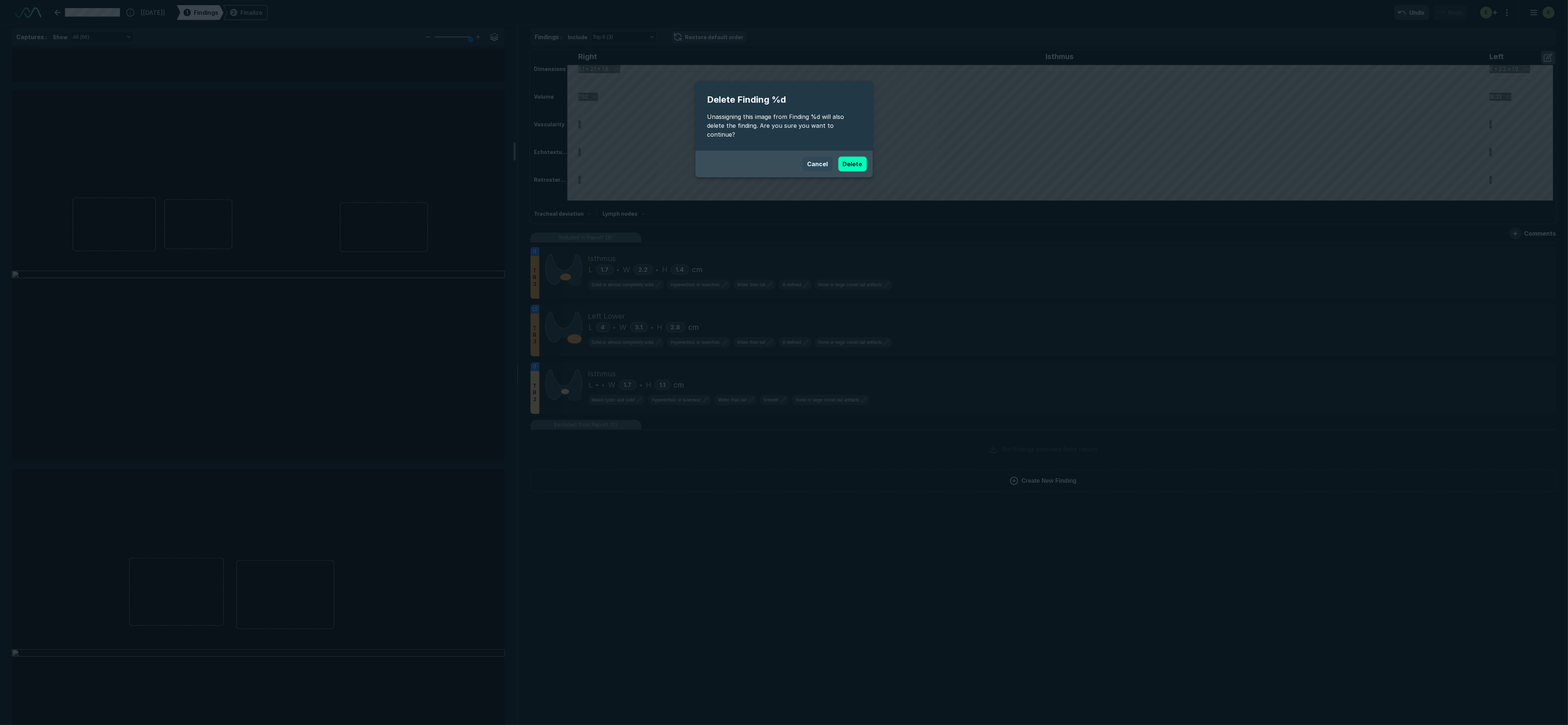
click at [819, 157] on button "Cancel" at bounding box center [817, 164] width 30 height 15
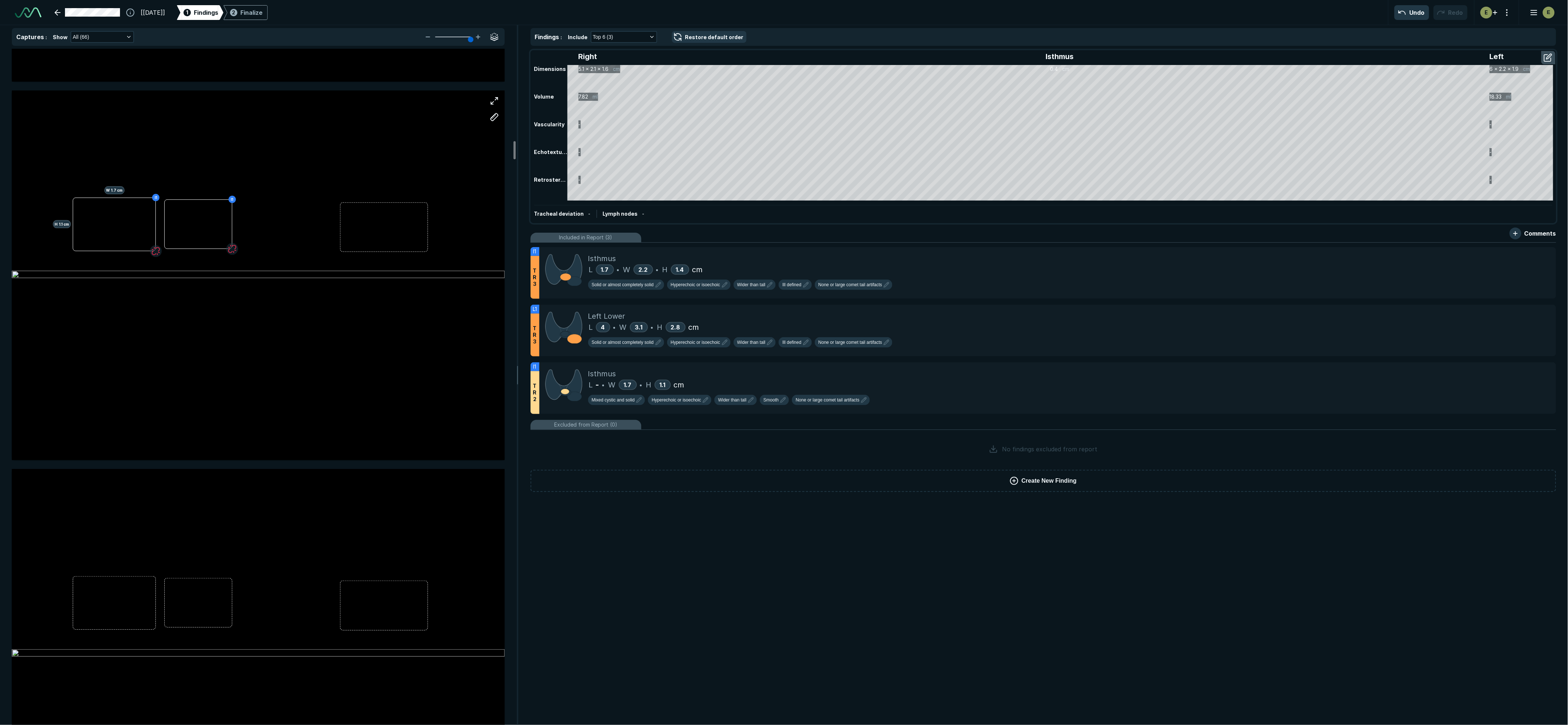
click at [158, 197] on div "I1 H 1.1 cm W 1.7 cm I1" at bounding box center [258, 275] width 493 height 308
click at [125, 209] on div "I1 H 1.1 cm W 1.7 cm I1" at bounding box center [258, 275] width 493 height 370
click at [754, 372] on div "Isthmus" at bounding box center [1069, 374] width 962 height 11
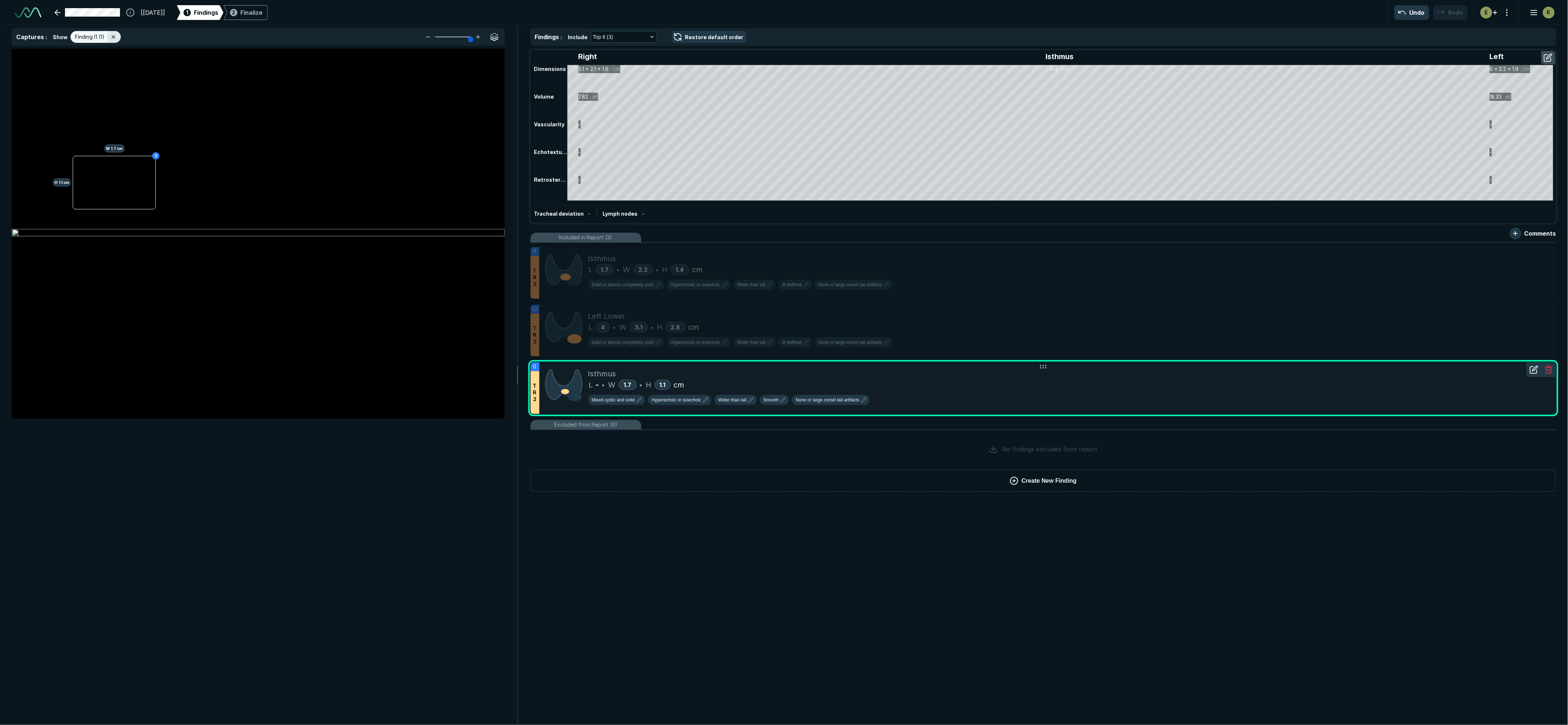
scroll to position [3910, 3154]
click at [723, 377] on div "Isthmus" at bounding box center [1069, 374] width 962 height 11
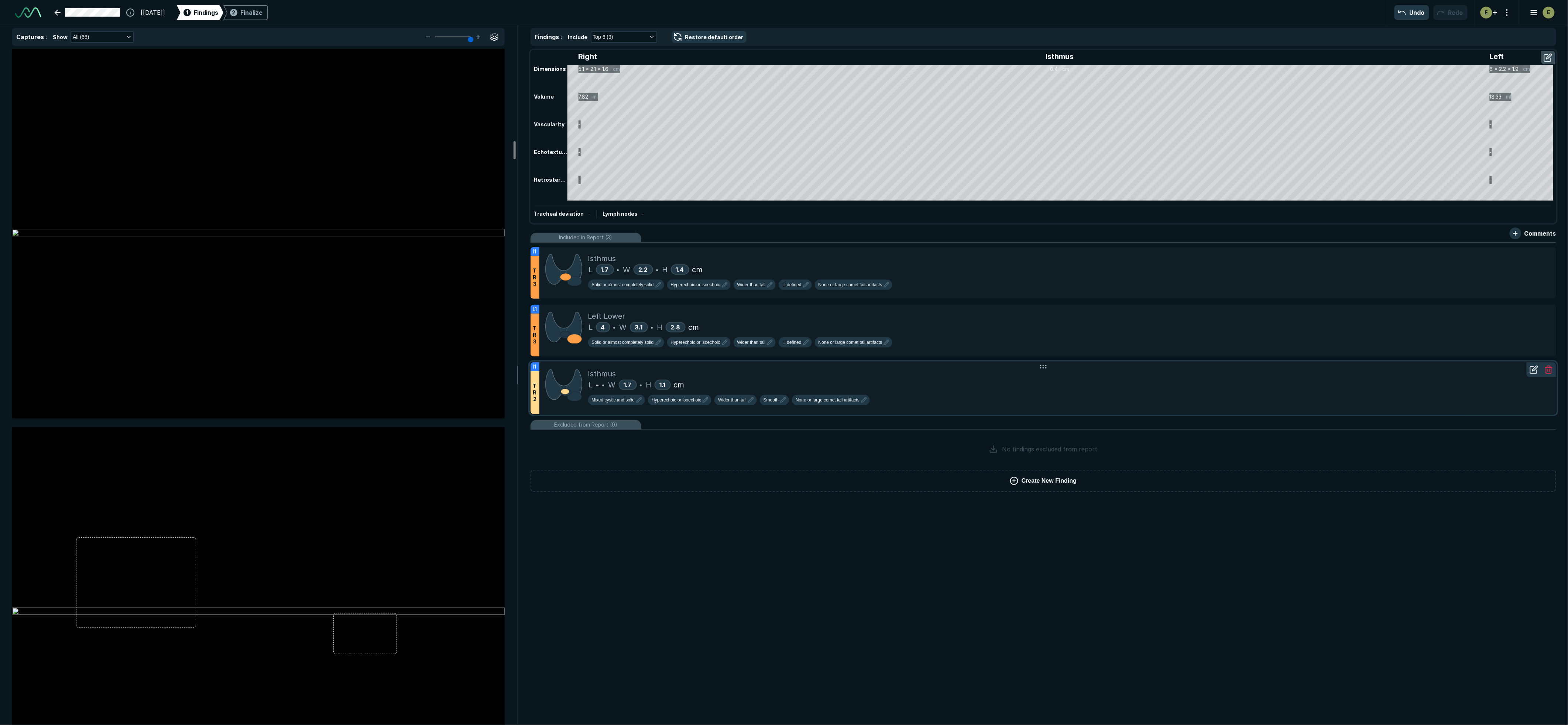
scroll to position [3364, 0]
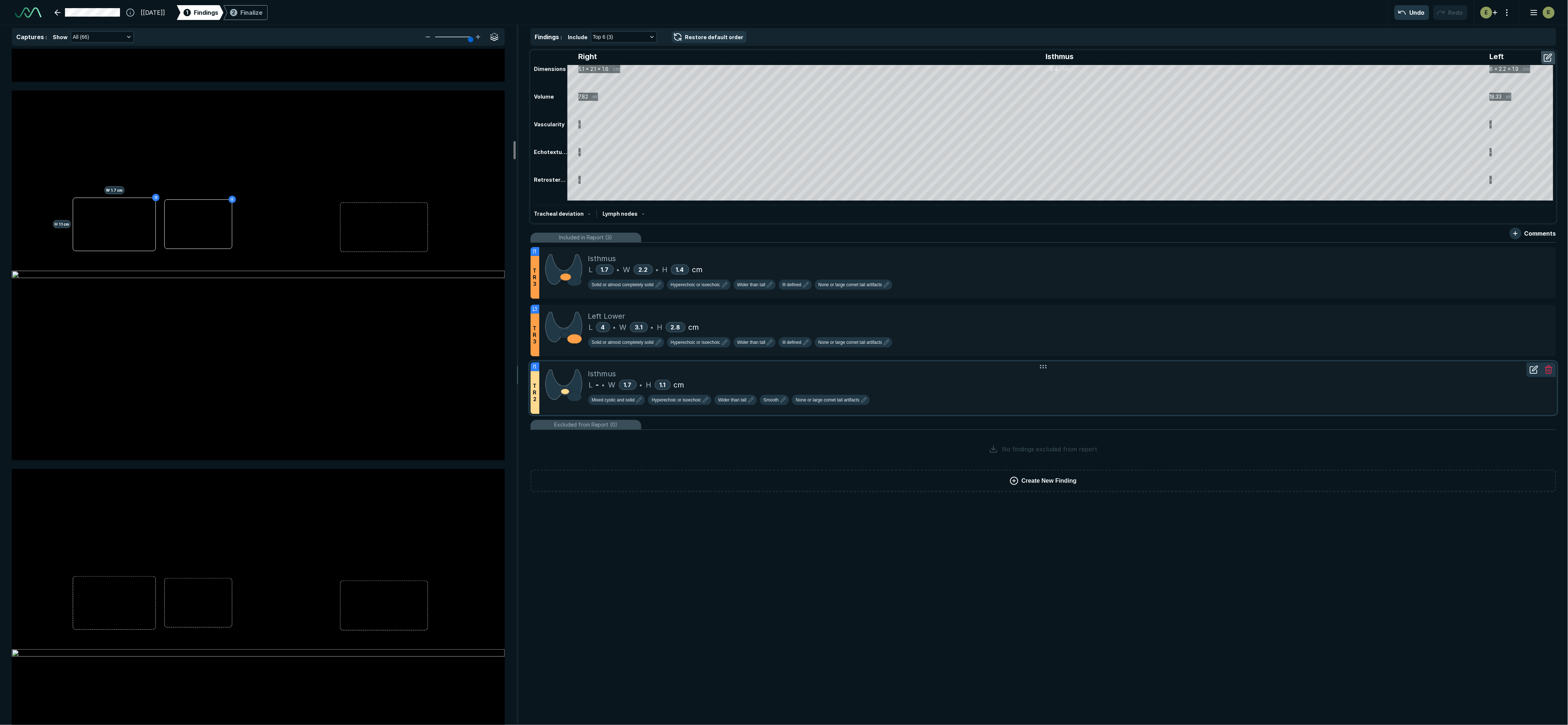
click at [723, 377] on div "Isthmus" at bounding box center [1069, 374] width 962 height 11
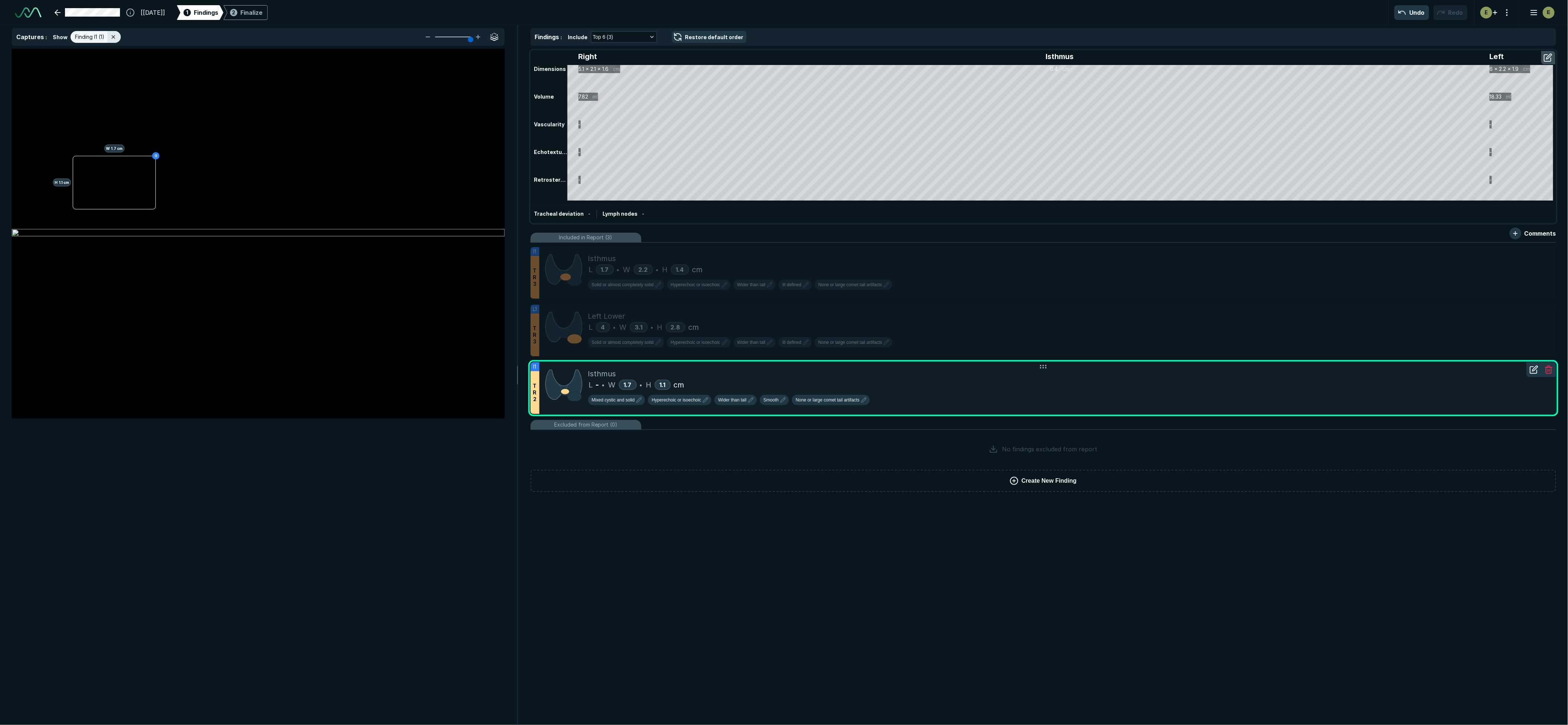
scroll to position [3910, 3154]
click at [1533, 371] on icon at bounding box center [1533, 370] width 7 height 7
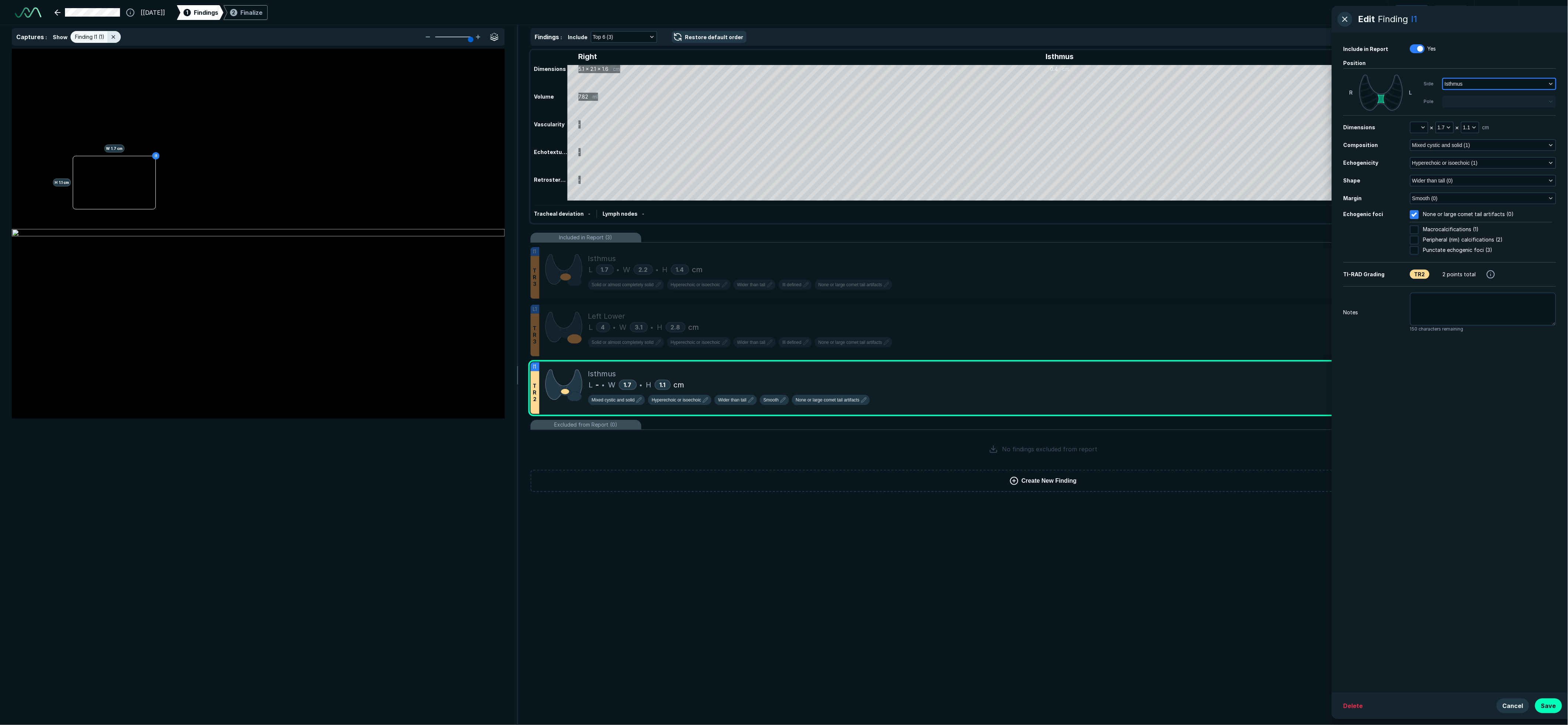
click at [1456, 79] on button "Isthmus" at bounding box center [1499, 83] width 112 height 10
click at [1458, 113] on span "Right" at bounding box center [1455, 116] width 13 height 8
click at [1479, 83] on button "Right" at bounding box center [1499, 83] width 112 height 10
click at [1475, 131] on li "Isthmus" at bounding box center [1499, 129] width 113 height 13
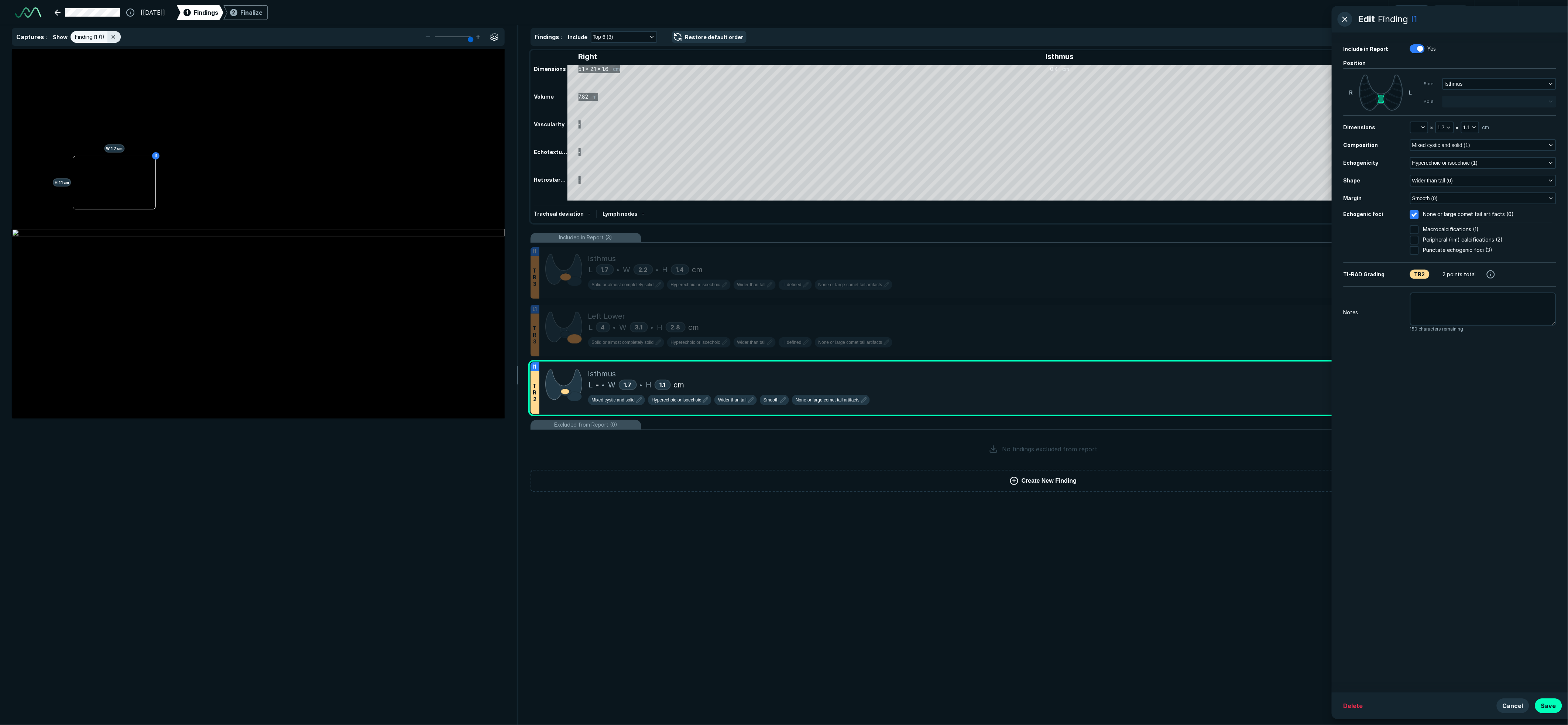
click at [880, 383] on div "Findings : Include Top 6 (3) Restore default order Right Isthmus Left Dimension…" at bounding box center [1043, 374] width 1049 height 699
click at [537, 363] on div "Findings : Include Top 6 (3) Restore default order Right Isthmus Left Dimension…" at bounding box center [1043, 374] width 1049 height 699
click at [369, 207] on div "I1 H 1.1 cm W 1.7 cm" at bounding box center [258, 233] width 493 height 308
click at [1187, 384] on div "Findings : Include Top 6 (3) Restore default order Right Isthmus Left Dimension…" at bounding box center [1043, 374] width 1049 height 699
click at [1553, 713] on div "Delete Cancel Save" at bounding box center [1450, 706] width 236 height 27
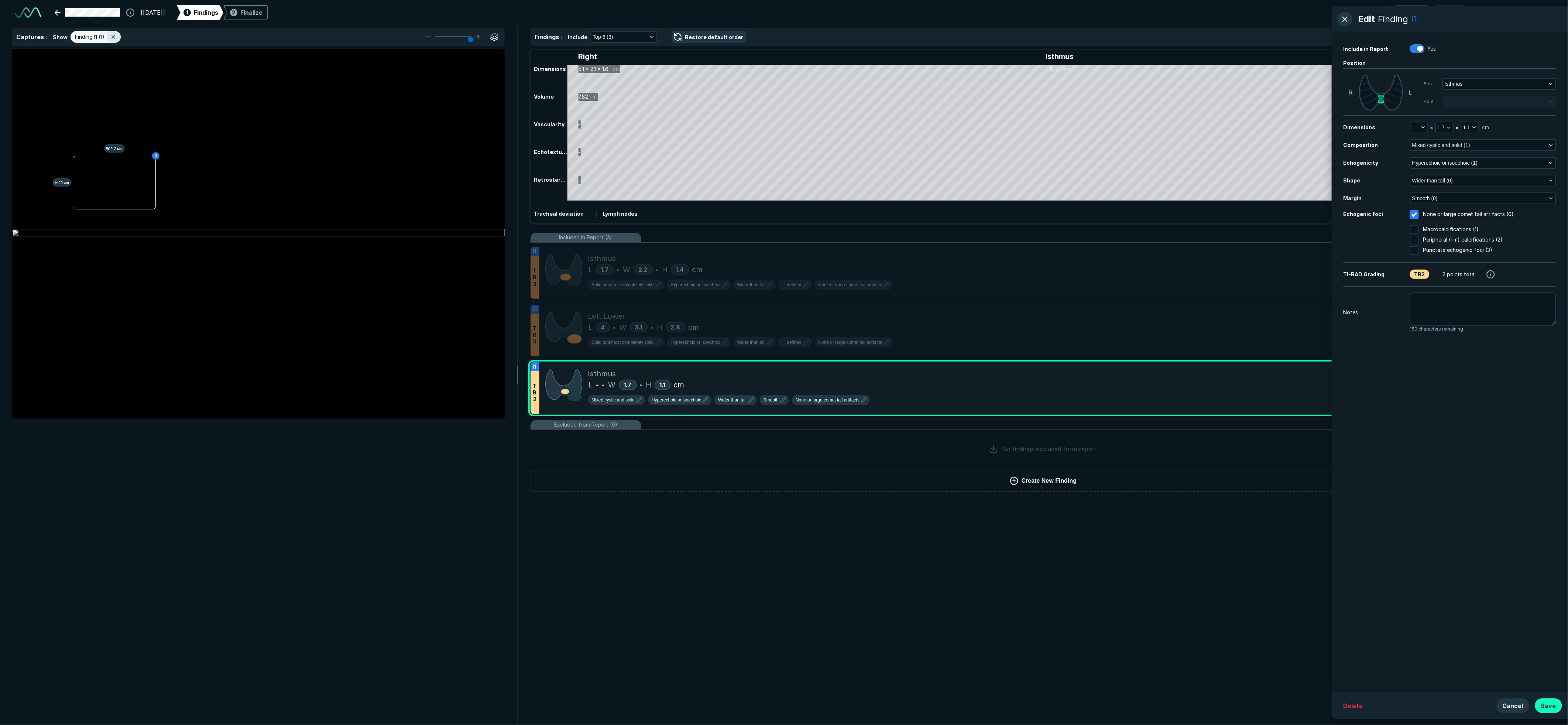
click at [1553, 709] on button "Save" at bounding box center [1549, 706] width 27 height 15
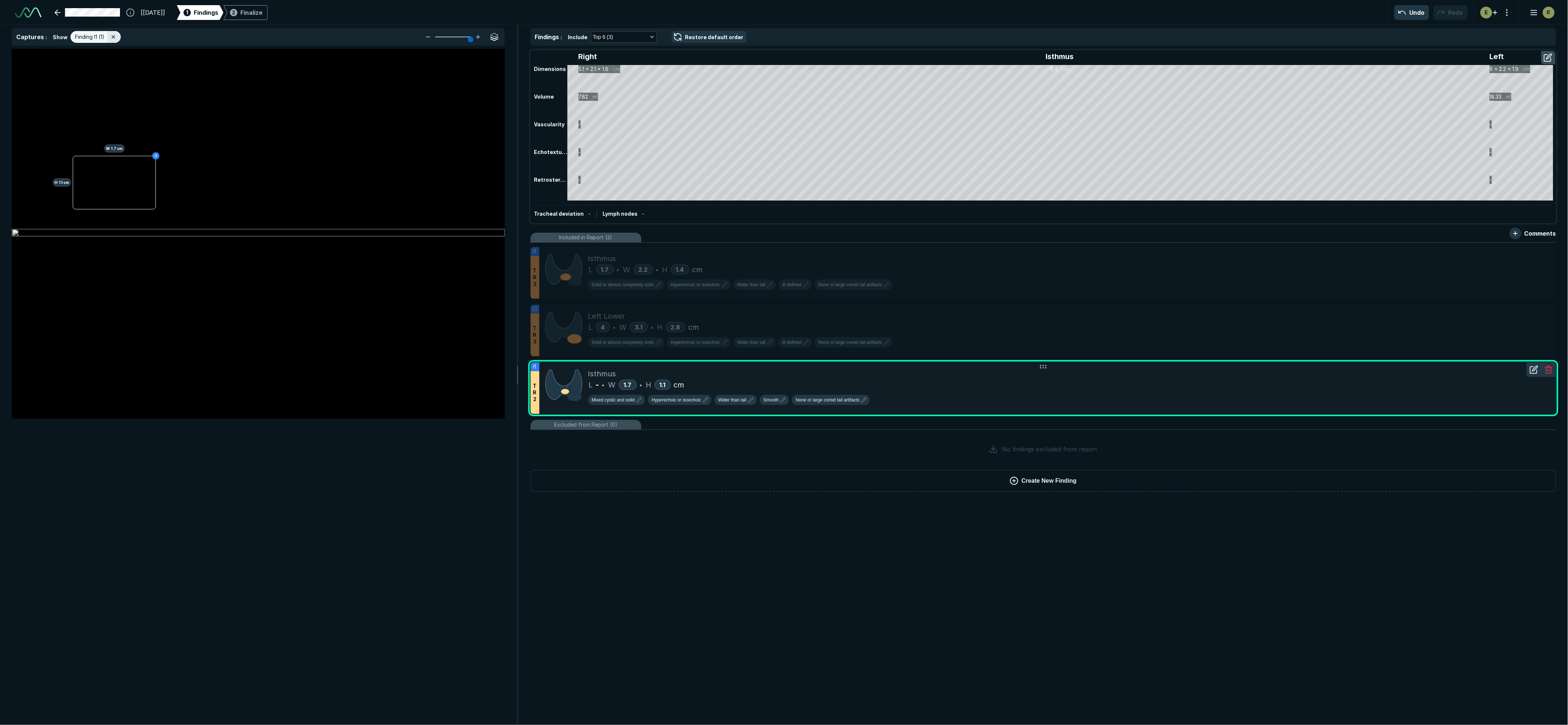
click at [865, 379] on div "L - • W 1.7 • H 1.1 cm" at bounding box center [1069, 385] width 962 height 11
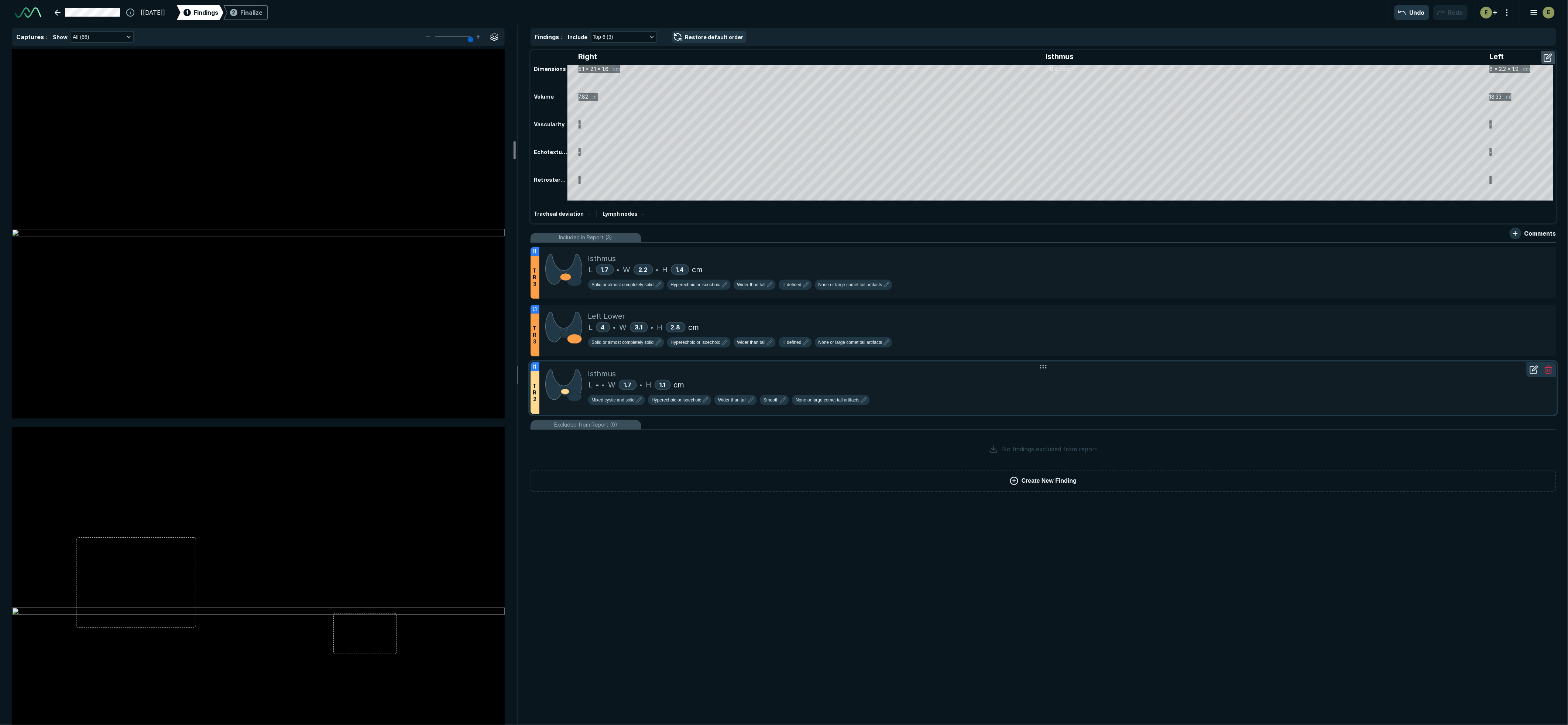
scroll to position [3364, 0]
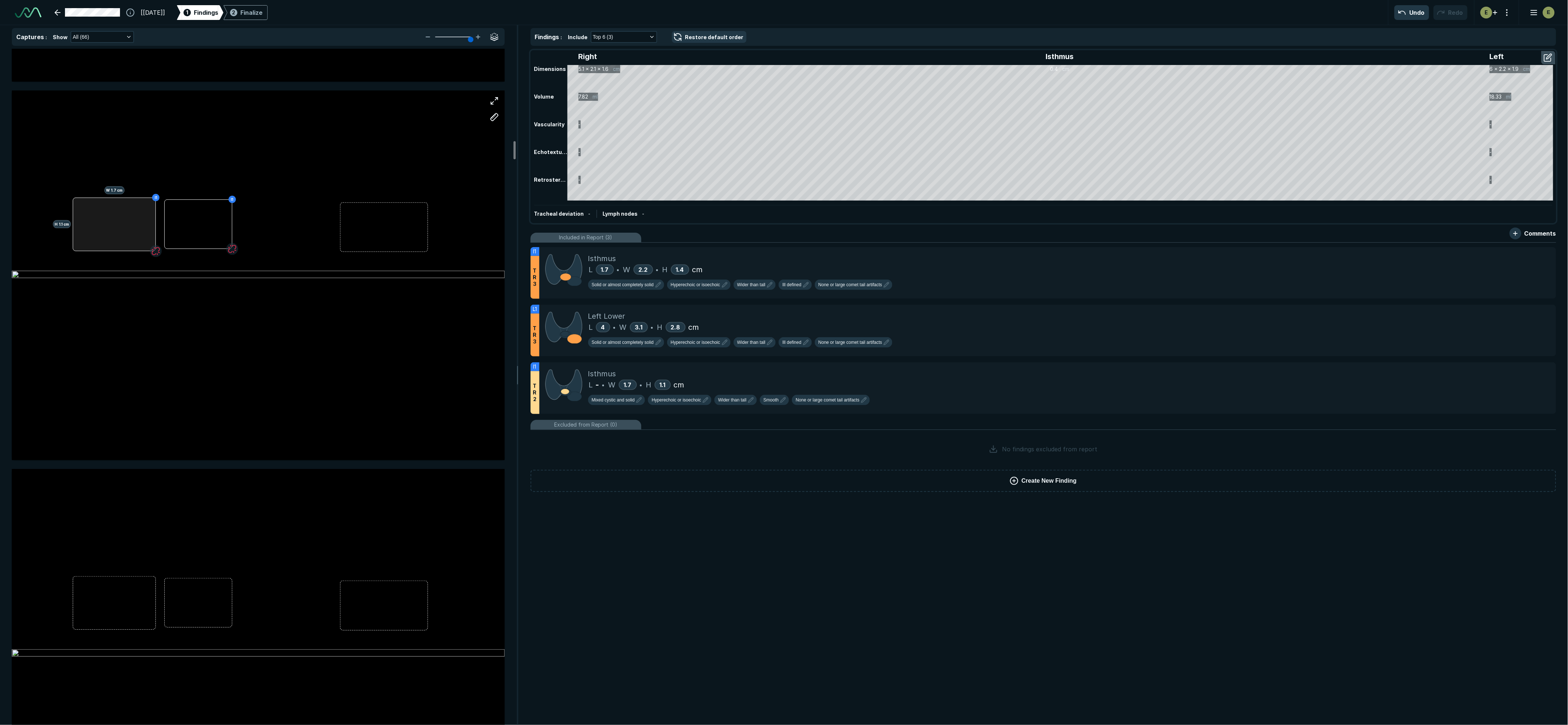
click at [114, 218] on div "I1 H 1.1 cm W 1.7 cm I1" at bounding box center [258, 275] width 493 height 370
click at [166, 212] on button "Finding I1" at bounding box center [158, 212] width 89 height 18
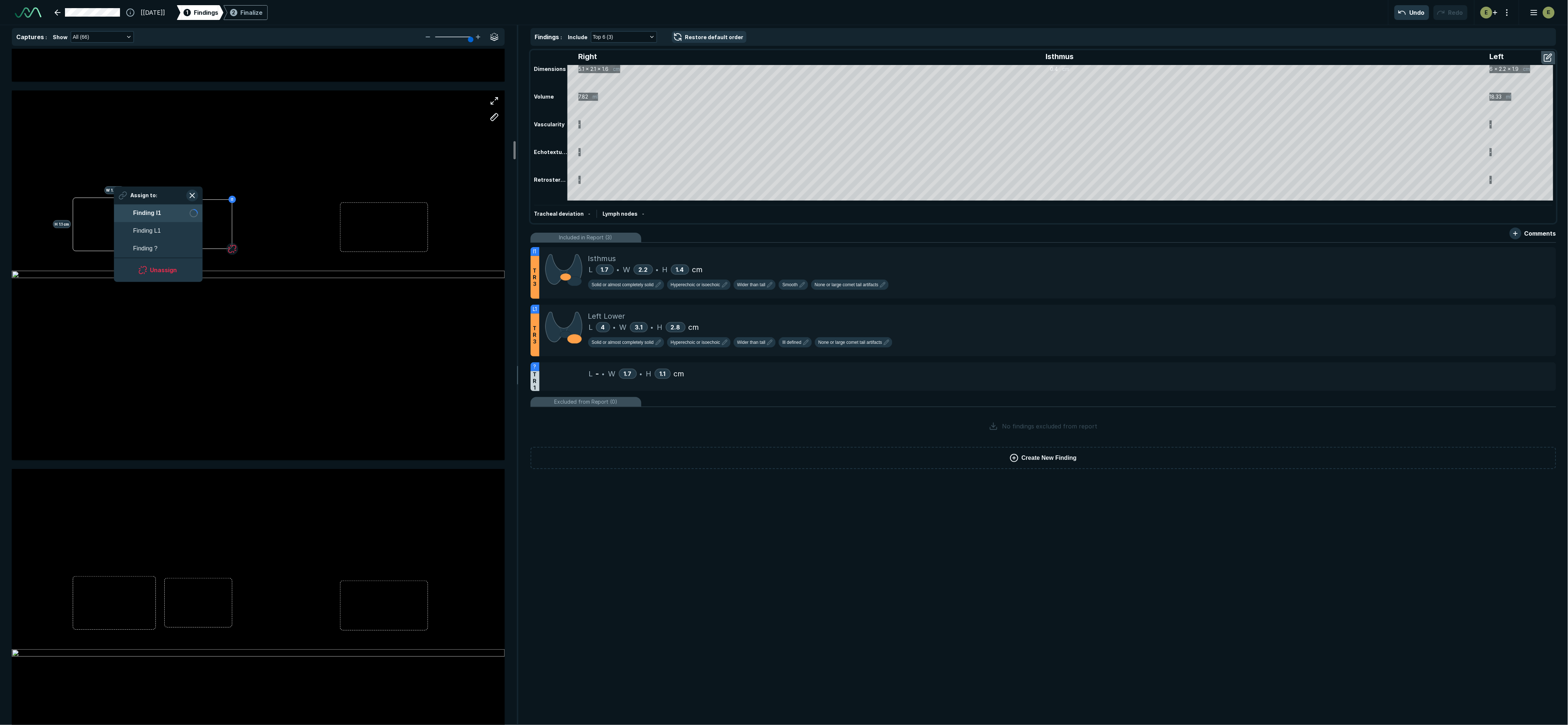
scroll to position [2859, 5554]
click at [165, 249] on button "Finding ?" at bounding box center [158, 248] width 89 height 18
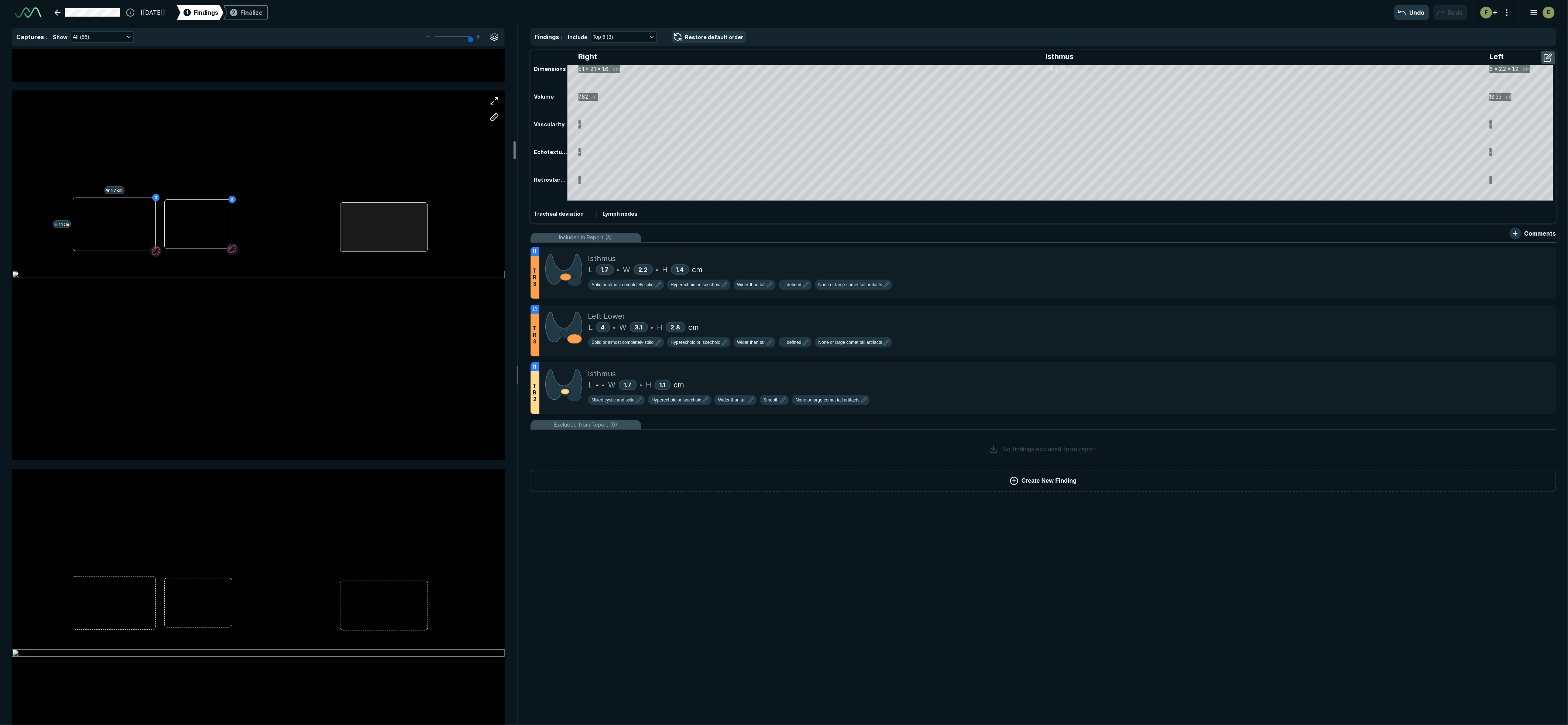
click at [393, 228] on div at bounding box center [384, 226] width 88 height 49
click at [393, 228] on div "I1 H 1.1 cm W 1.7 cm I1" at bounding box center [258, 275] width 493 height 370
click at [421, 259] on span "Finding I1" at bounding box center [424, 259] width 26 height 9
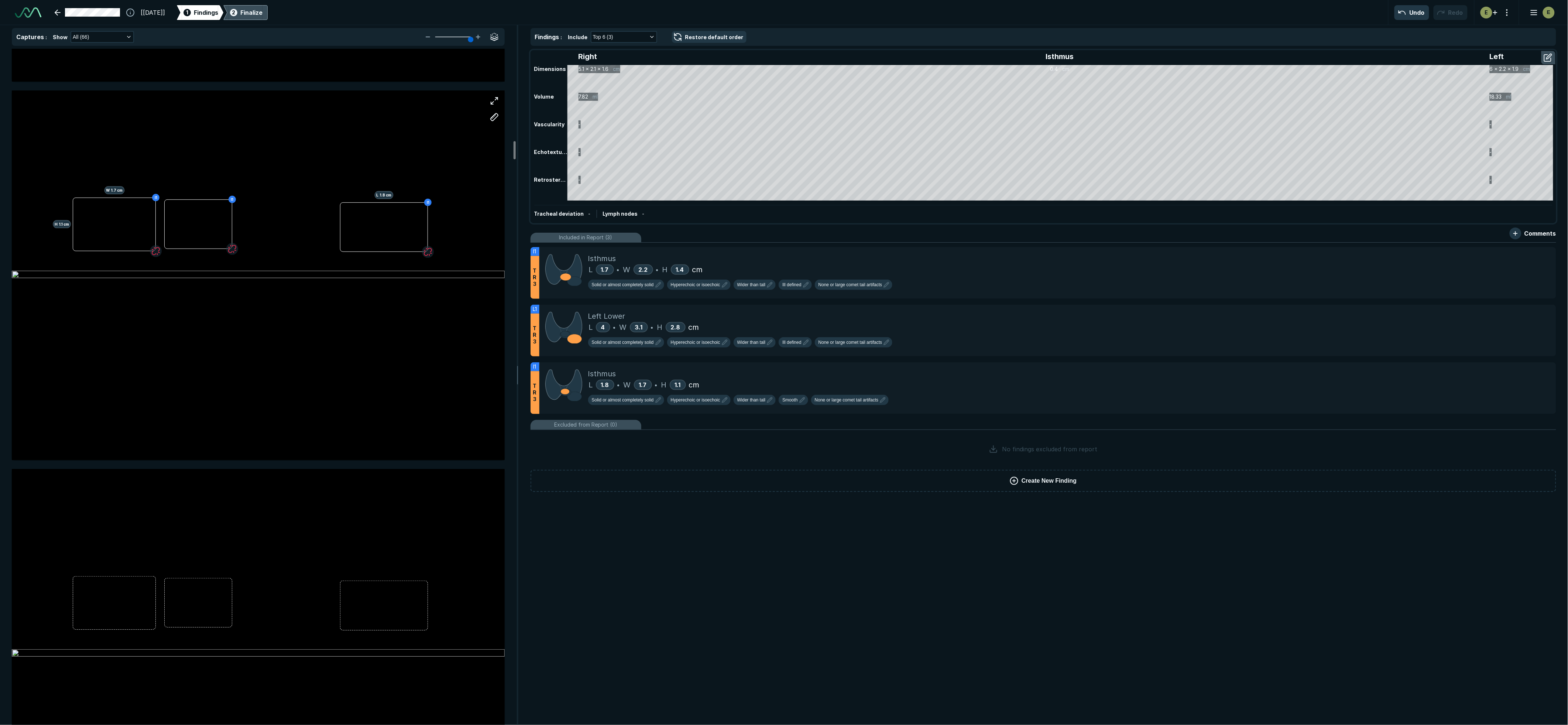
click at [262, 12] on div "Finalize" at bounding box center [251, 12] width 22 height 9
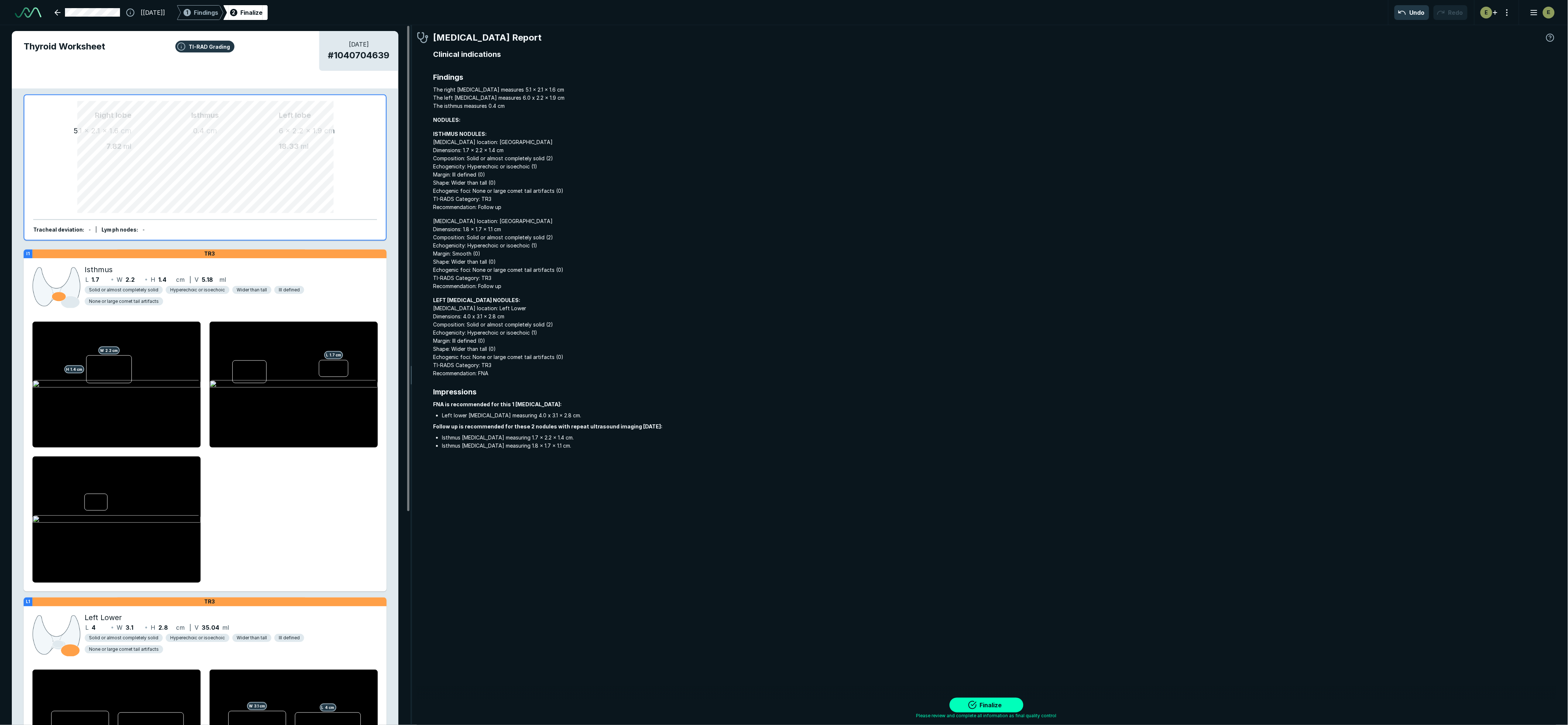
scroll to position [4055, 6065]
click at [1001, 707] on button "Finalize" at bounding box center [986, 705] width 74 height 15
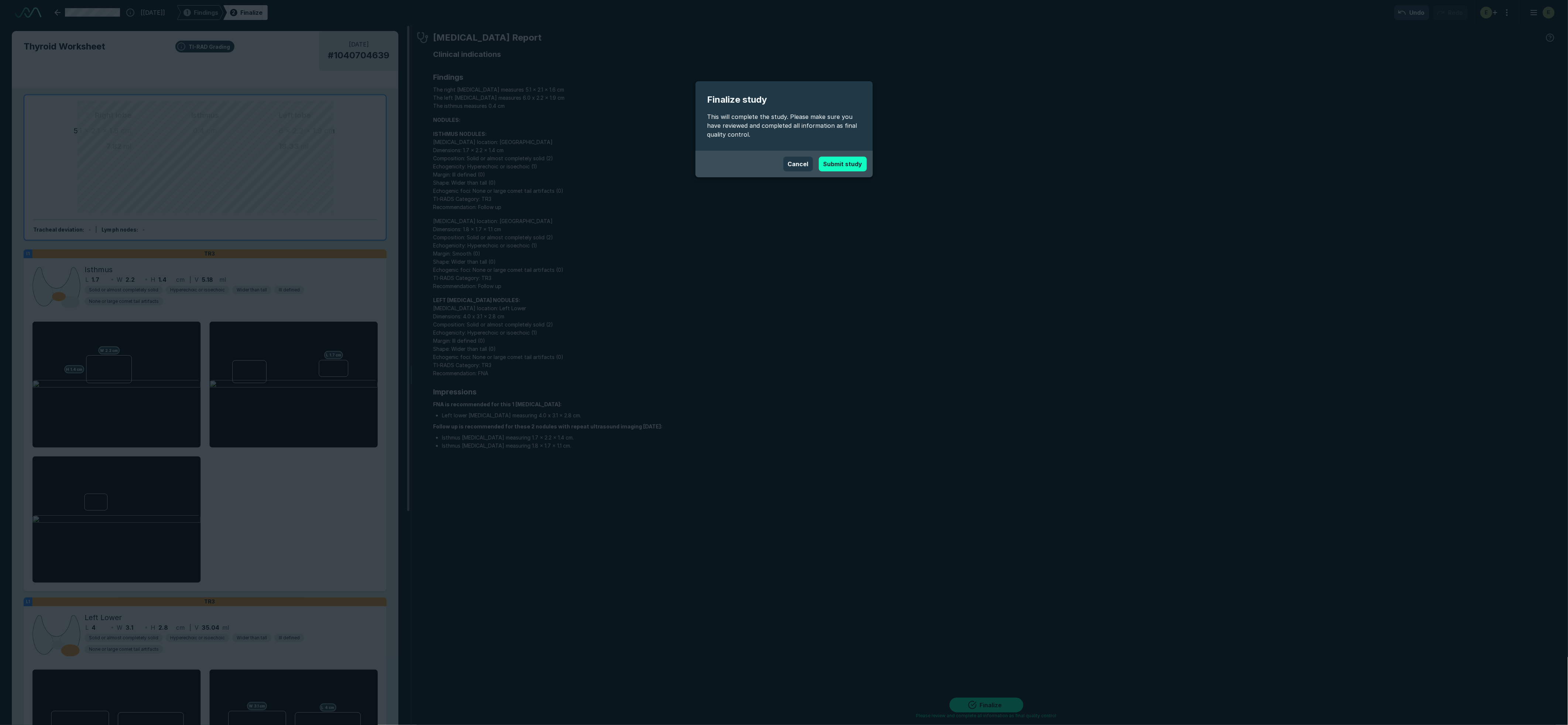
click at [833, 158] on button "Submit study" at bounding box center [842, 164] width 48 height 15
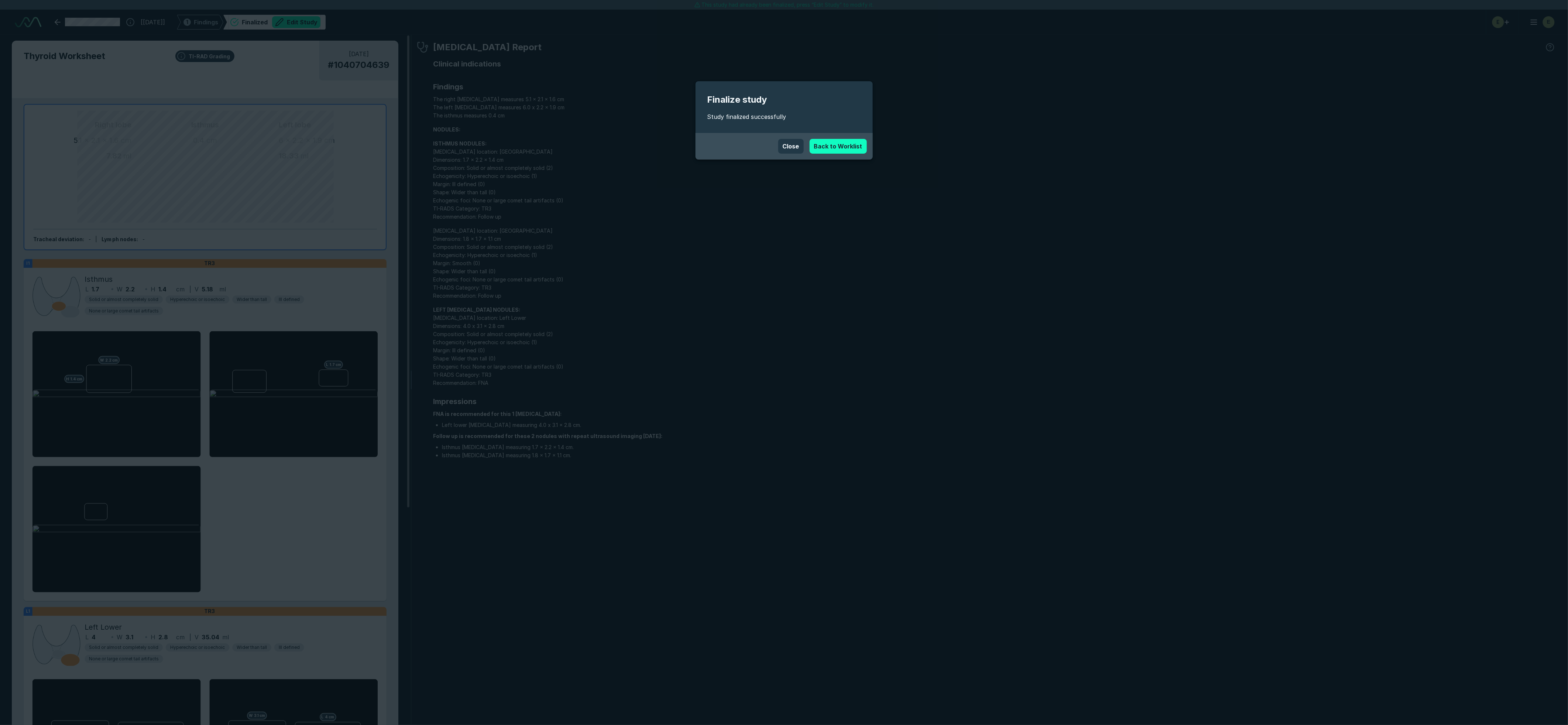
click at [848, 149] on link "Back to Worklist" at bounding box center [838, 146] width 57 height 15
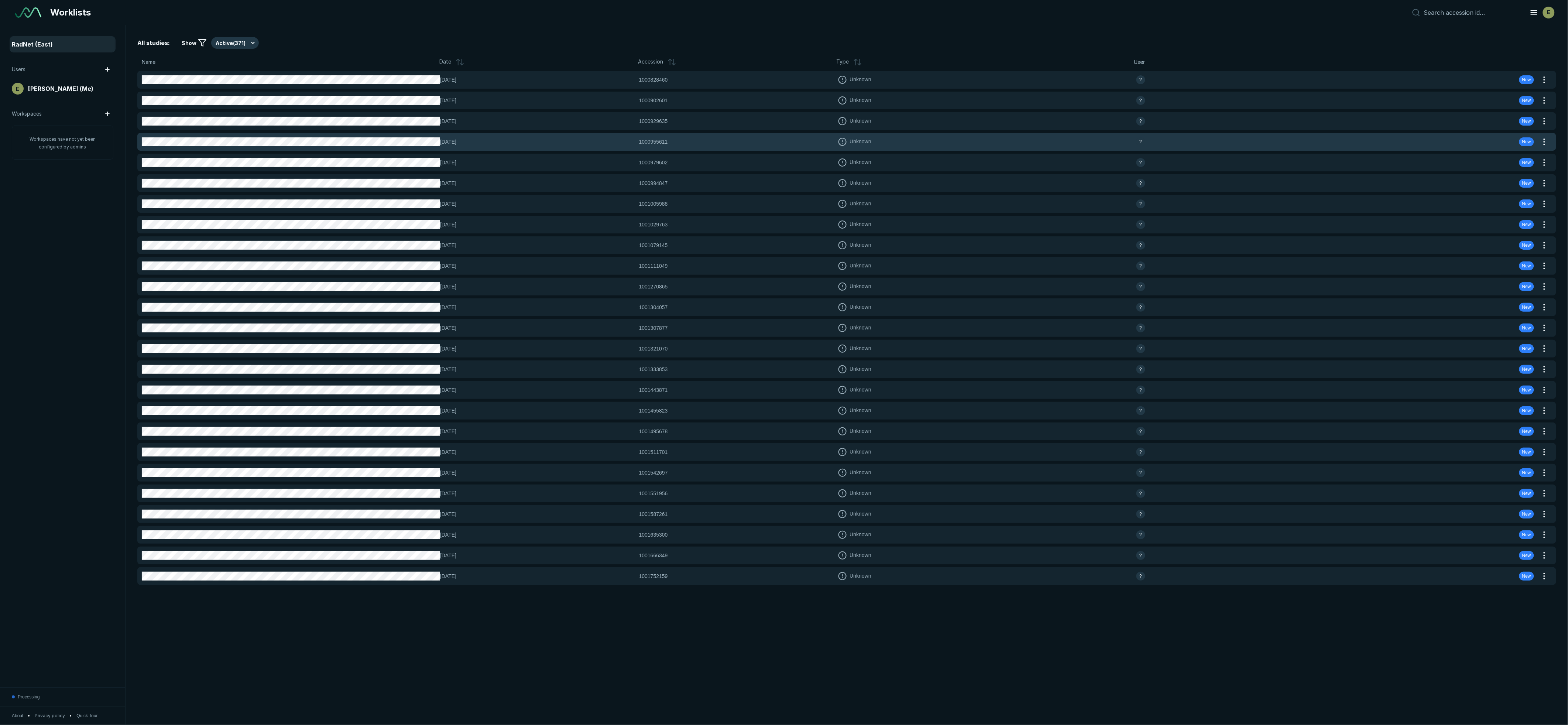
scroll to position [4082, 8006]
